Goal: Task Accomplishment & Management: Manage account settings

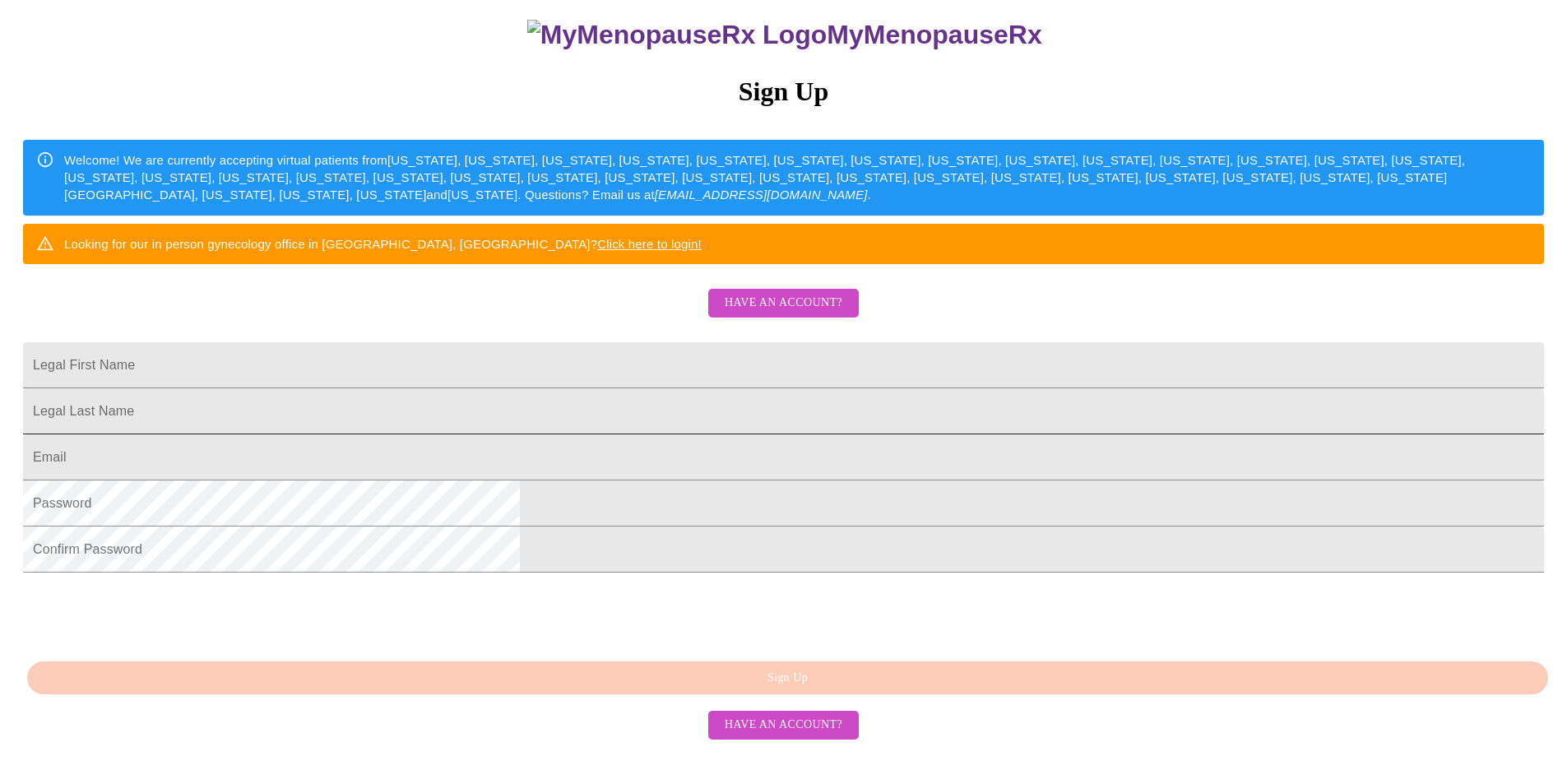
scroll to position [278, 0]
click at [721, 342] on input "Legal First Name" at bounding box center [784, 365] width 1521 height 46
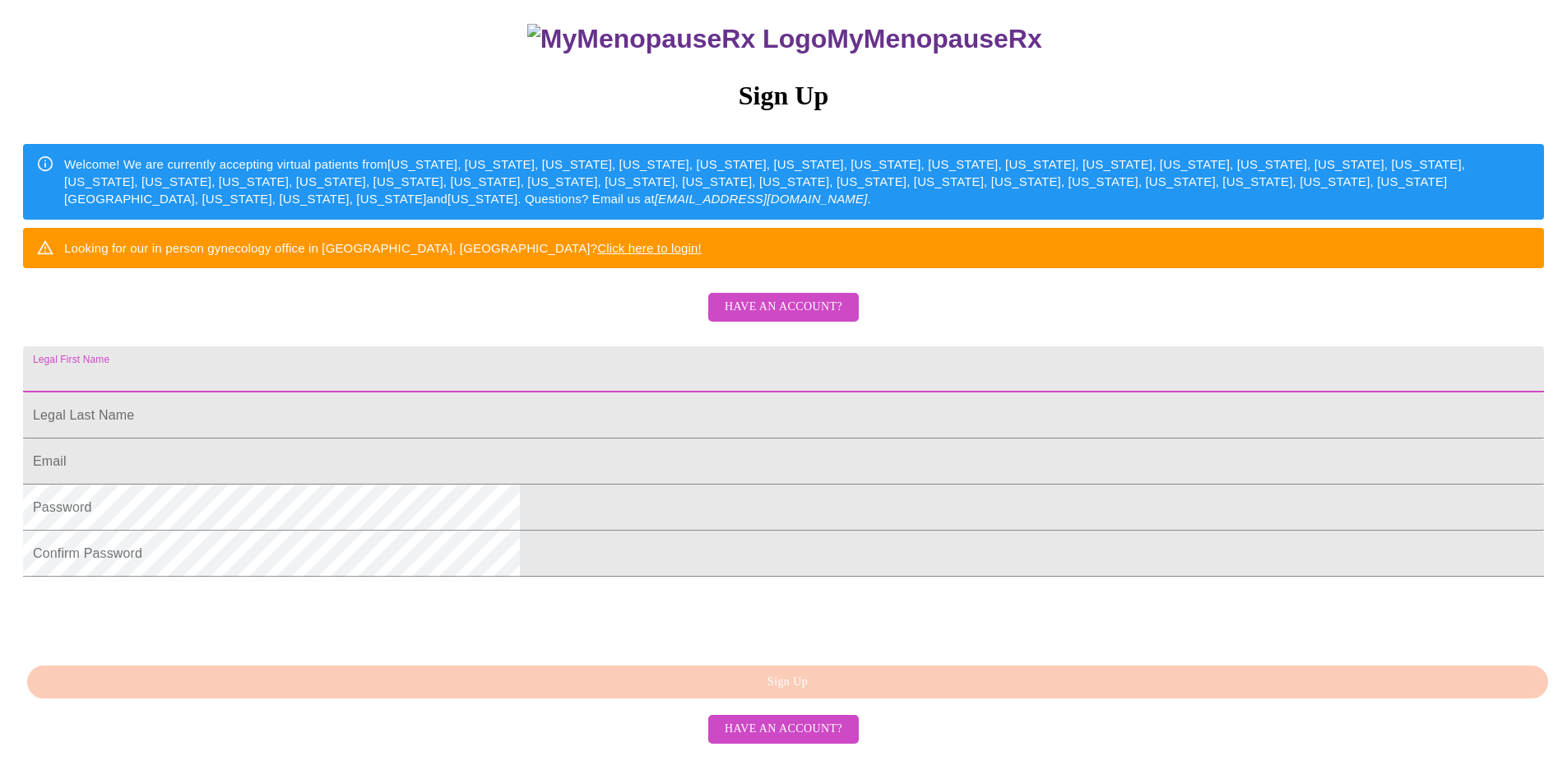
scroll to position [0, 0]
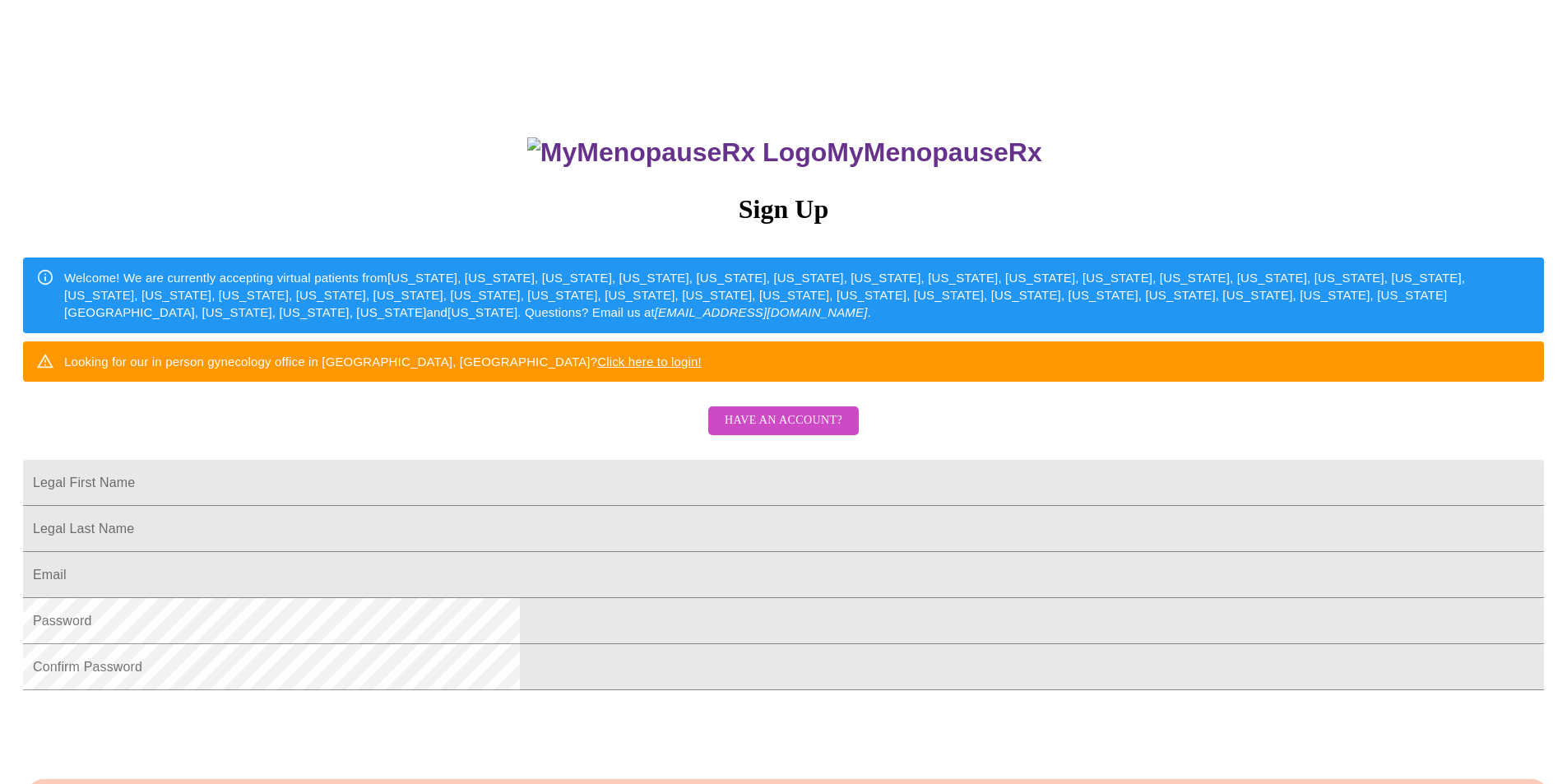
scroll to position [278, 0]
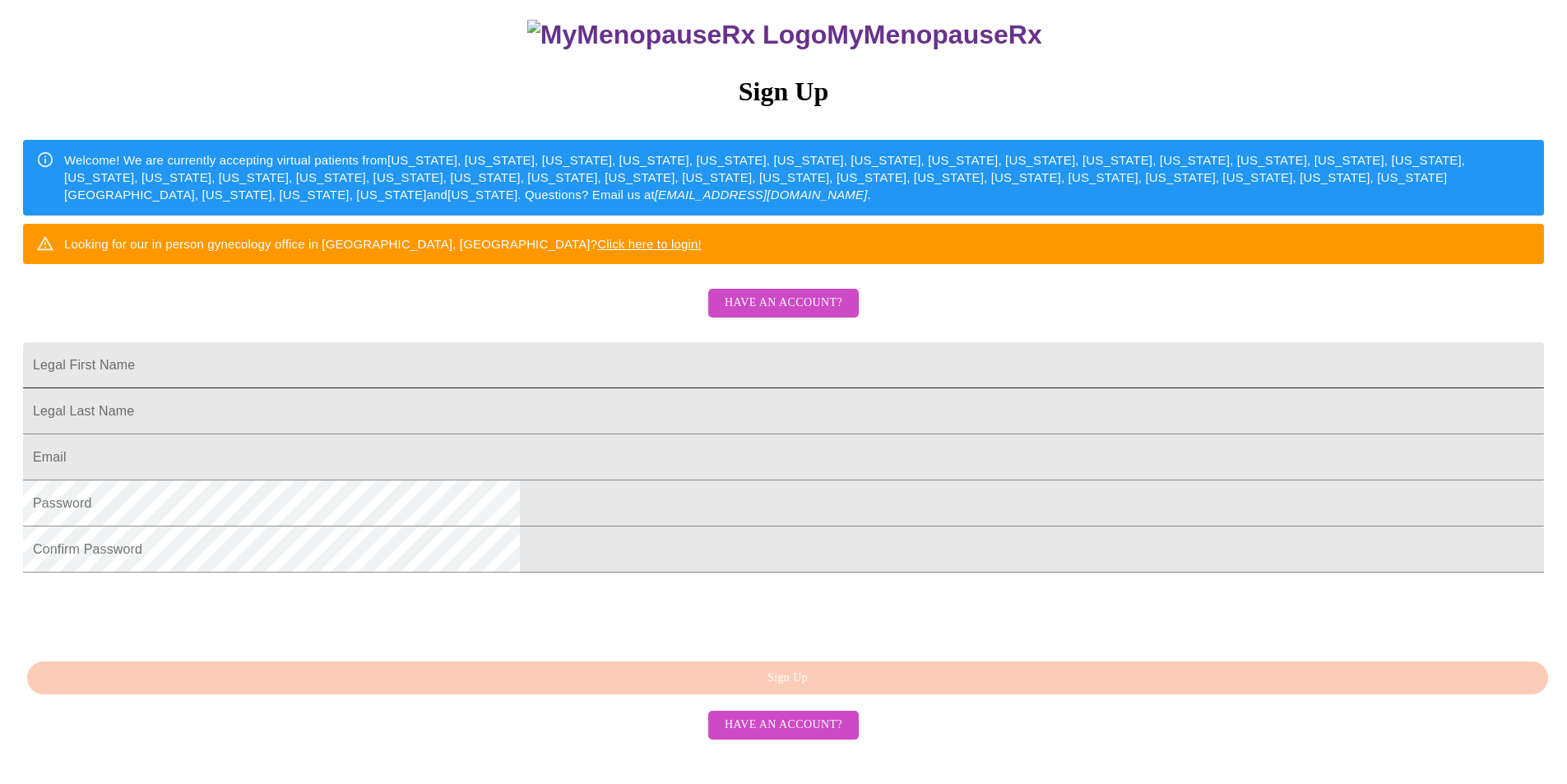
click at [792, 342] on input "Legal First Name" at bounding box center [784, 365] width 1521 height 46
type input "Summer"
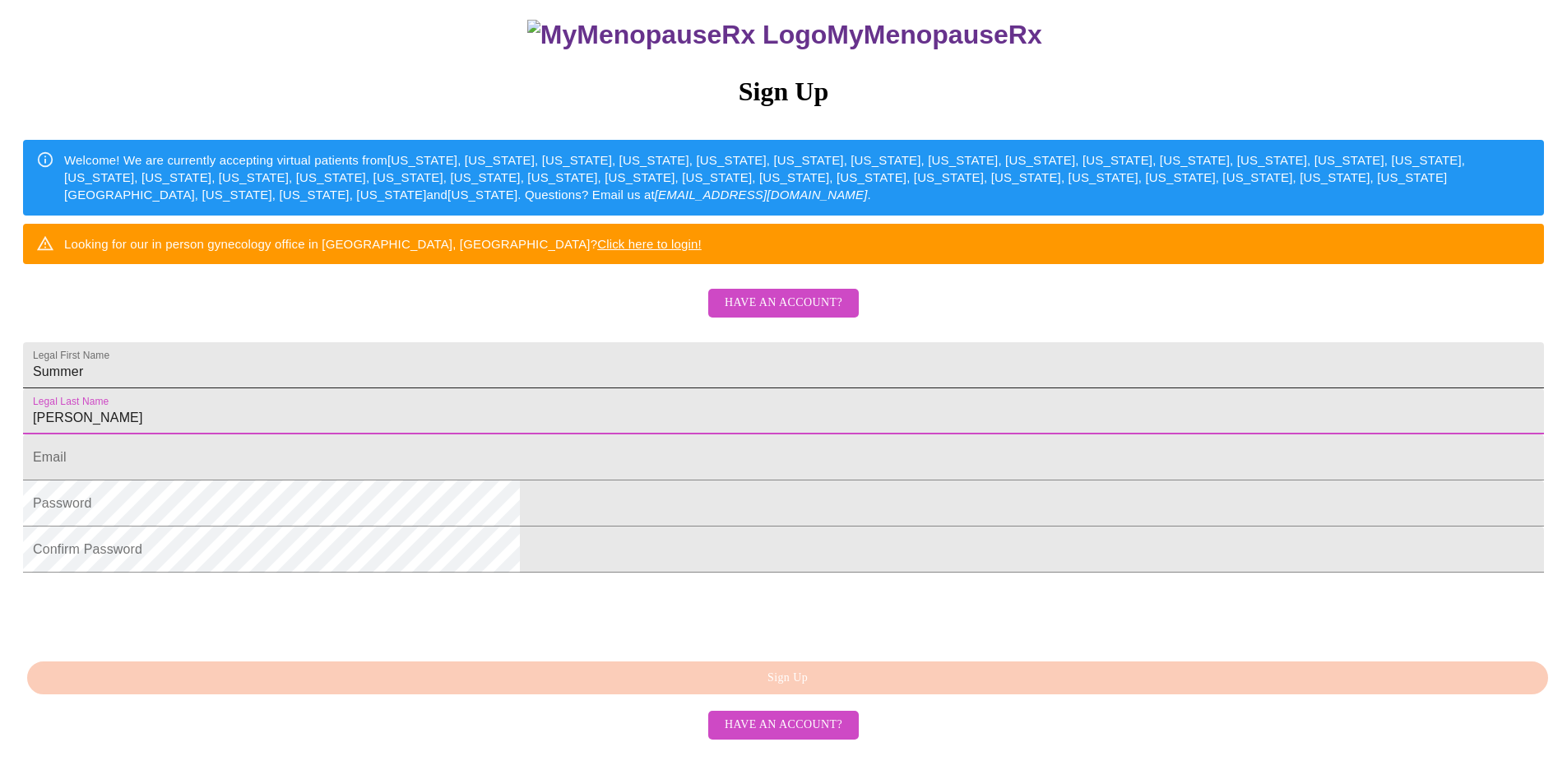
type input "Miller"
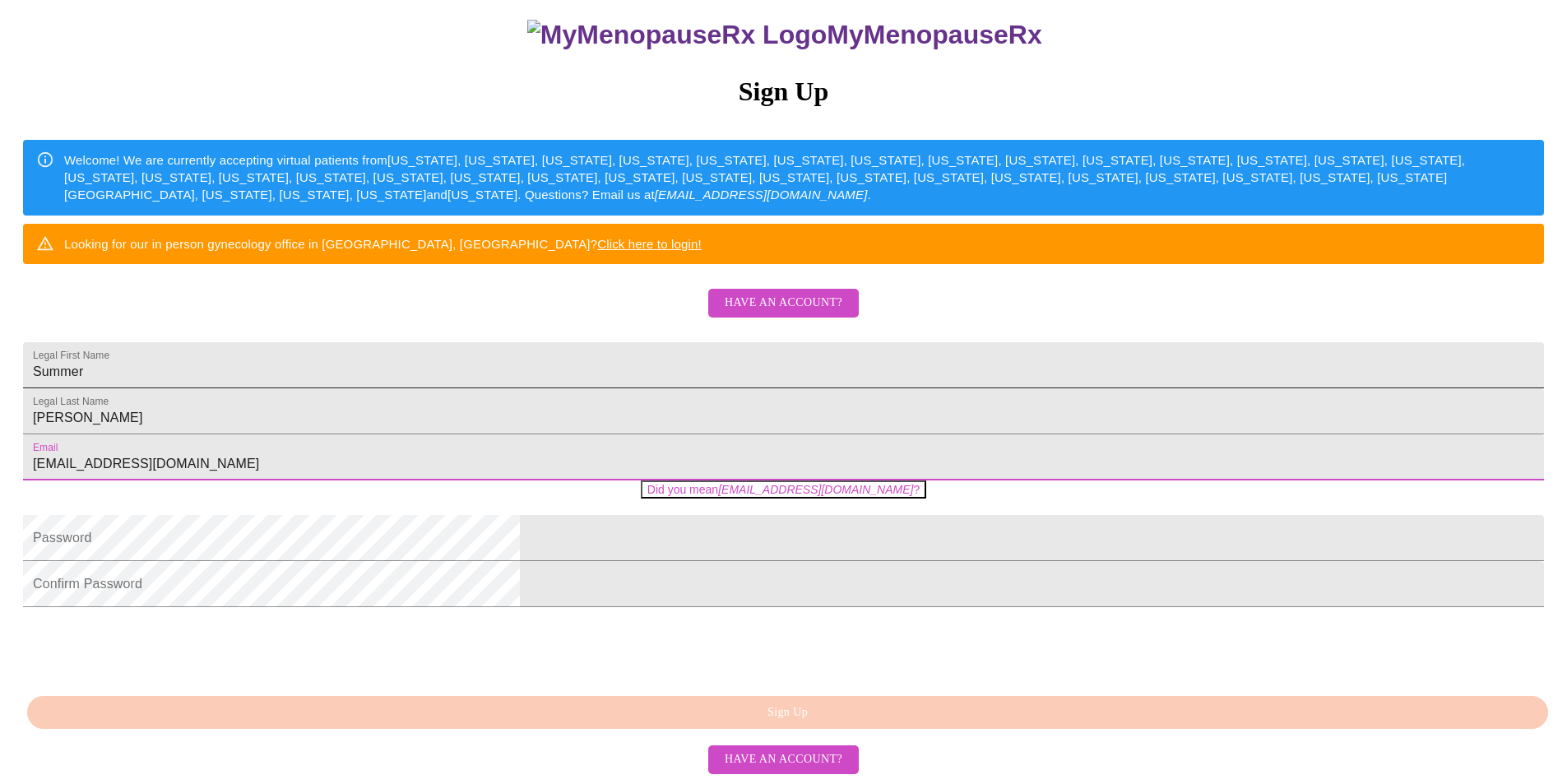
type input "[EMAIL_ADDRESS][DOMAIN_NAME]"
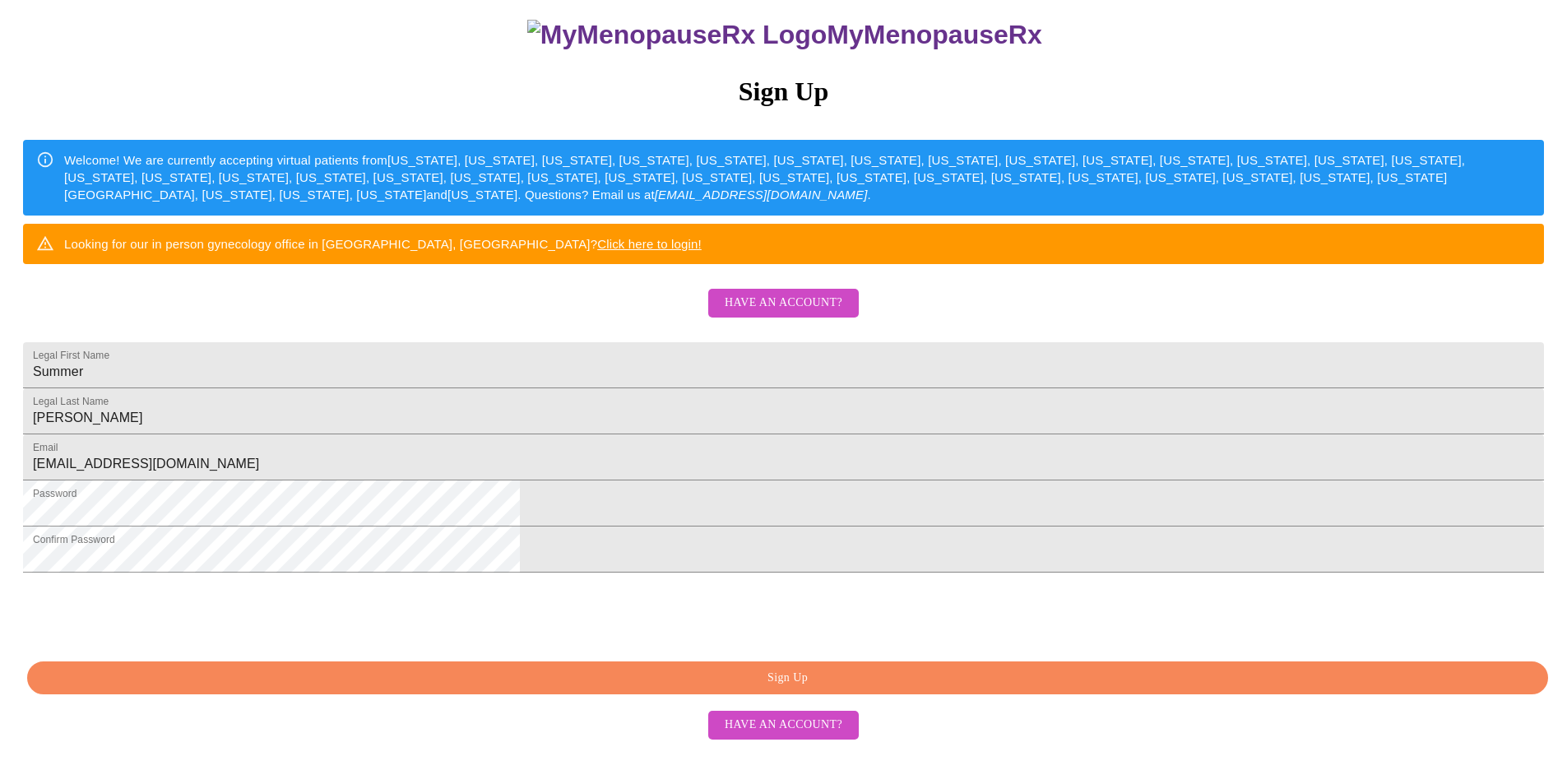
click at [798, 688] on span "Sign Up" at bounding box center [787, 677] width 1483 height 20
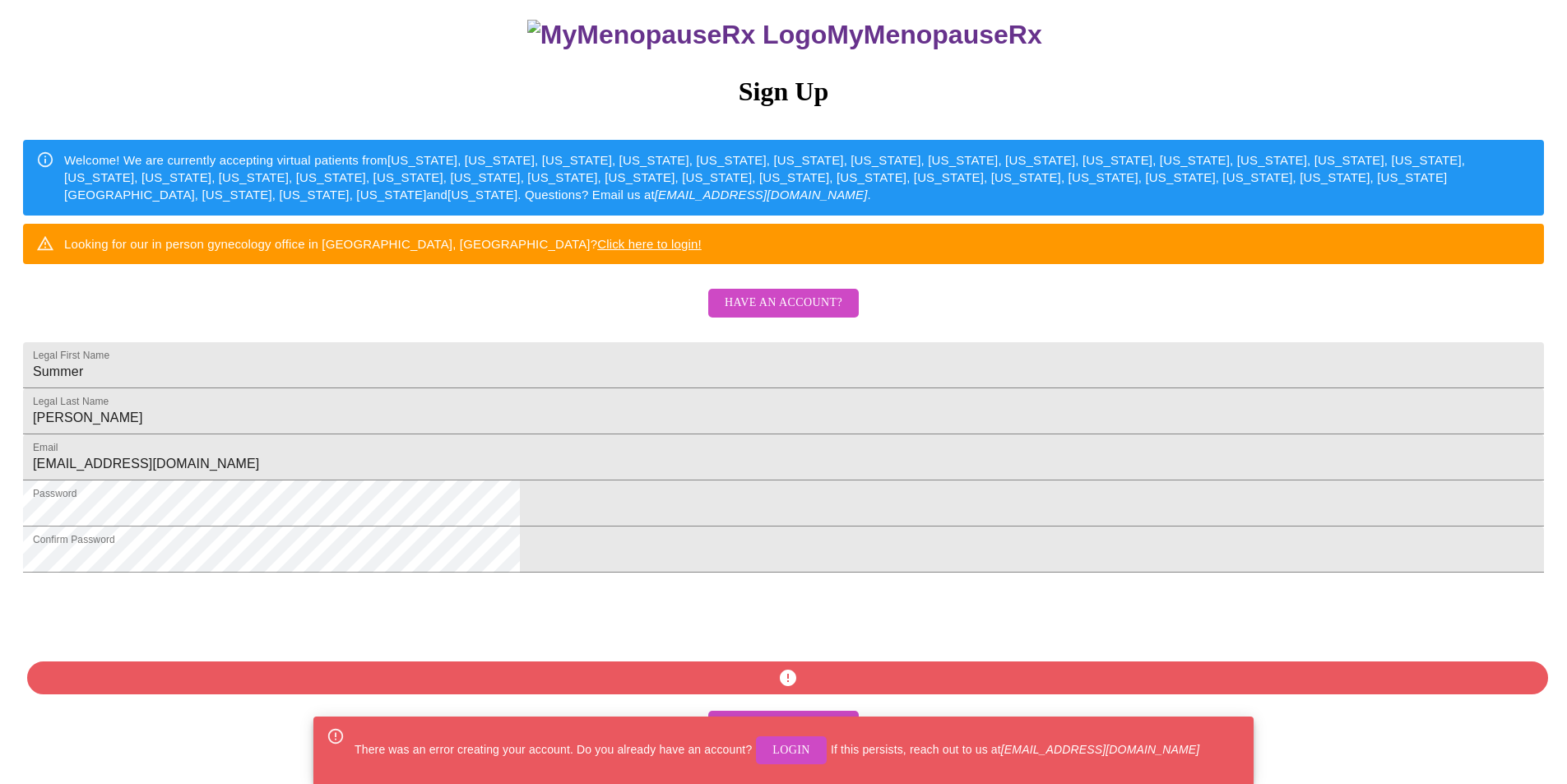
click at [798, 751] on span "Login" at bounding box center [791, 750] width 38 height 20
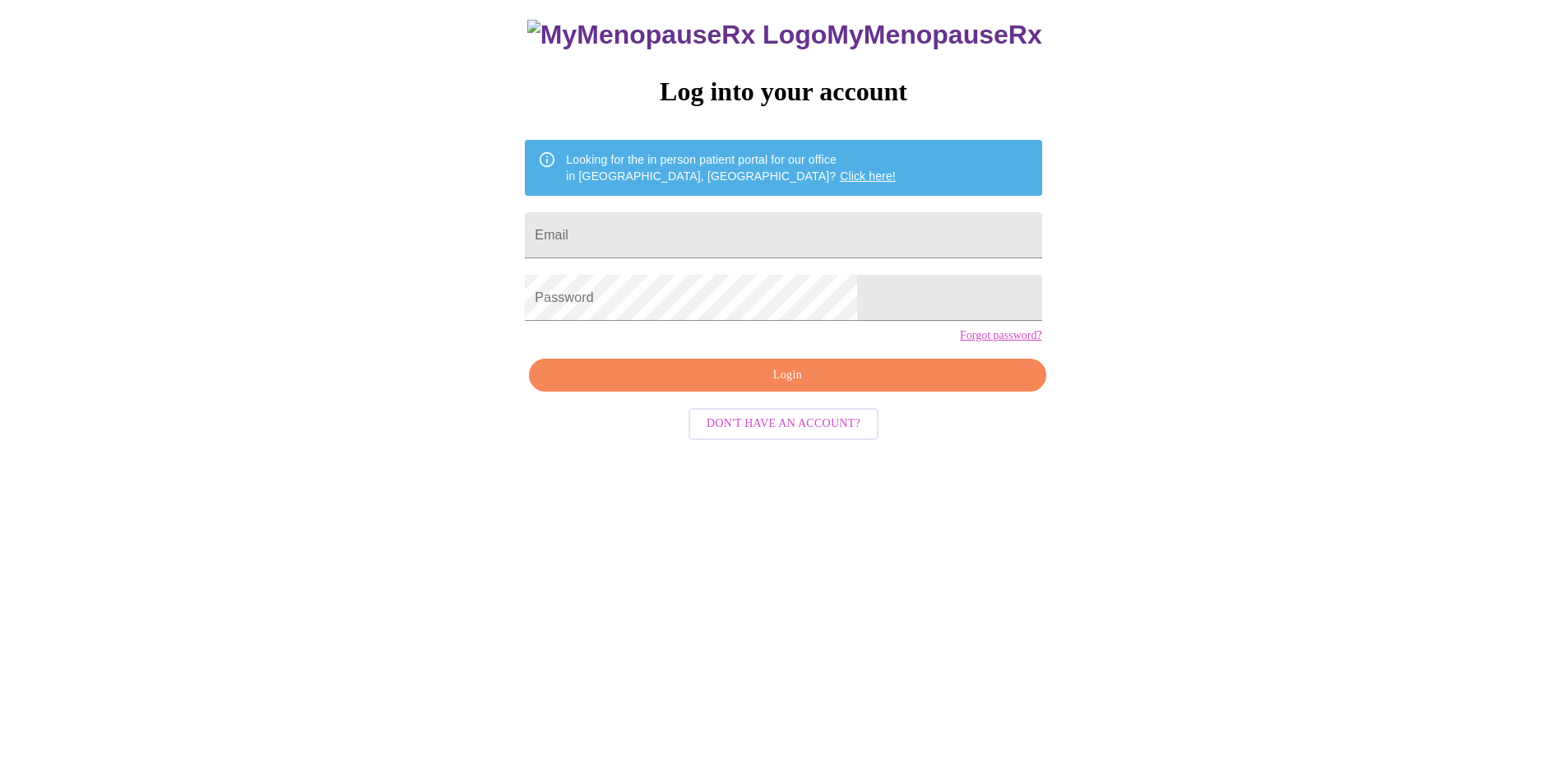
scroll to position [17, 0]
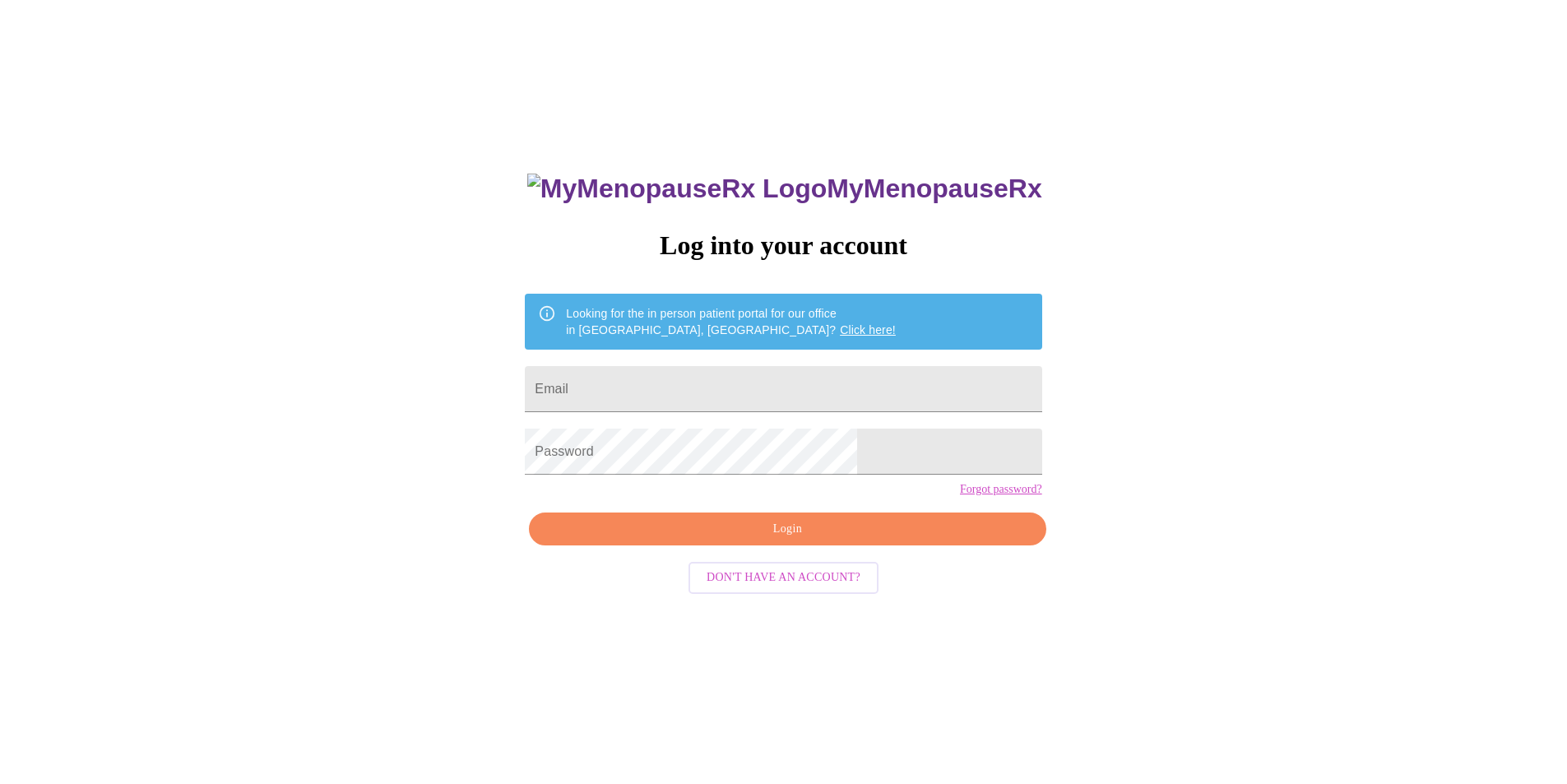
click at [960, 496] on link "Forgot password?" at bounding box center [1000, 489] width 82 height 13
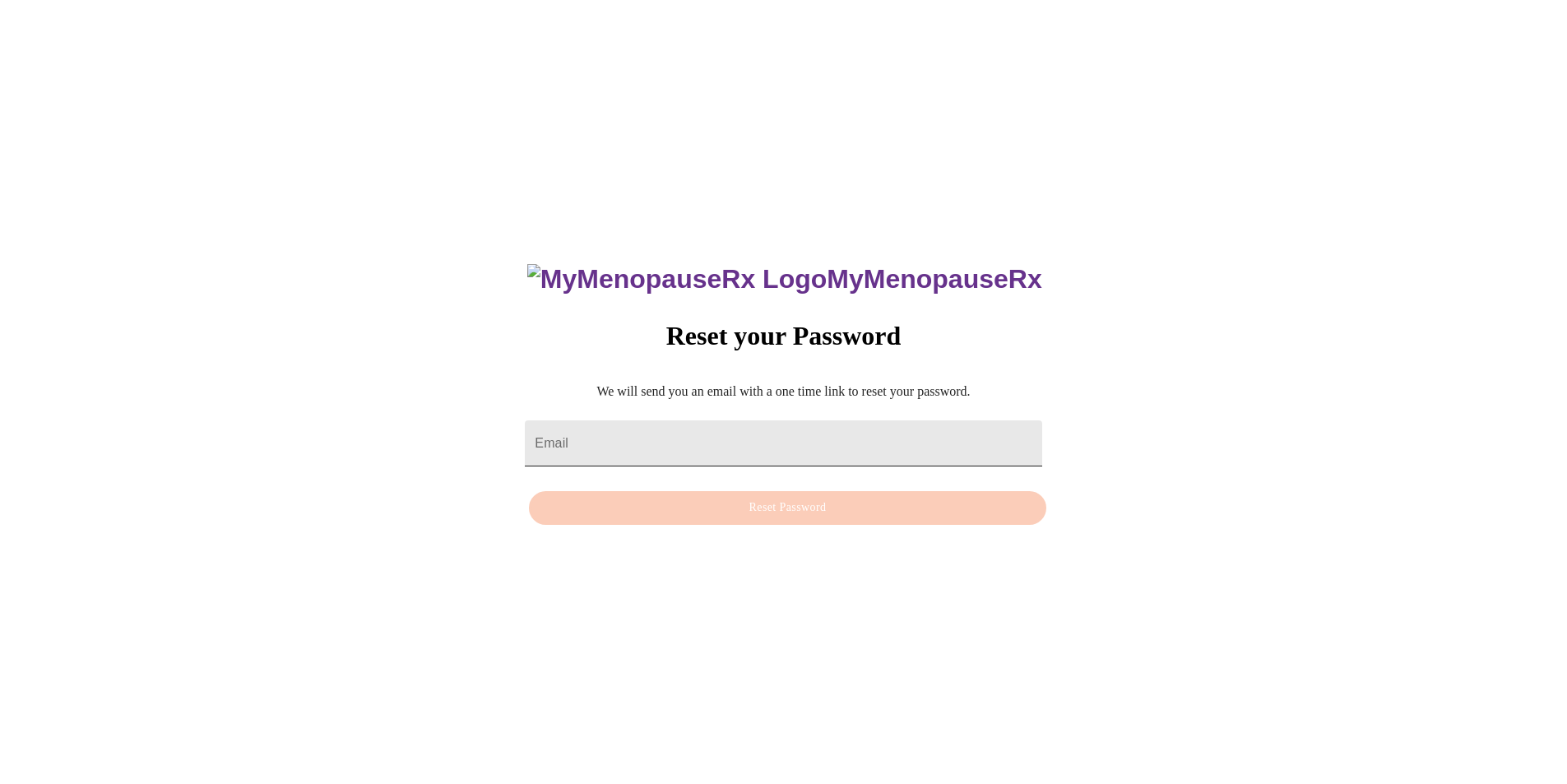
drag, startPoint x: 712, startPoint y: 416, endPoint x: 706, endPoint y: 399, distance: 18.0
click at [711, 420] on input "Email" at bounding box center [784, 443] width 516 height 46
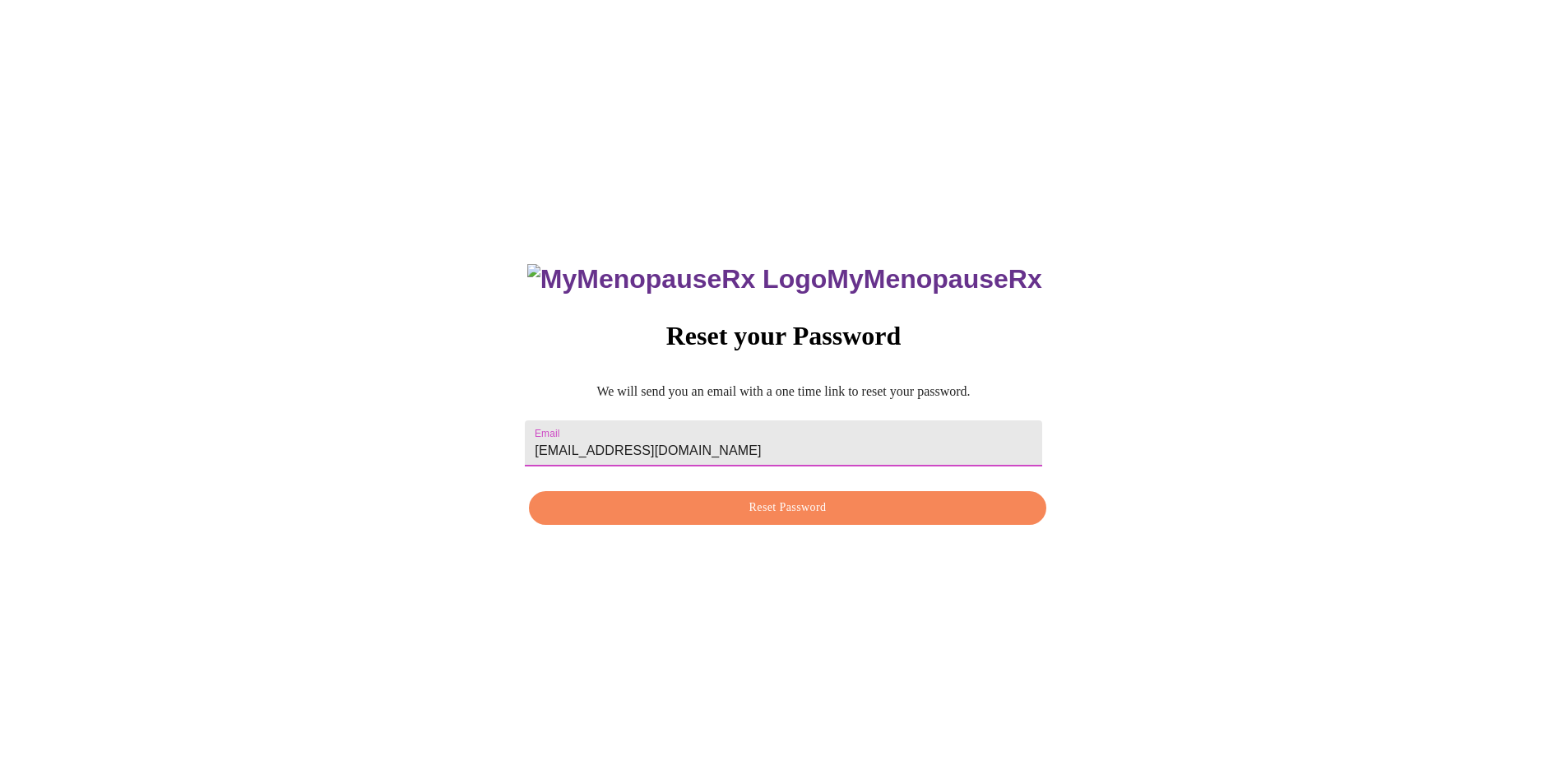
type input "[EMAIL_ADDRESS][DOMAIN_NAME]"
click at [765, 499] on span "Reset Password" at bounding box center [787, 507] width 479 height 20
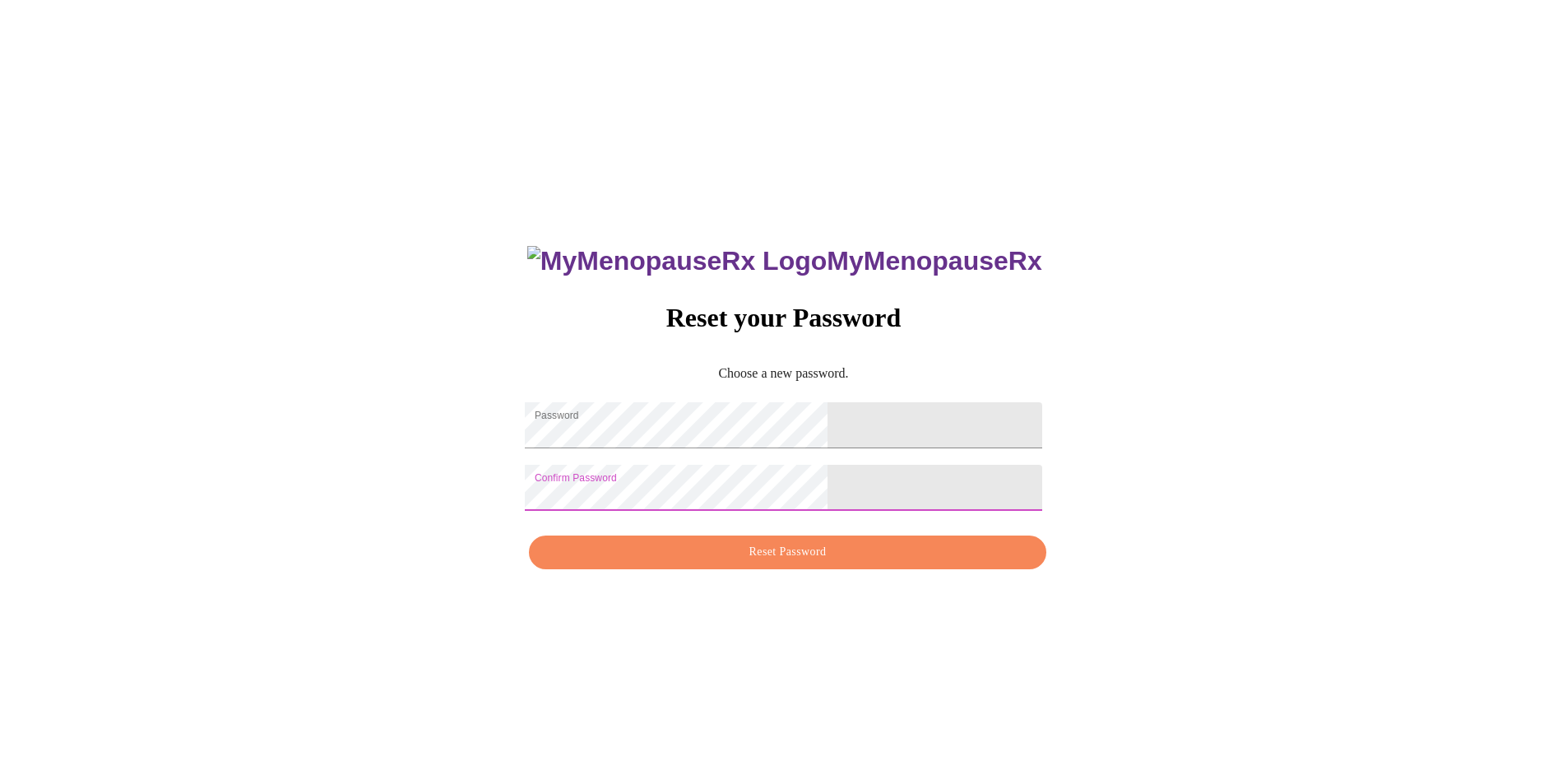
click at [779, 562] on span "Reset Password" at bounding box center [787, 551] width 479 height 20
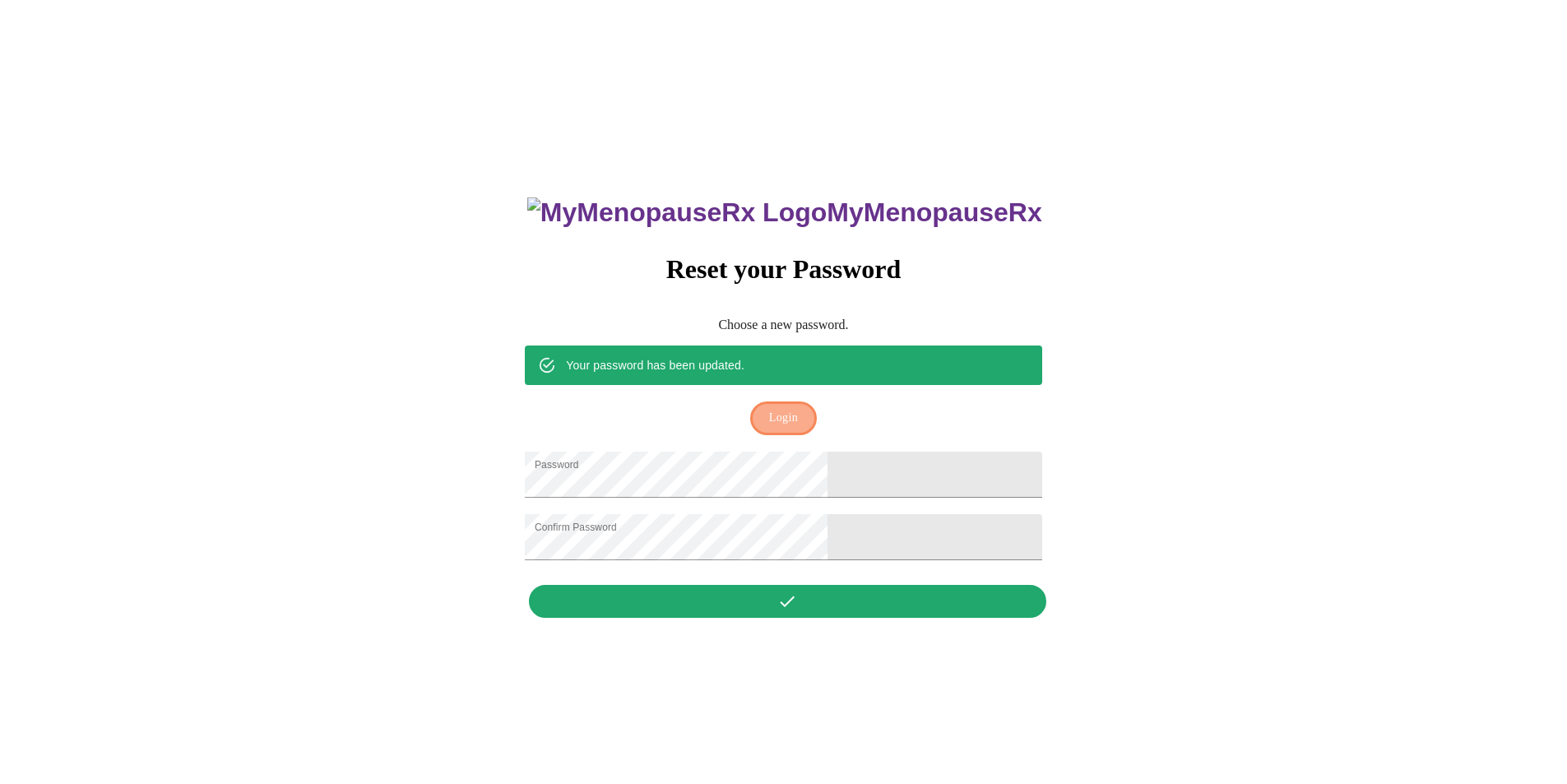
click at [785, 408] on span "Login" at bounding box center [784, 418] width 29 height 20
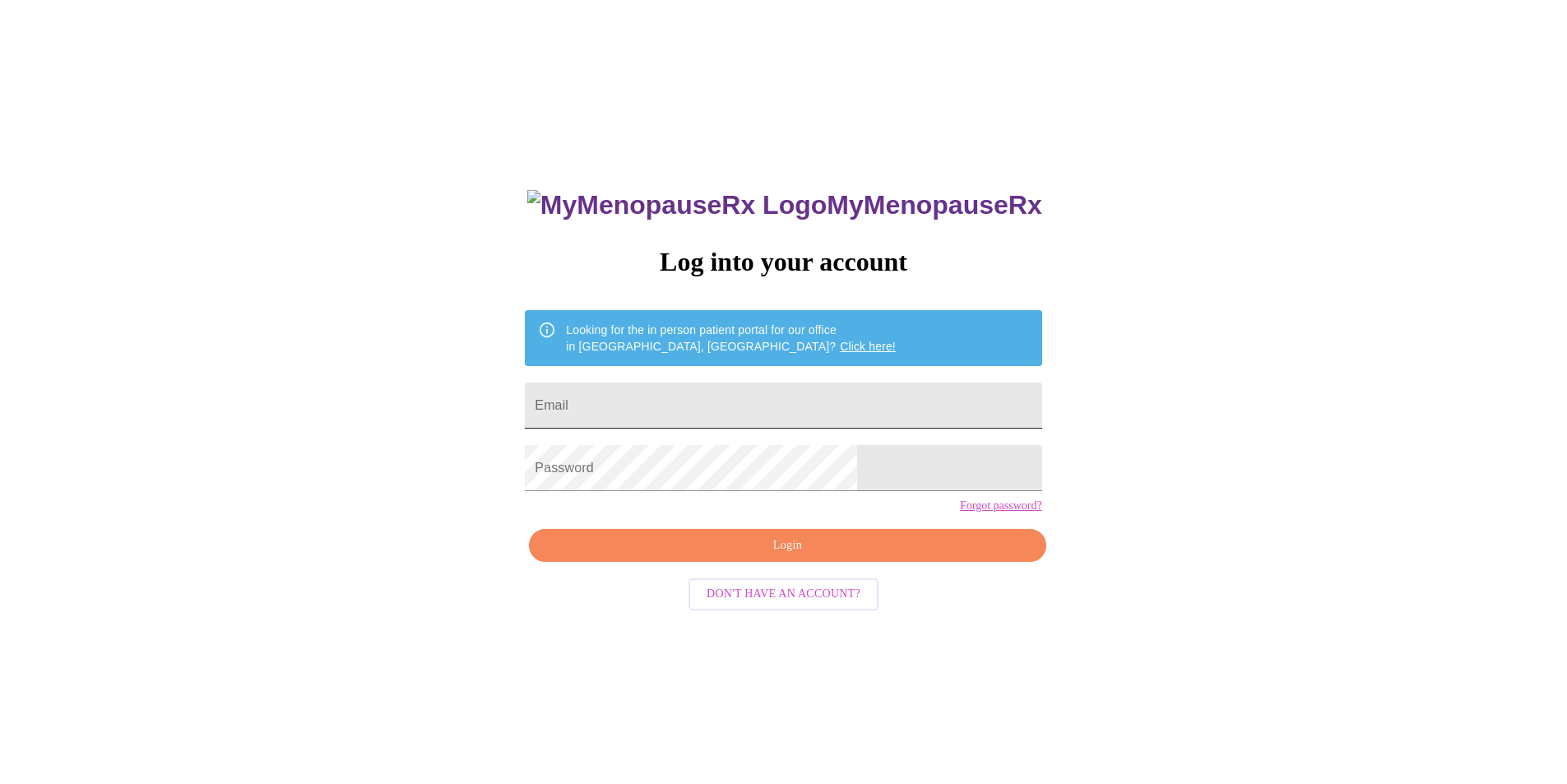
click at [650, 415] on input "Email" at bounding box center [784, 405] width 516 height 46
type input "[EMAIL_ADDRESS][DOMAIN_NAME]"
click at [787, 556] on span "Login" at bounding box center [787, 545] width 479 height 20
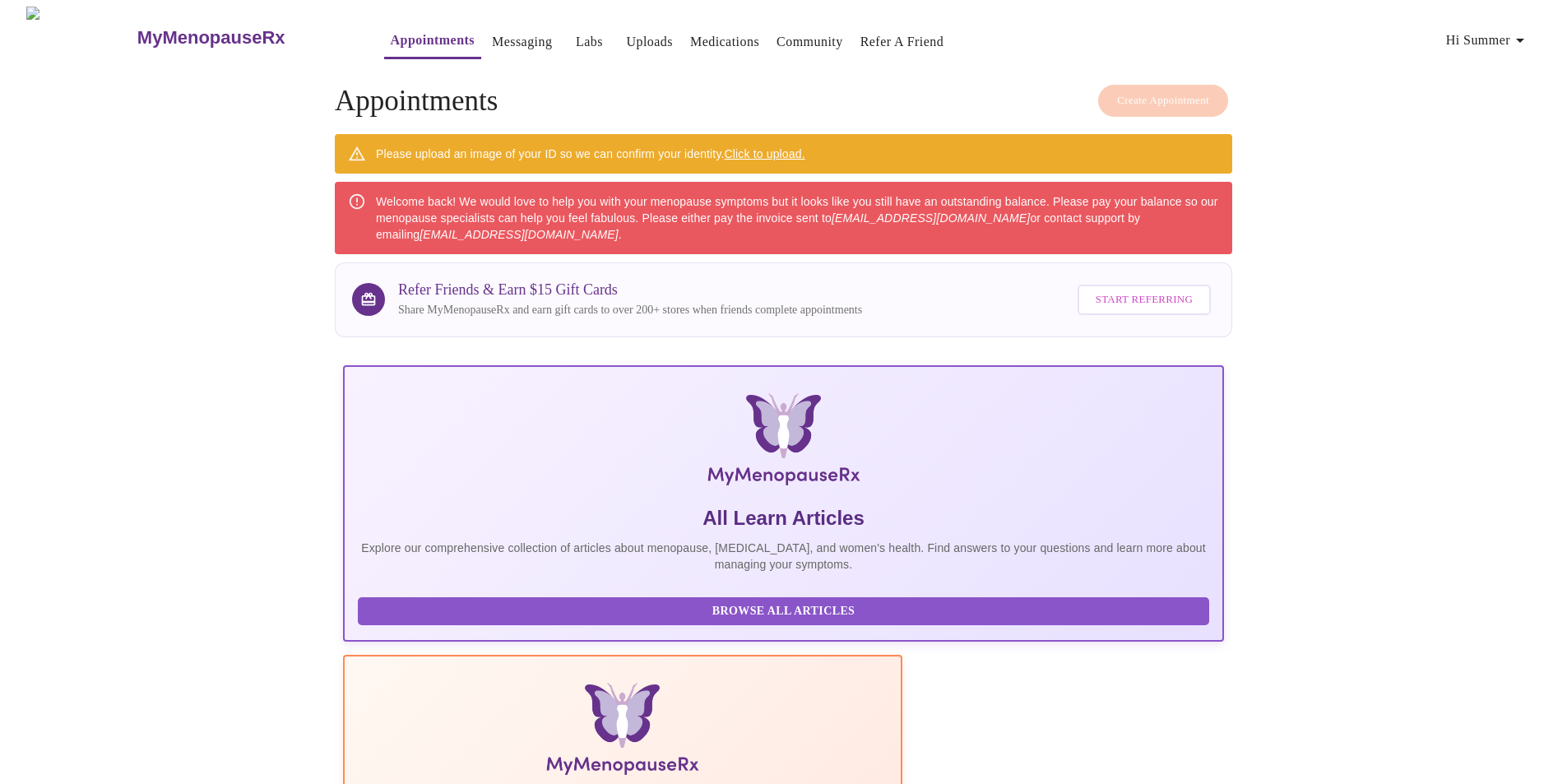
click at [751, 196] on div "Welcome back! We would love to help you with your menopause symptoms but it loo…" at bounding box center [798, 218] width 843 height 63
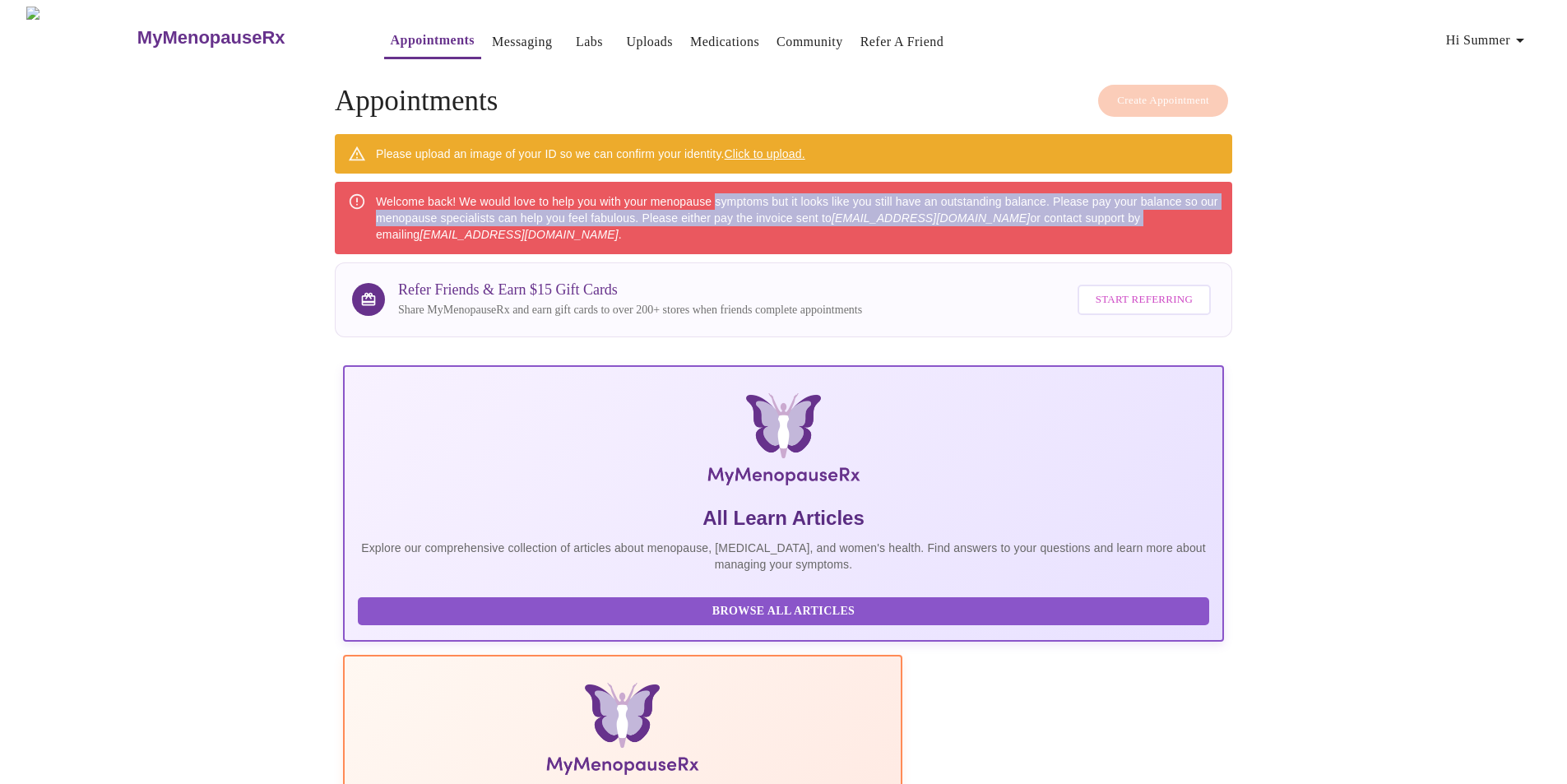
drag, startPoint x: 751, startPoint y: 196, endPoint x: 1122, endPoint y: 205, distance: 371.1
click at [1122, 205] on div "Welcome back! We would love to help you with your menopause symptoms but it loo…" at bounding box center [798, 218] width 843 height 63
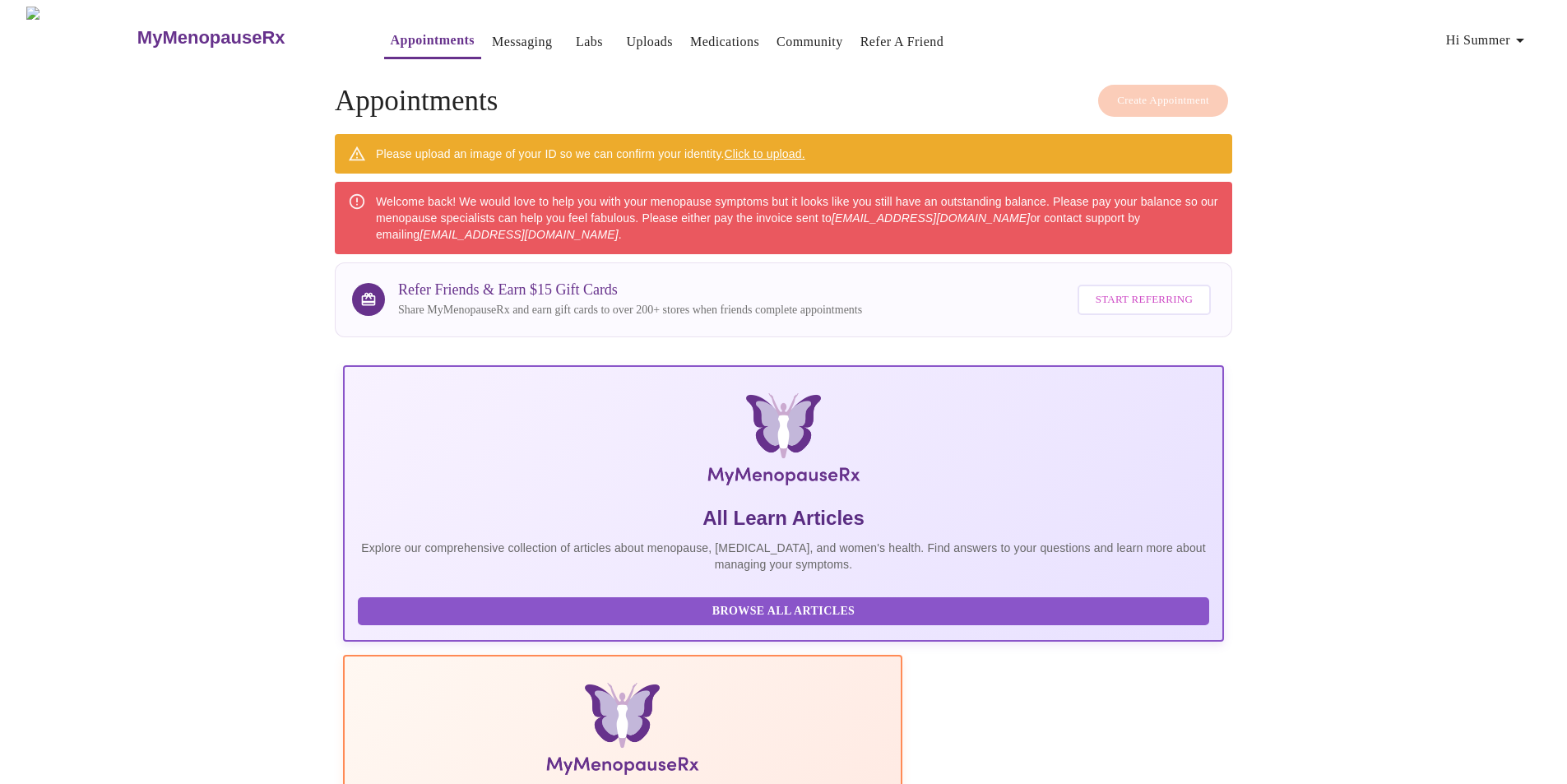
click at [538, 202] on div "Welcome back! We would love to help you with your menopause symptoms but it loo…" at bounding box center [798, 218] width 843 height 63
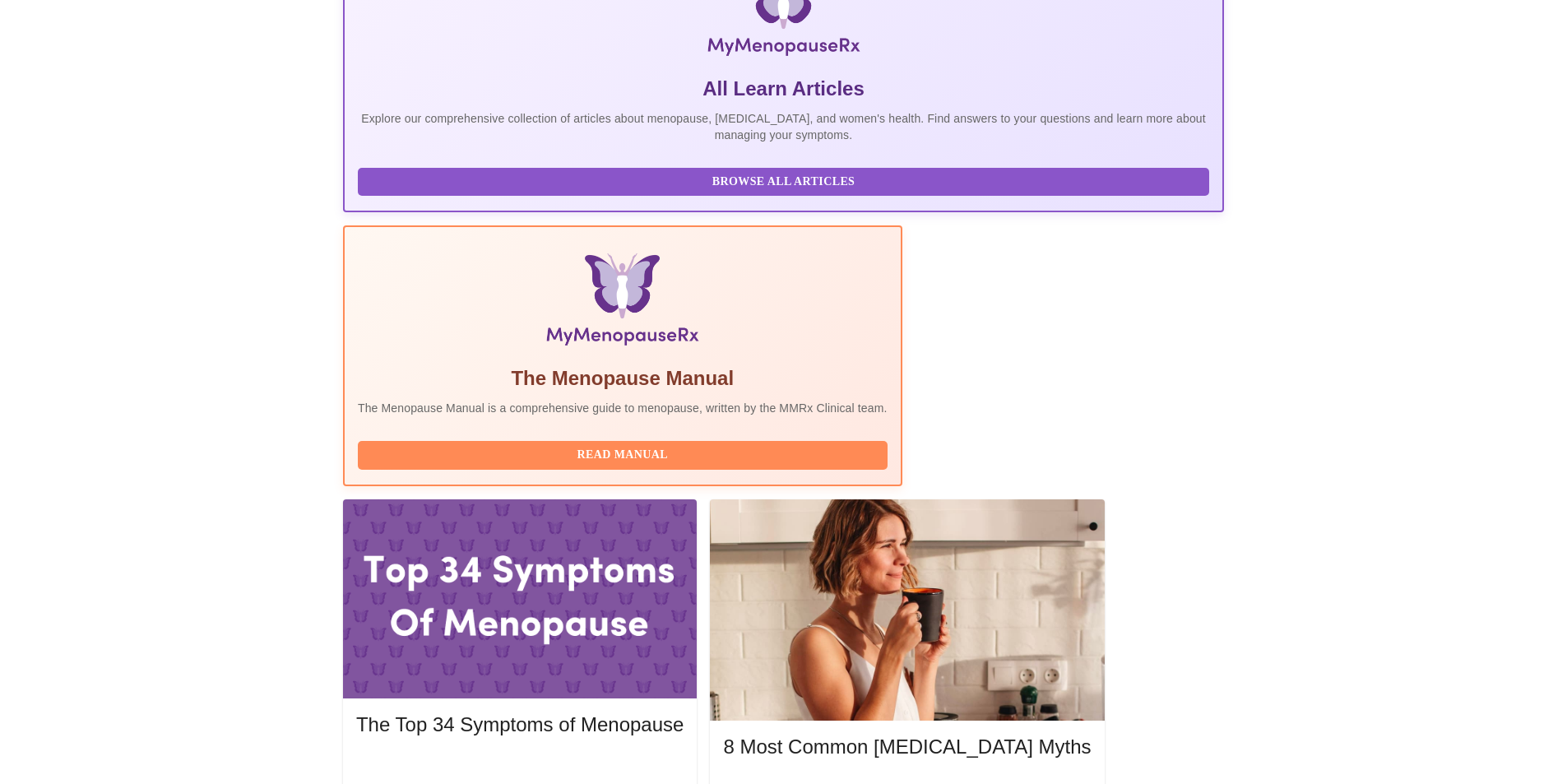
scroll to position [431, 0]
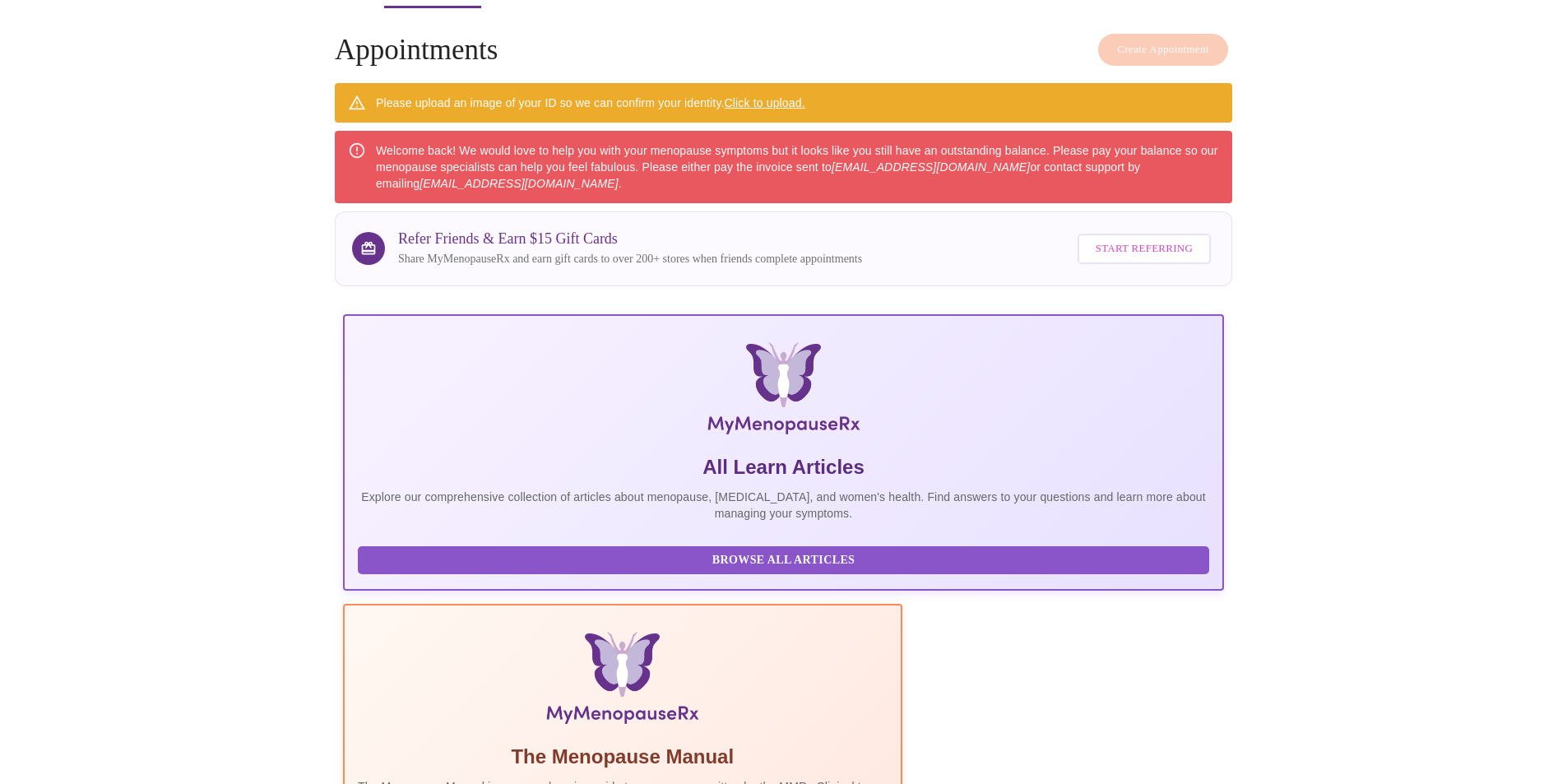
scroll to position [0, 0]
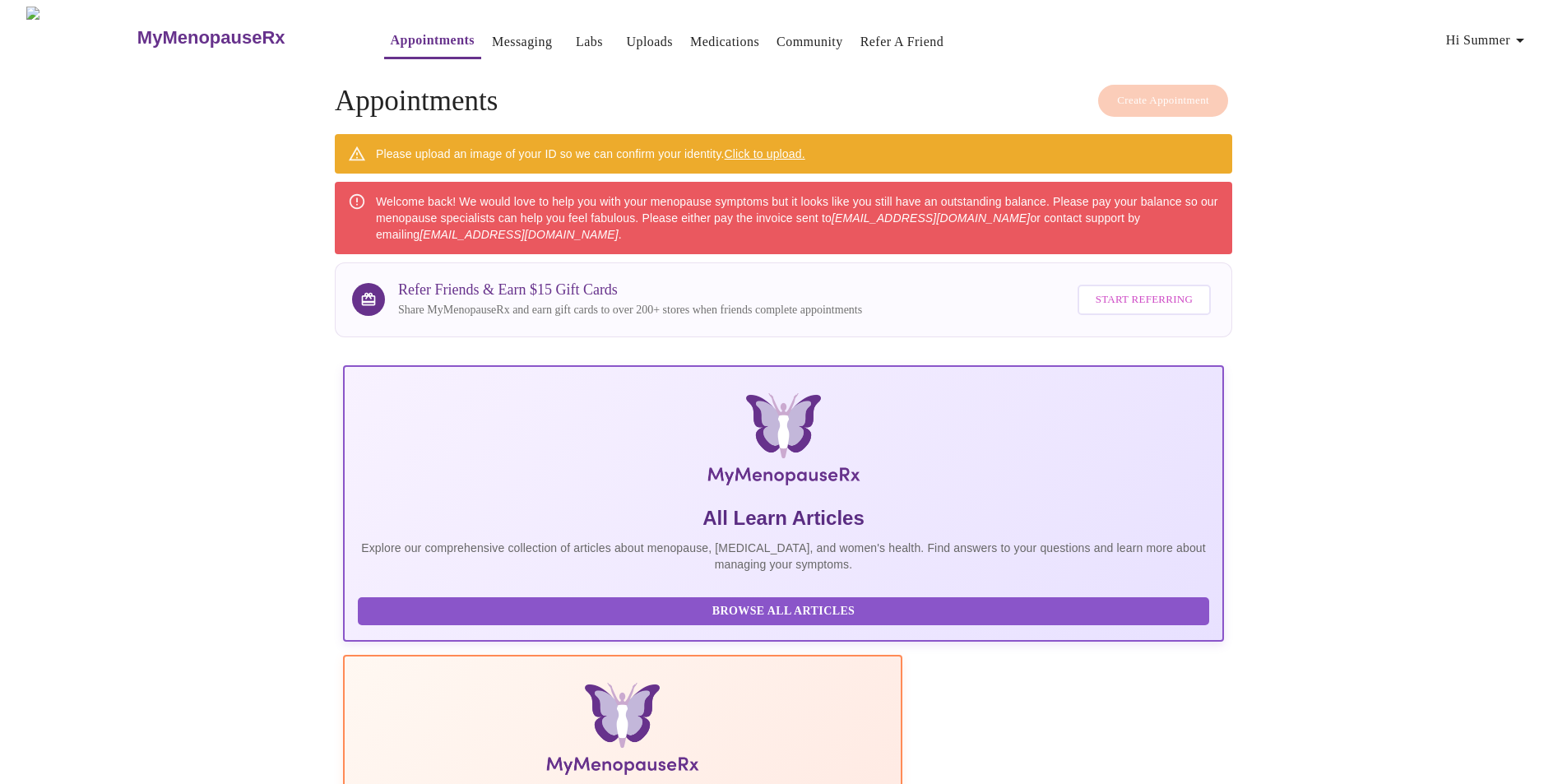
click at [1521, 32] on icon "button" at bounding box center [1520, 41] width 19 height 19
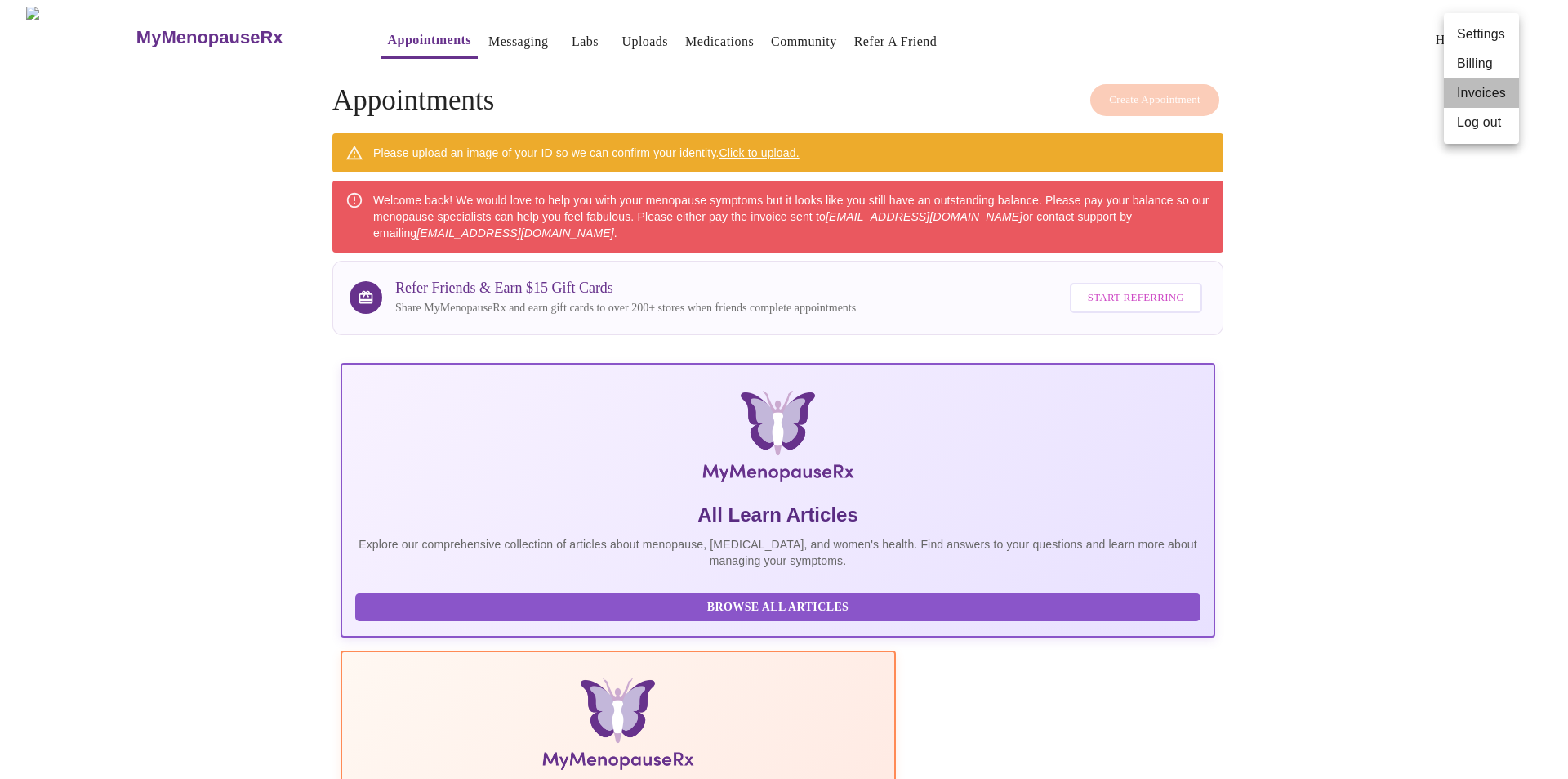
click at [1467, 91] on li "Invoices" at bounding box center [1481, 94] width 75 height 30
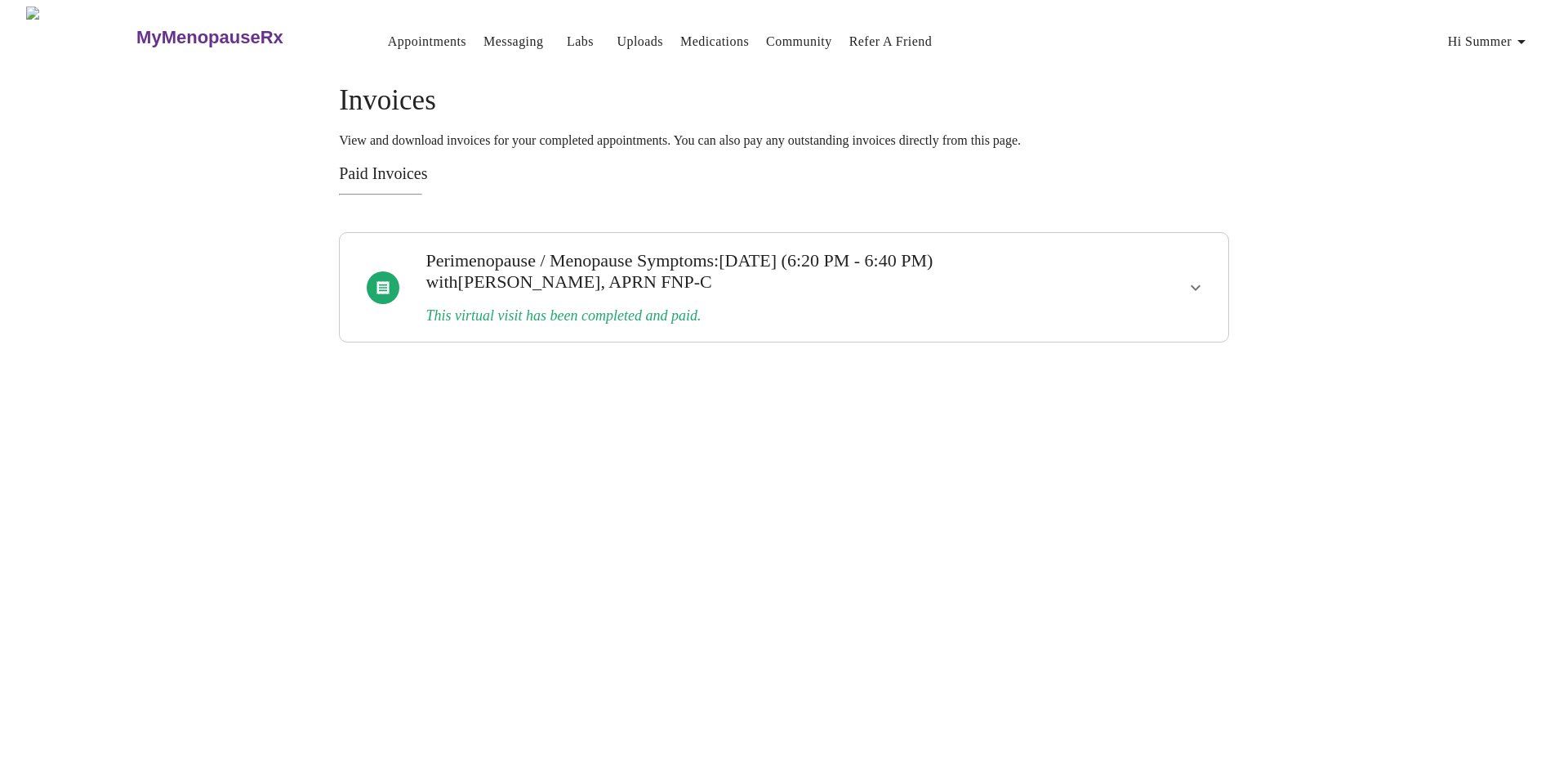
click at [1515, 32] on span "Hi Summer" at bounding box center [1489, 42] width 83 height 23
click at [1505, 67] on li "Billing" at bounding box center [1494, 65] width 75 height 30
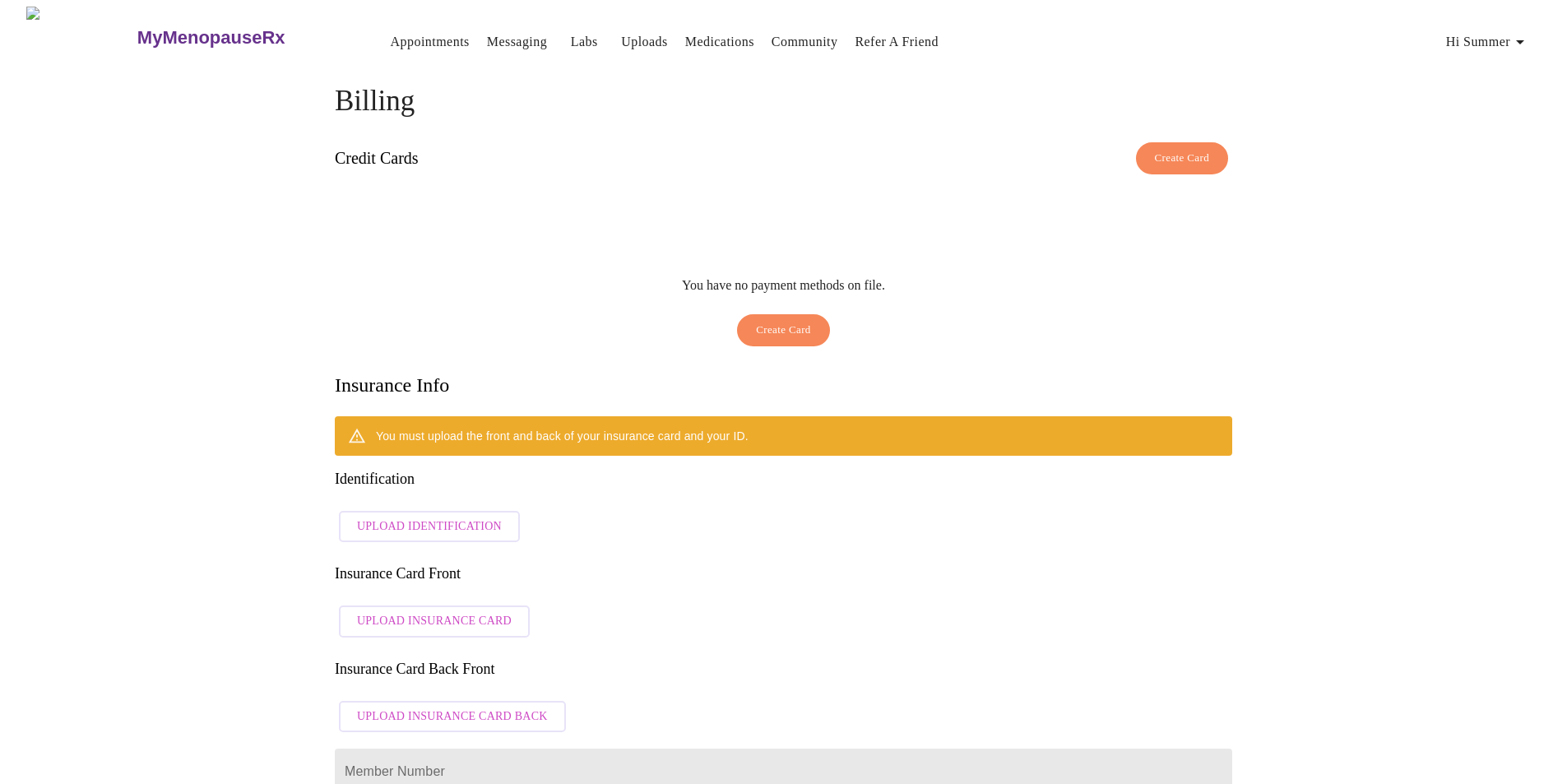
click at [390, 31] on link "Appointments" at bounding box center [430, 42] width 79 height 23
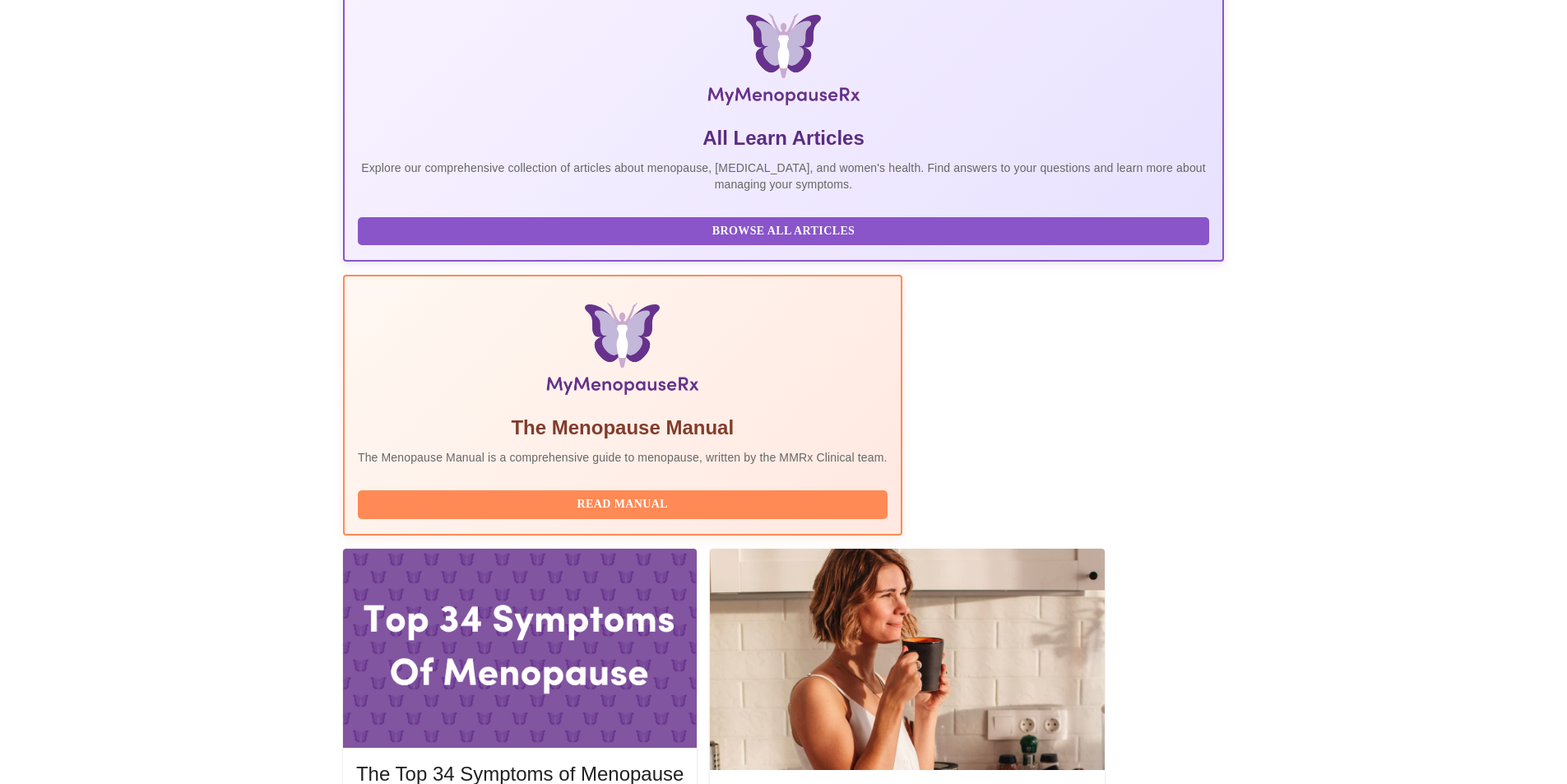
scroll to position [431, 0]
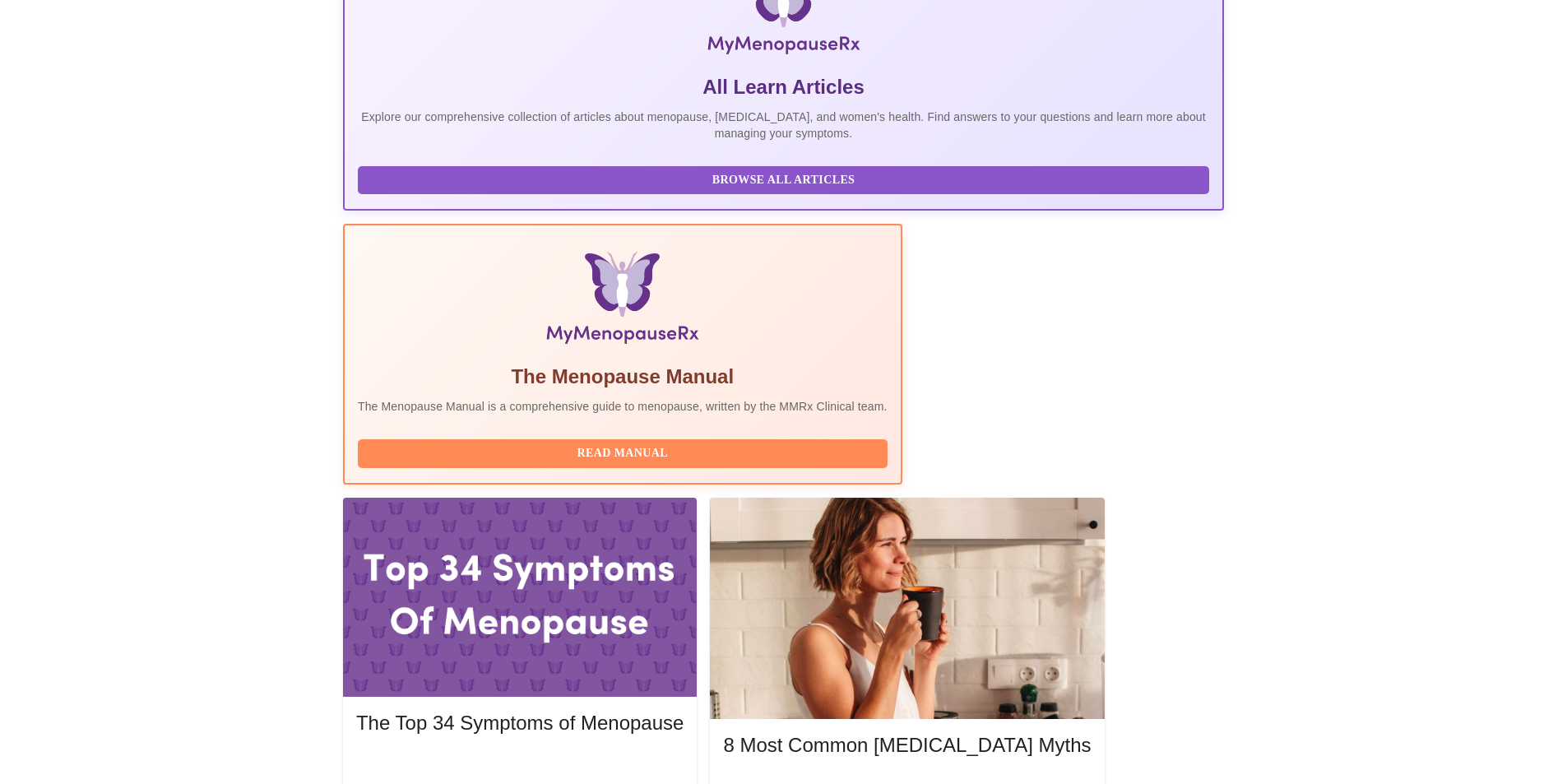
copy span "Menopause"
drag, startPoint x: 463, startPoint y: 366, endPoint x: 513, endPoint y: 364, distance: 50.0
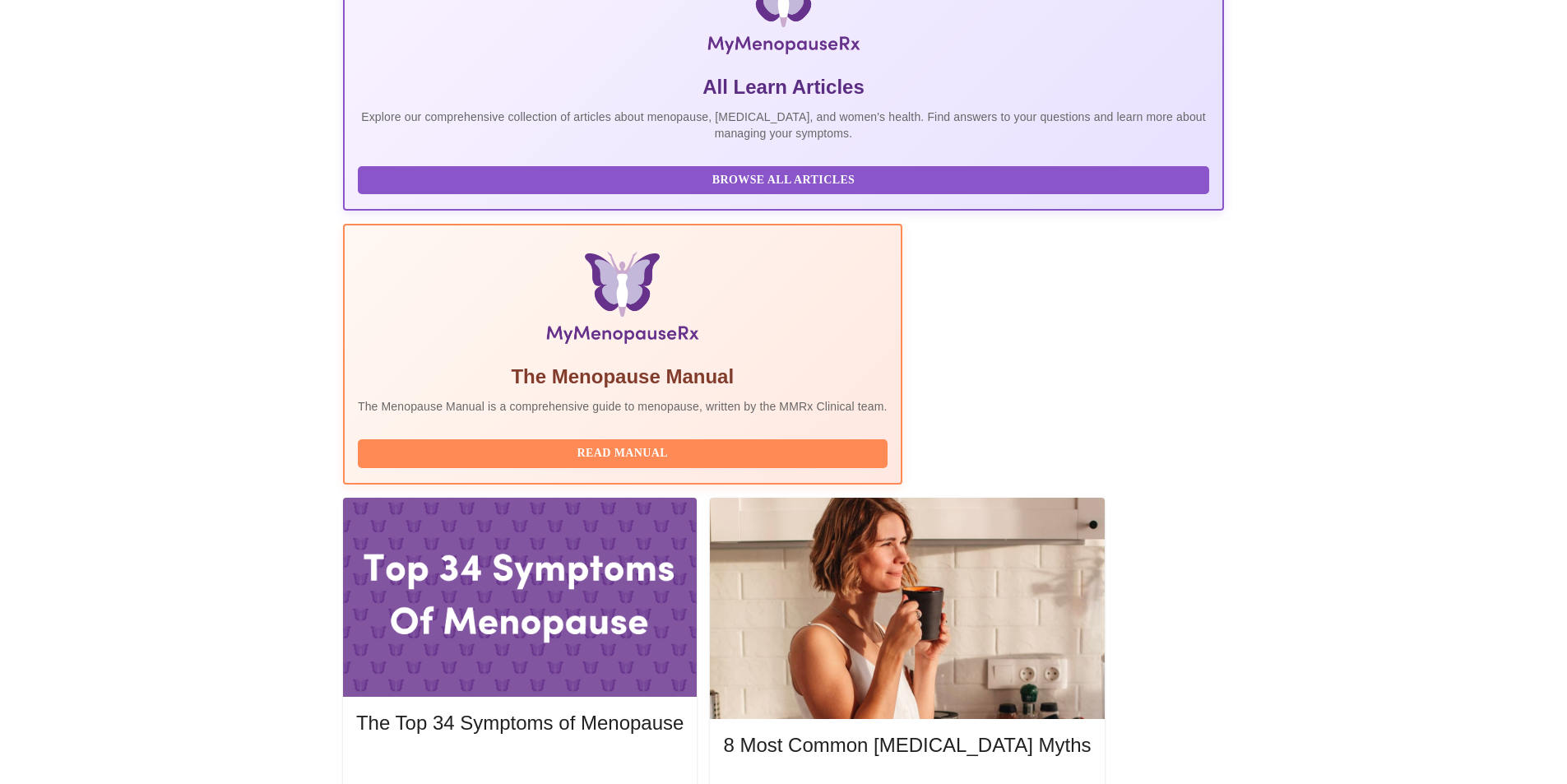
copy h3 "[PERSON_NAME]"
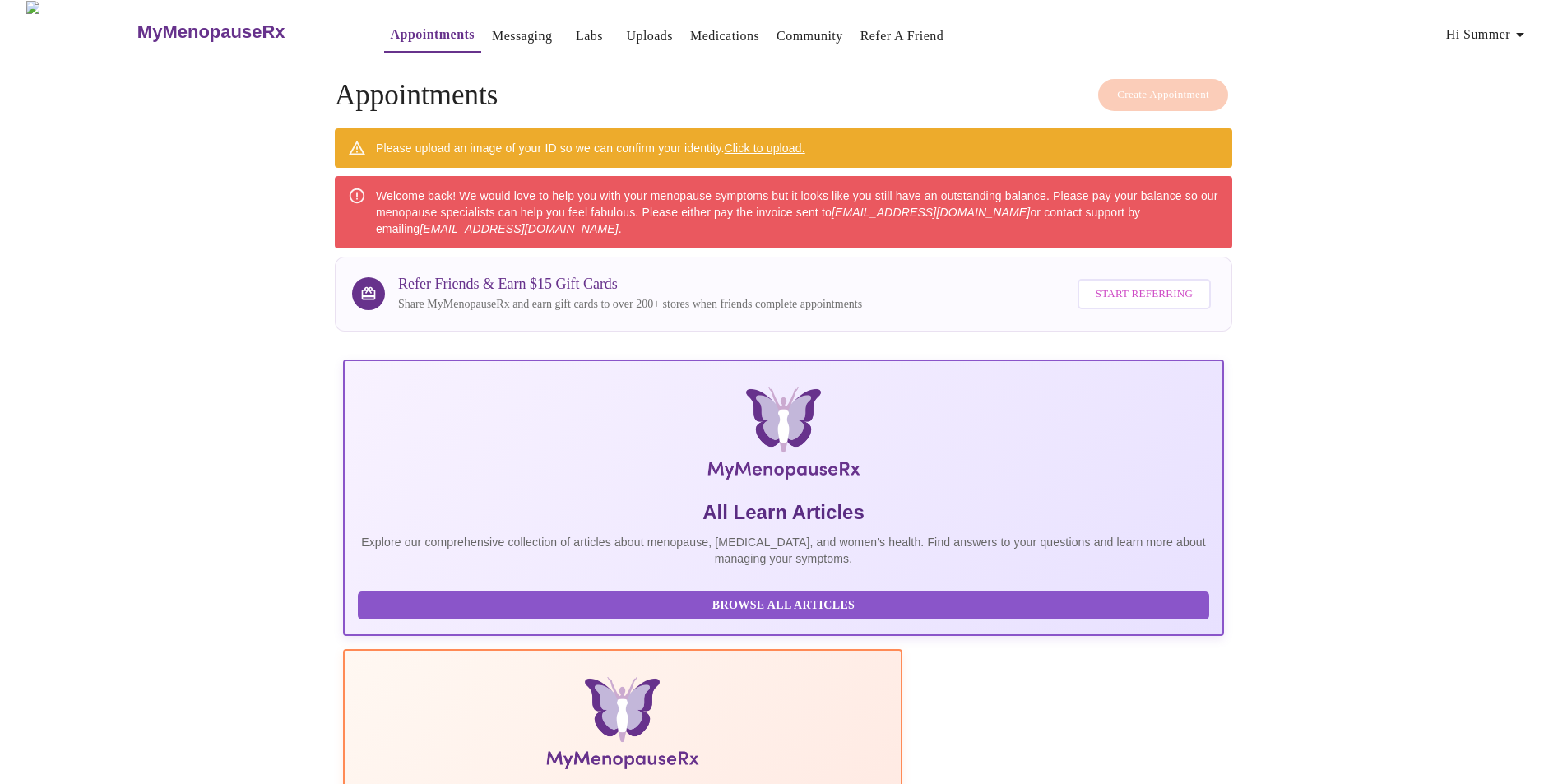
scroll to position [0, 0]
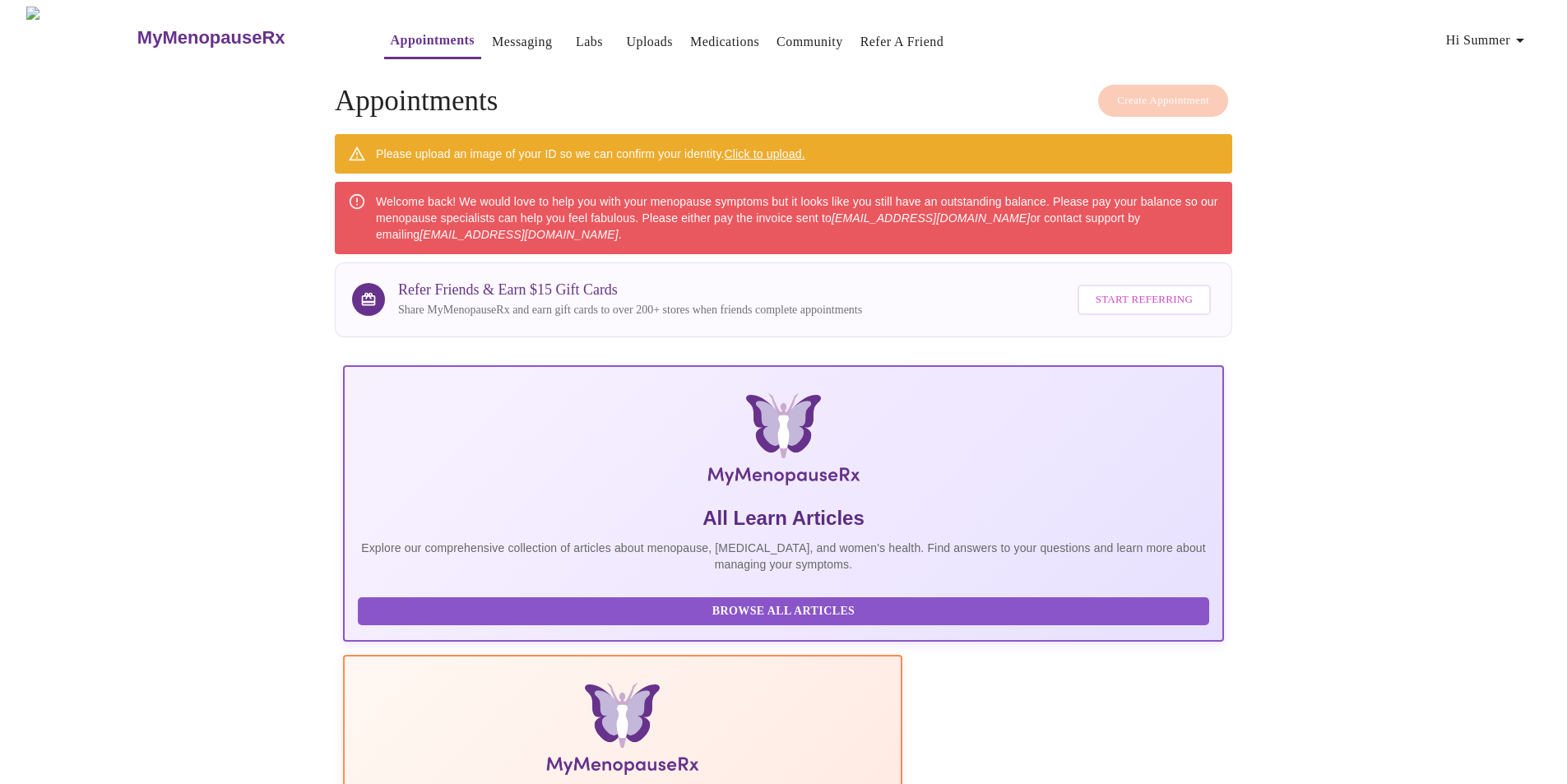
click at [549, 154] on div "Please upload an image of your ID so we can confirm your identity. Click to upl…" at bounding box center [590, 154] width 429 height 30
click at [492, 33] on link "Messaging" at bounding box center [522, 42] width 60 height 23
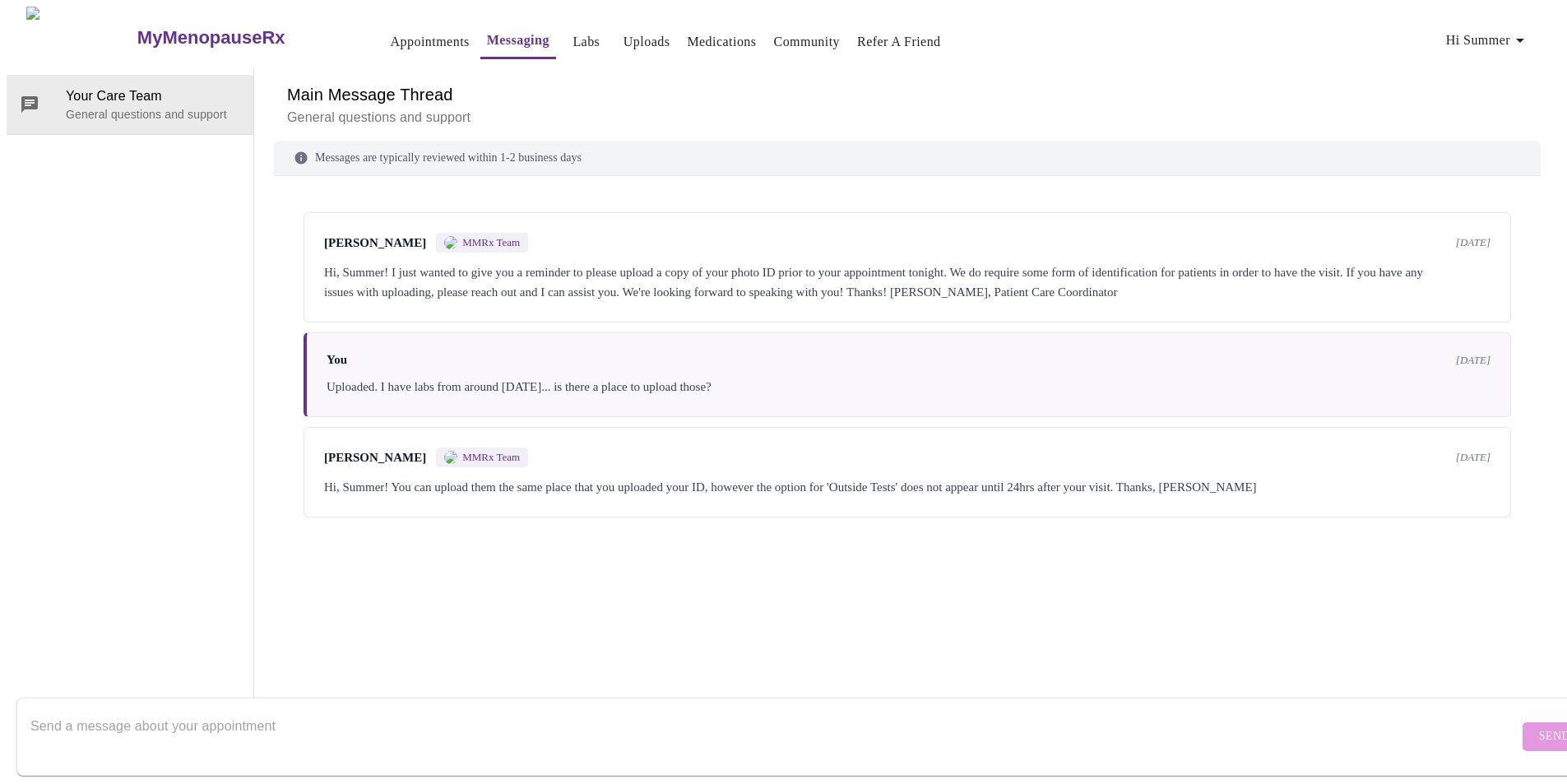
click at [573, 32] on link "Labs" at bounding box center [586, 42] width 27 height 23
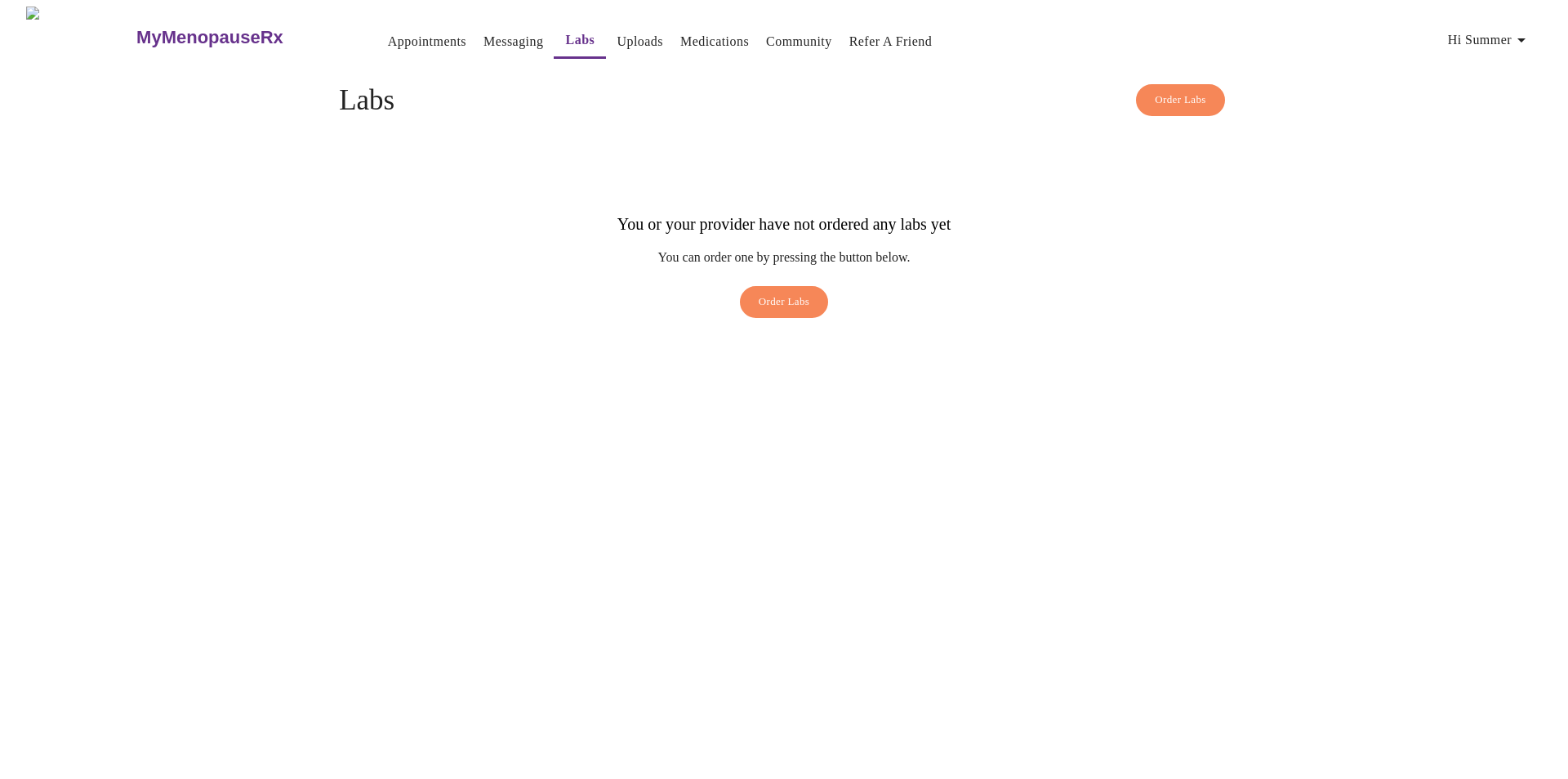
click at [617, 32] on link "Uploads" at bounding box center [640, 42] width 46 height 23
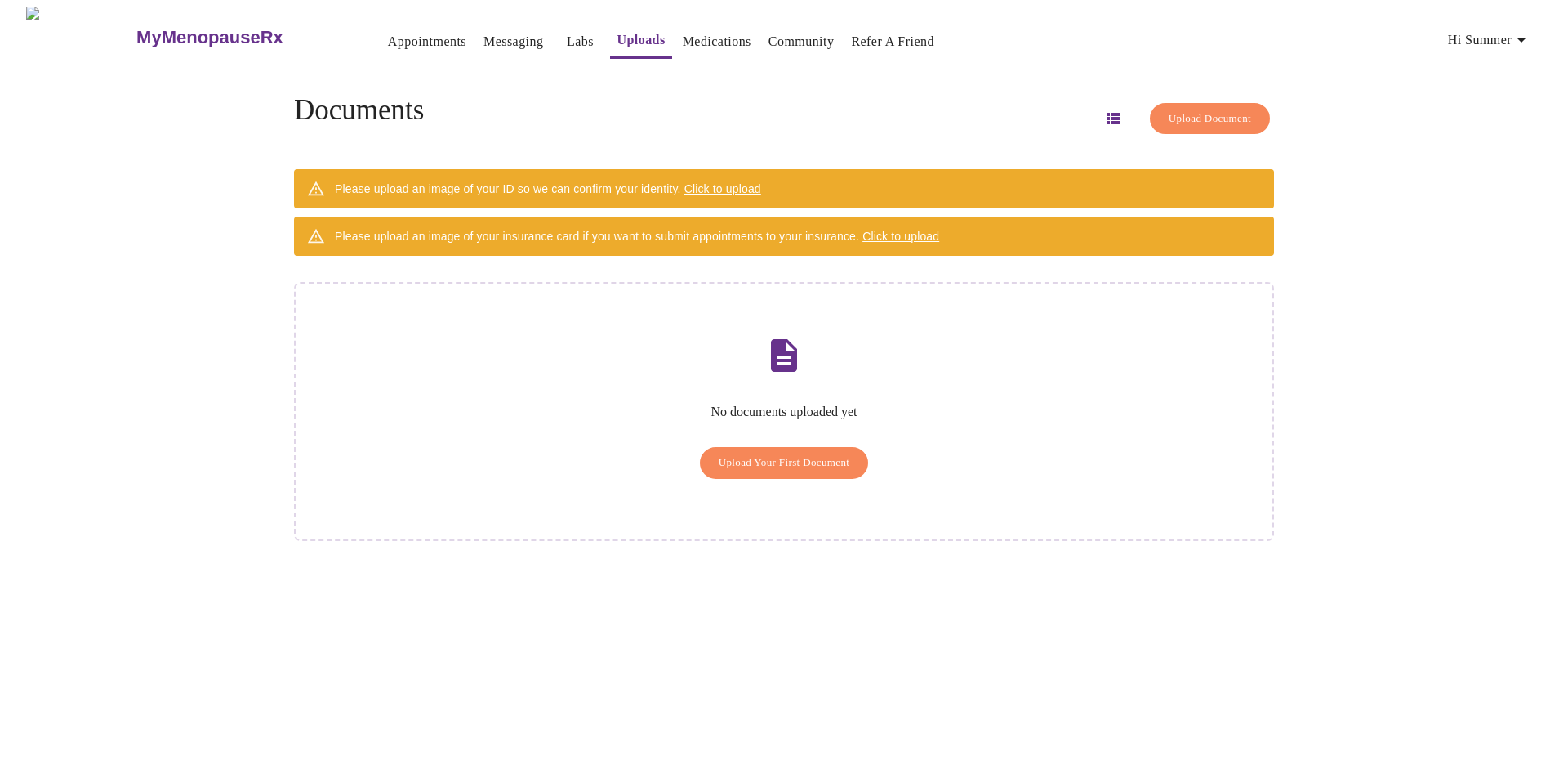
click at [687, 31] on link "Medications" at bounding box center [717, 42] width 68 height 23
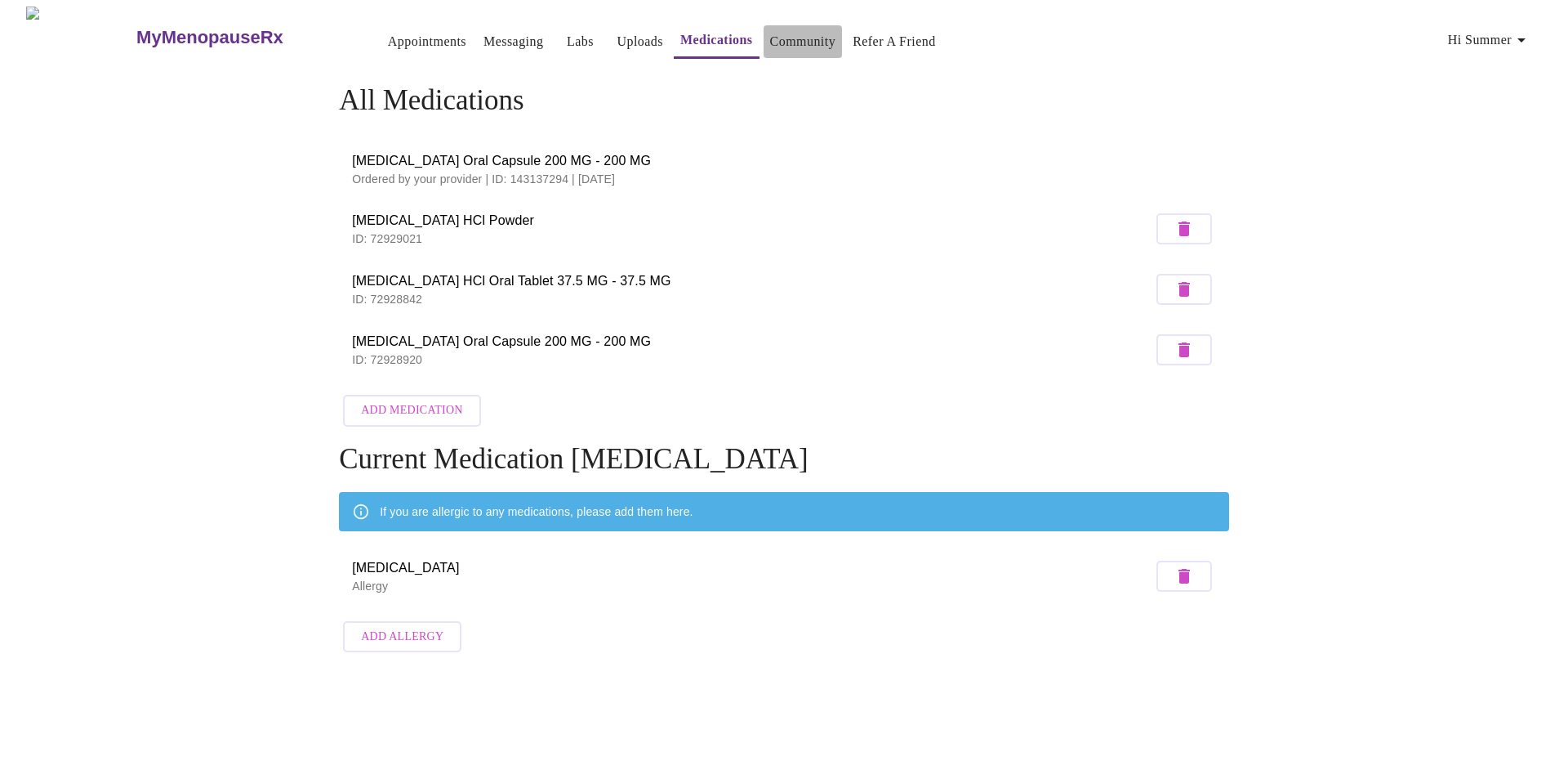
click at [774, 33] on link "Community" at bounding box center [803, 42] width 66 height 23
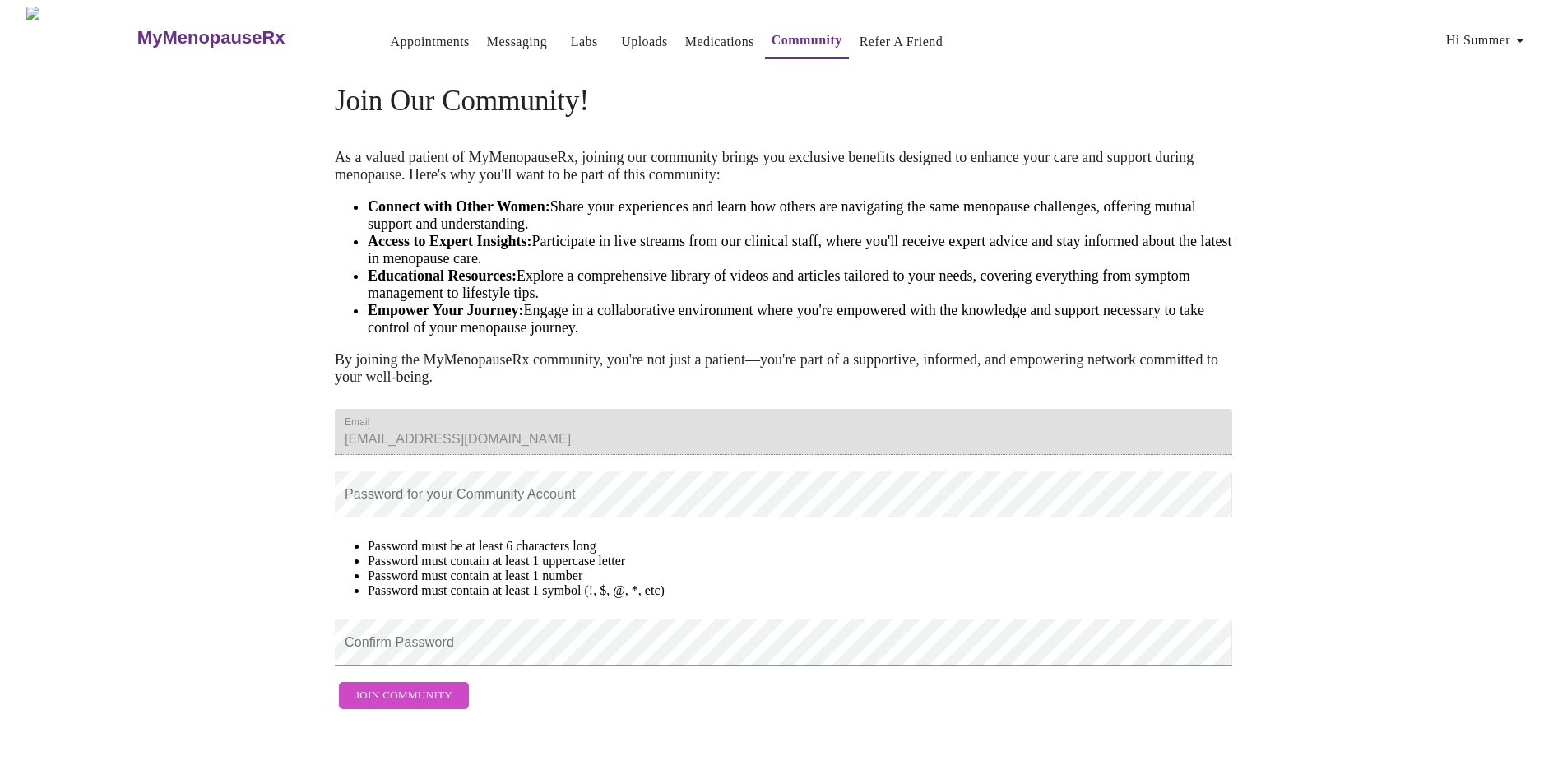
click at [390, 41] on link "Appointments" at bounding box center [430, 42] width 79 height 23
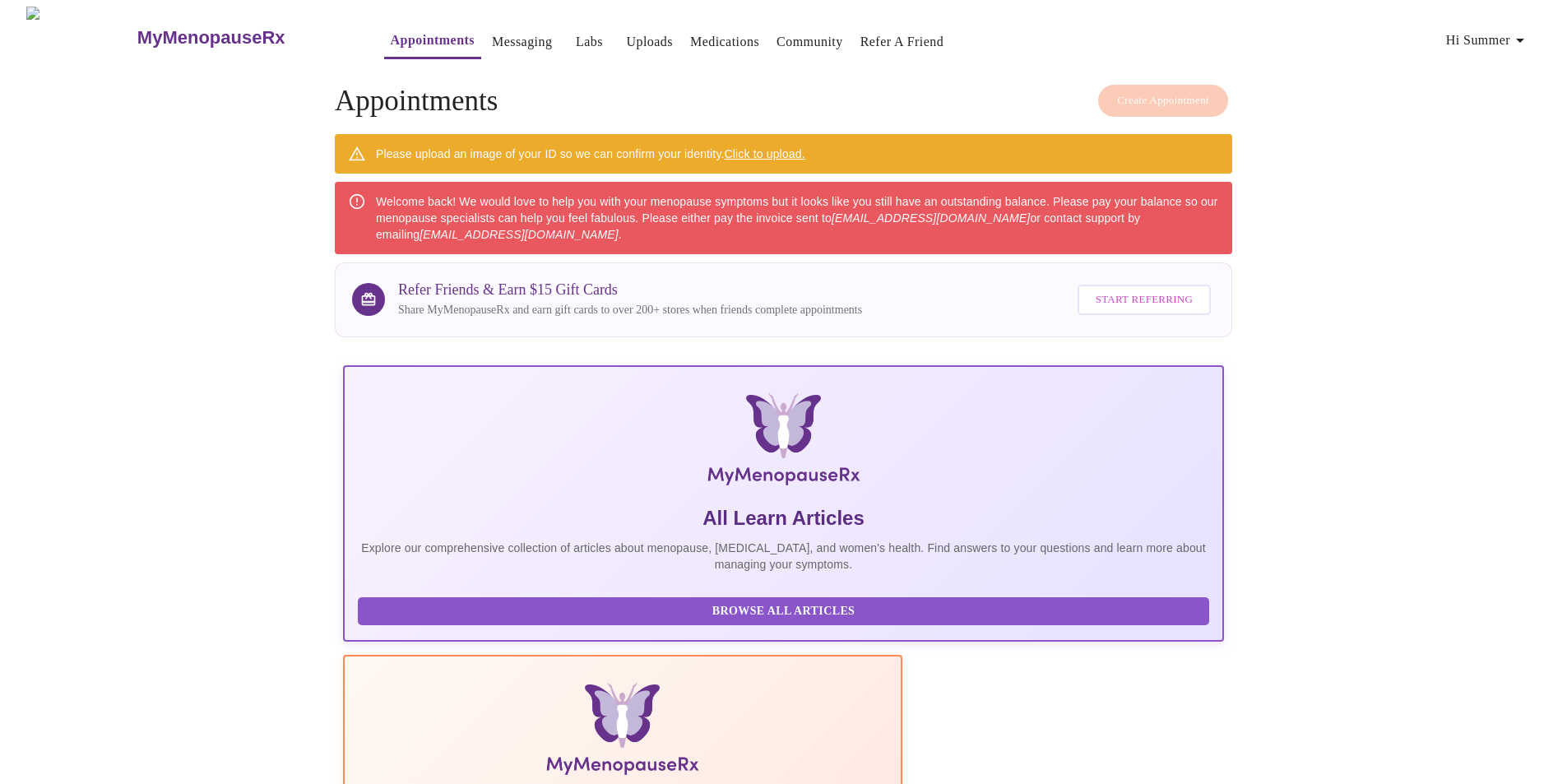
click at [420, 228] on em "[EMAIL_ADDRESS][DOMAIN_NAME]" at bounding box center [518, 234] width 198 height 13
drag, startPoint x: 386, startPoint y: 228, endPoint x: 505, endPoint y: 228, distance: 119.0
click at [505, 228] on em "[EMAIL_ADDRESS][DOMAIN_NAME]" at bounding box center [518, 234] width 198 height 13
copy em "[EMAIL_ADDRESS][DOMAIN_NAME]"
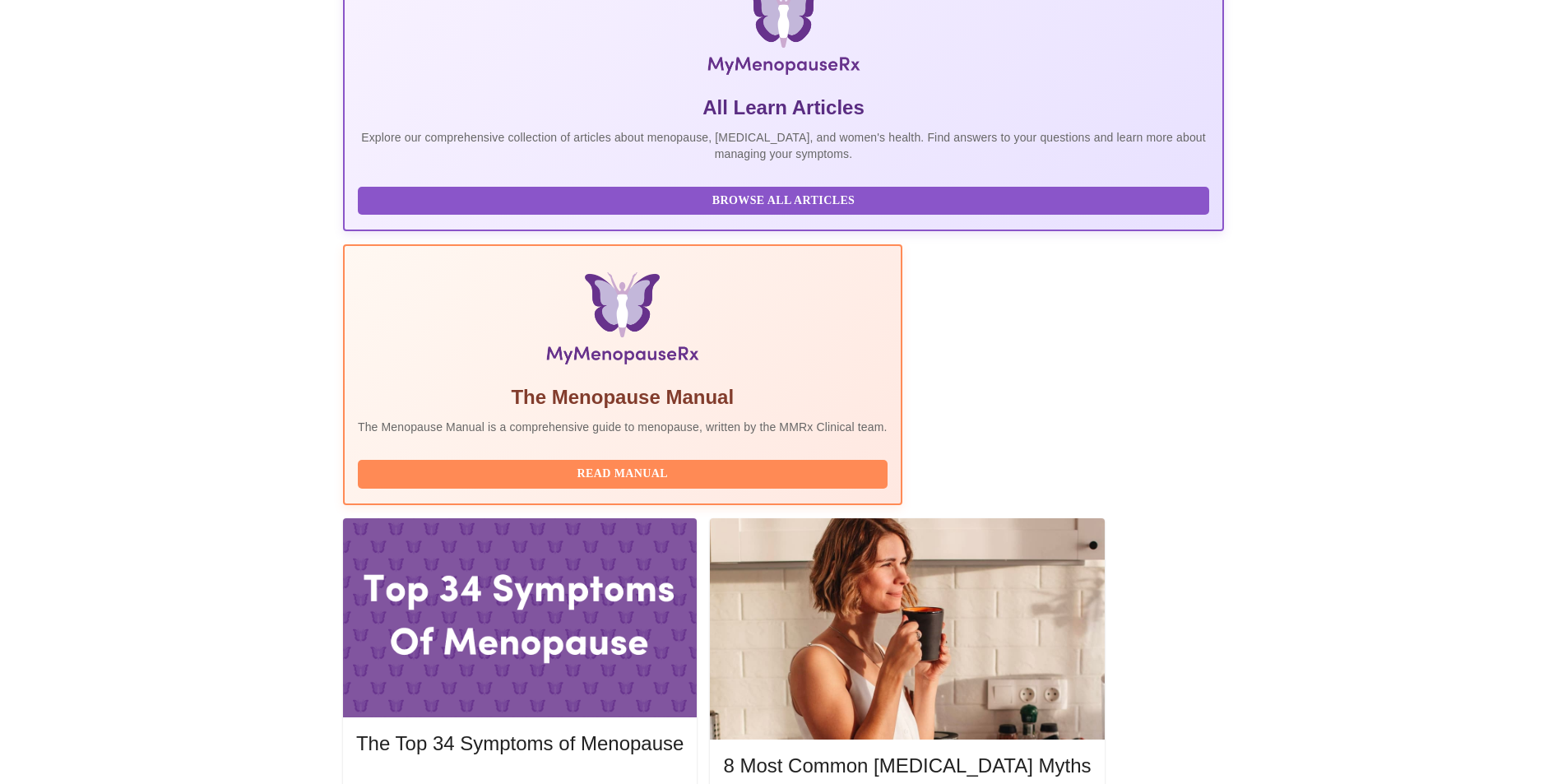
scroll to position [411, 0]
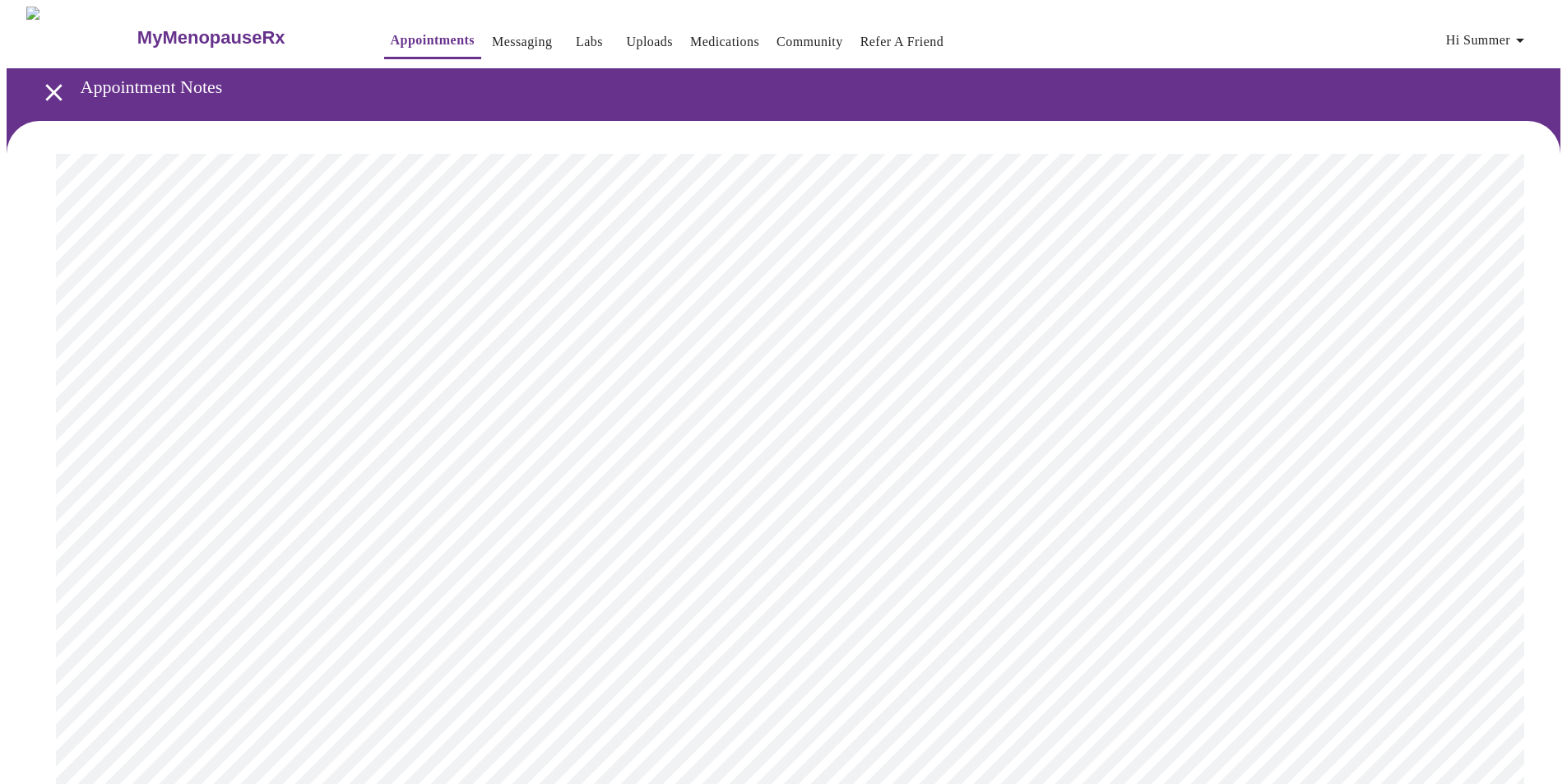
click at [47, 83] on icon "open drawer" at bounding box center [54, 92] width 29 height 29
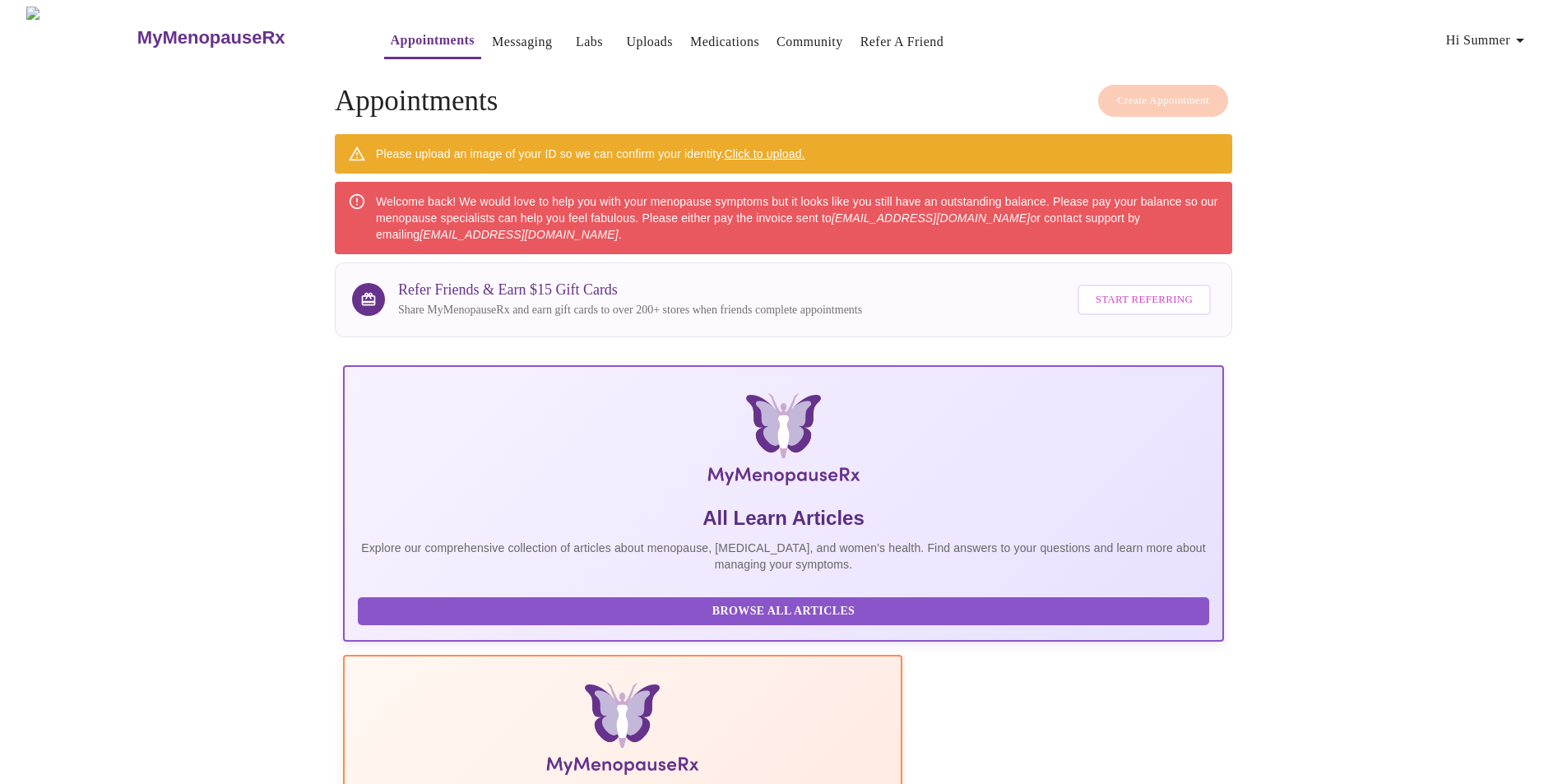
click at [1147, 100] on h4 "Create Appointment Appointments" at bounding box center [784, 100] width 897 height 33
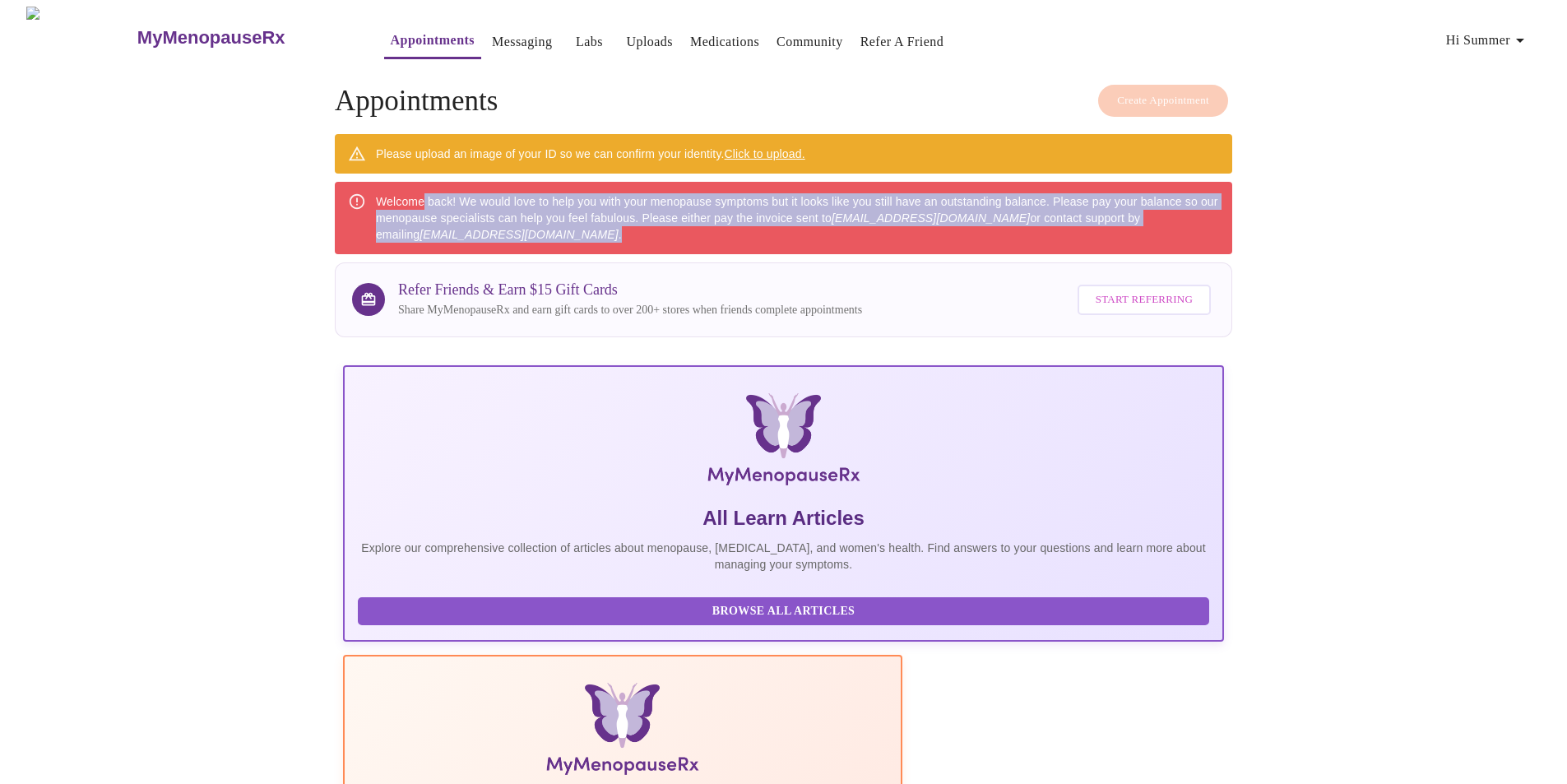
drag, startPoint x: 427, startPoint y: 195, endPoint x: 805, endPoint y: 233, distance: 379.9
click at [805, 233] on div "Welcome back! We would love to help you with your menopause symptoms but it loo…" at bounding box center [798, 218] width 843 height 63
click at [737, 207] on div "Welcome back! We would love to help you with your menopause symptoms but it loo…" at bounding box center [798, 218] width 843 height 63
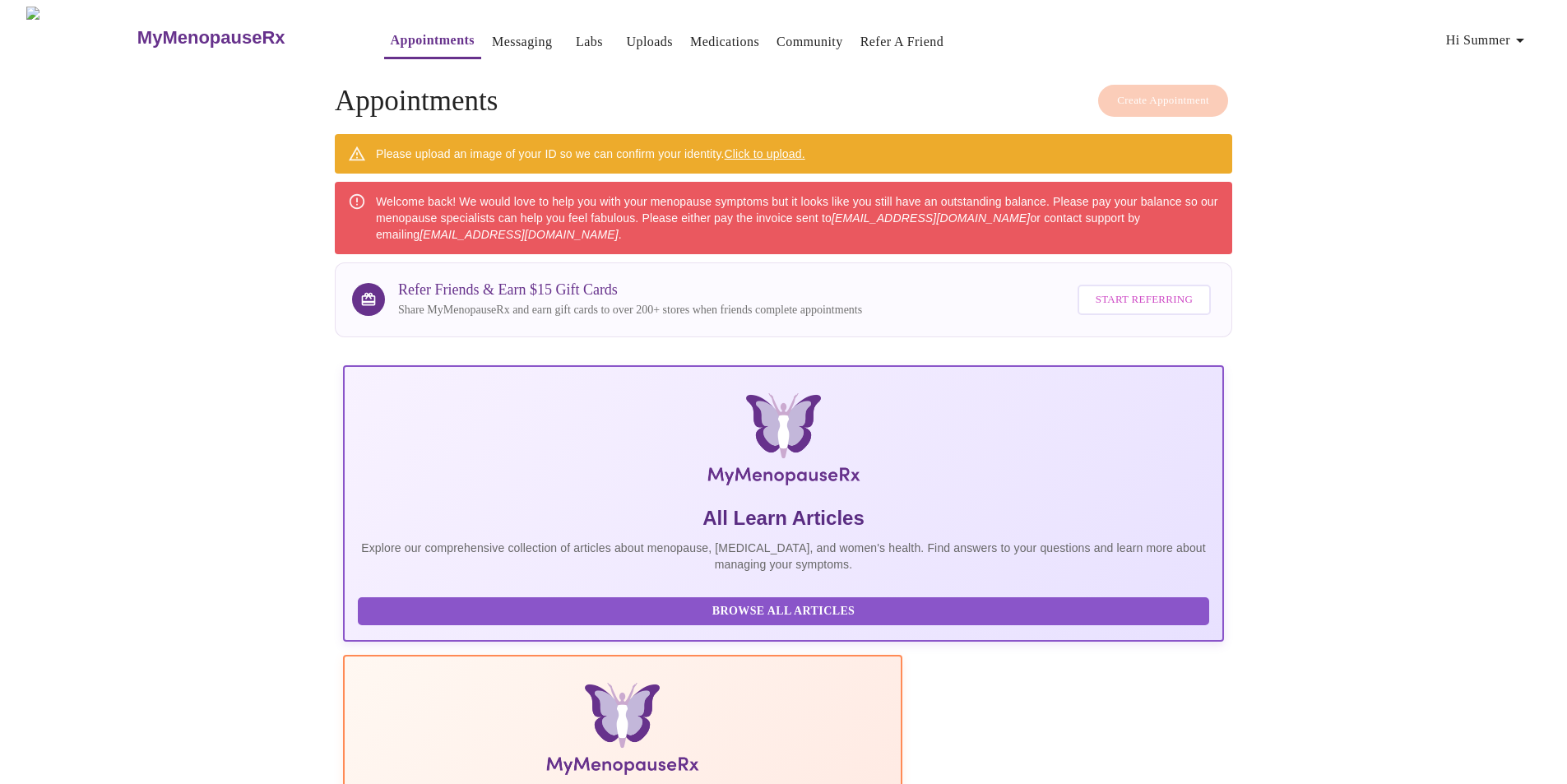
click at [492, 36] on link "Messaging" at bounding box center [522, 42] width 60 height 23
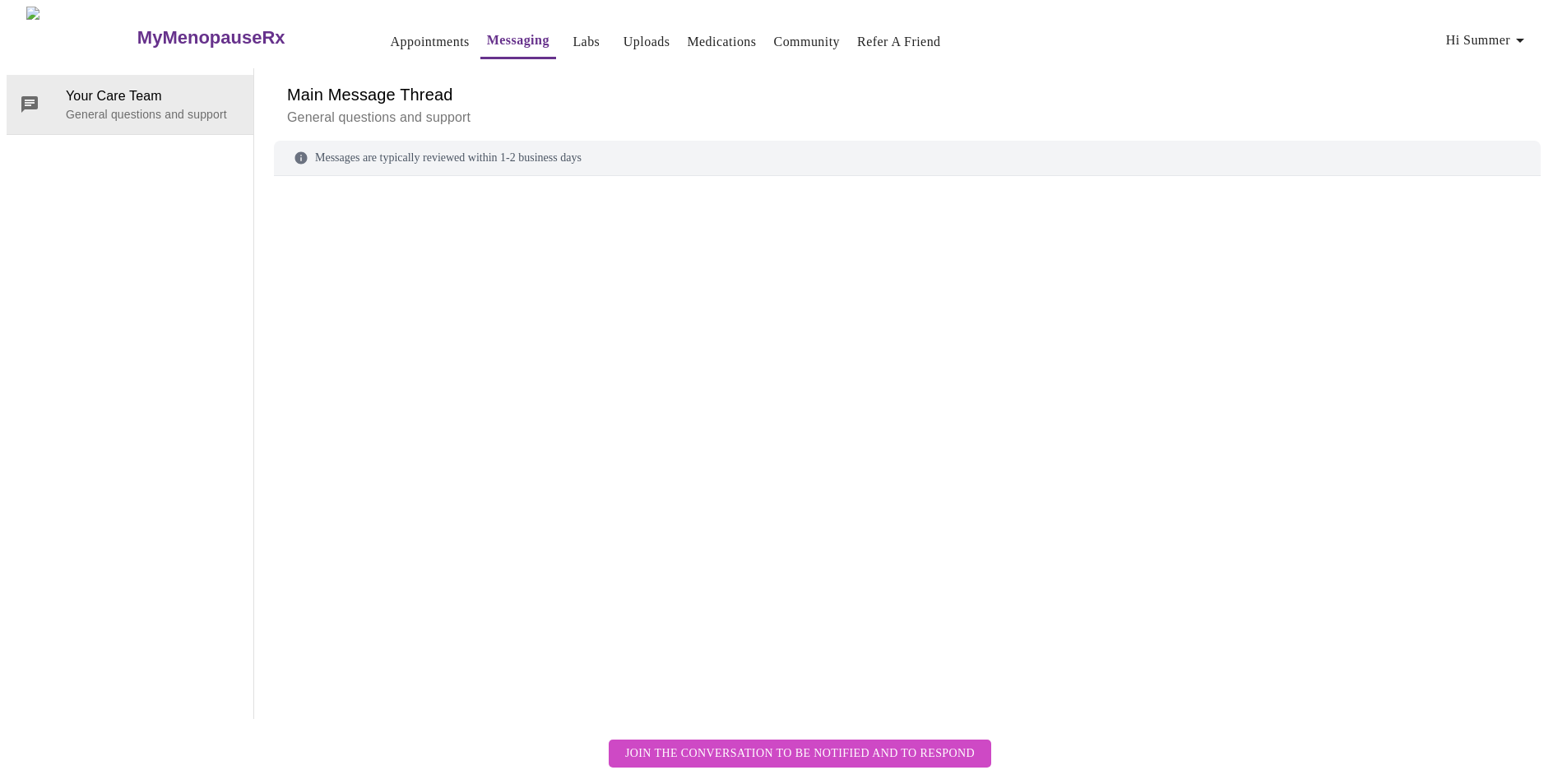
scroll to position [62, 0]
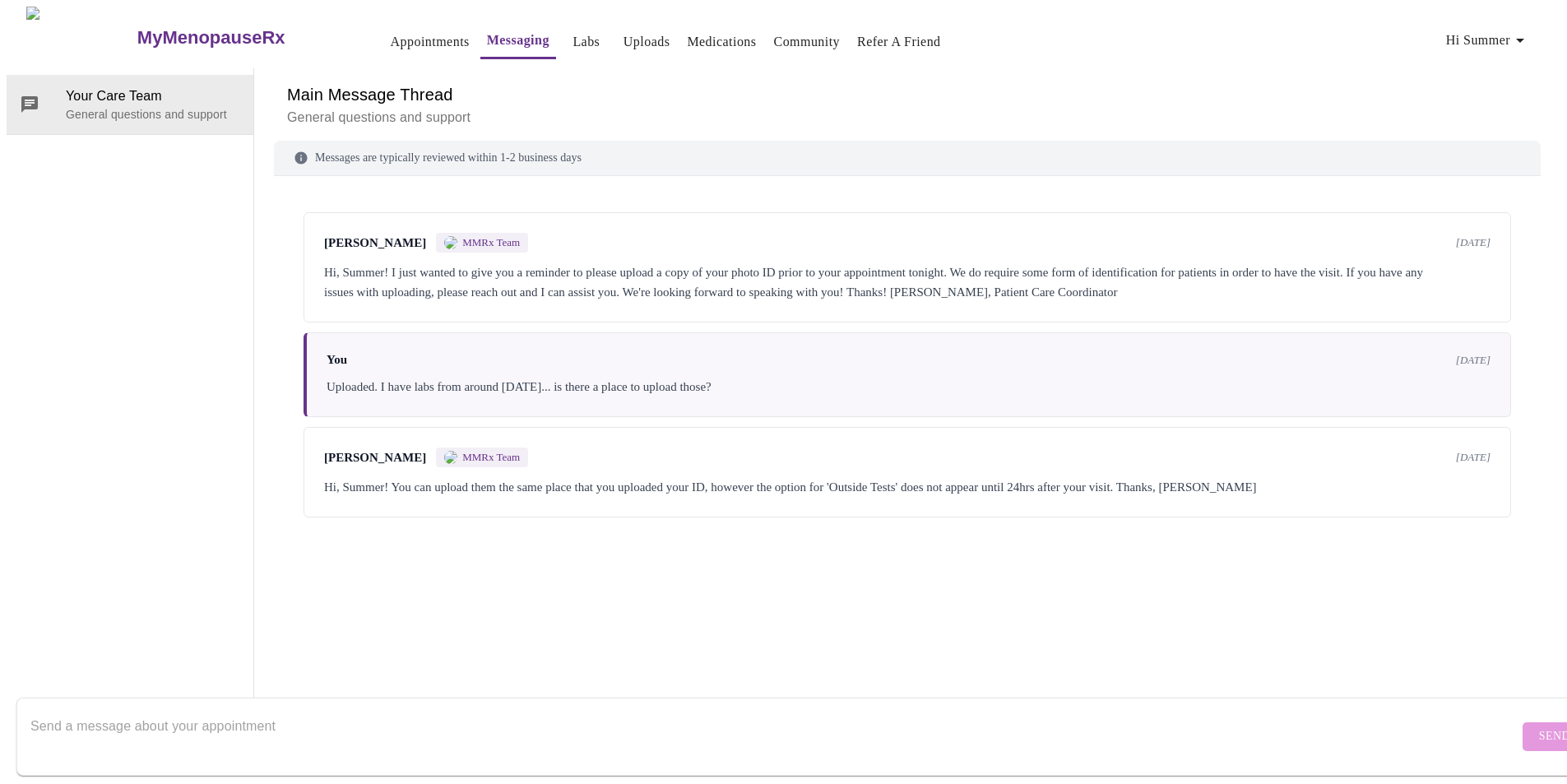
click at [463, 236] on span "MMRx Team" at bounding box center [491, 242] width 57 height 13
click at [390, 31] on link "Appointments" at bounding box center [430, 42] width 79 height 23
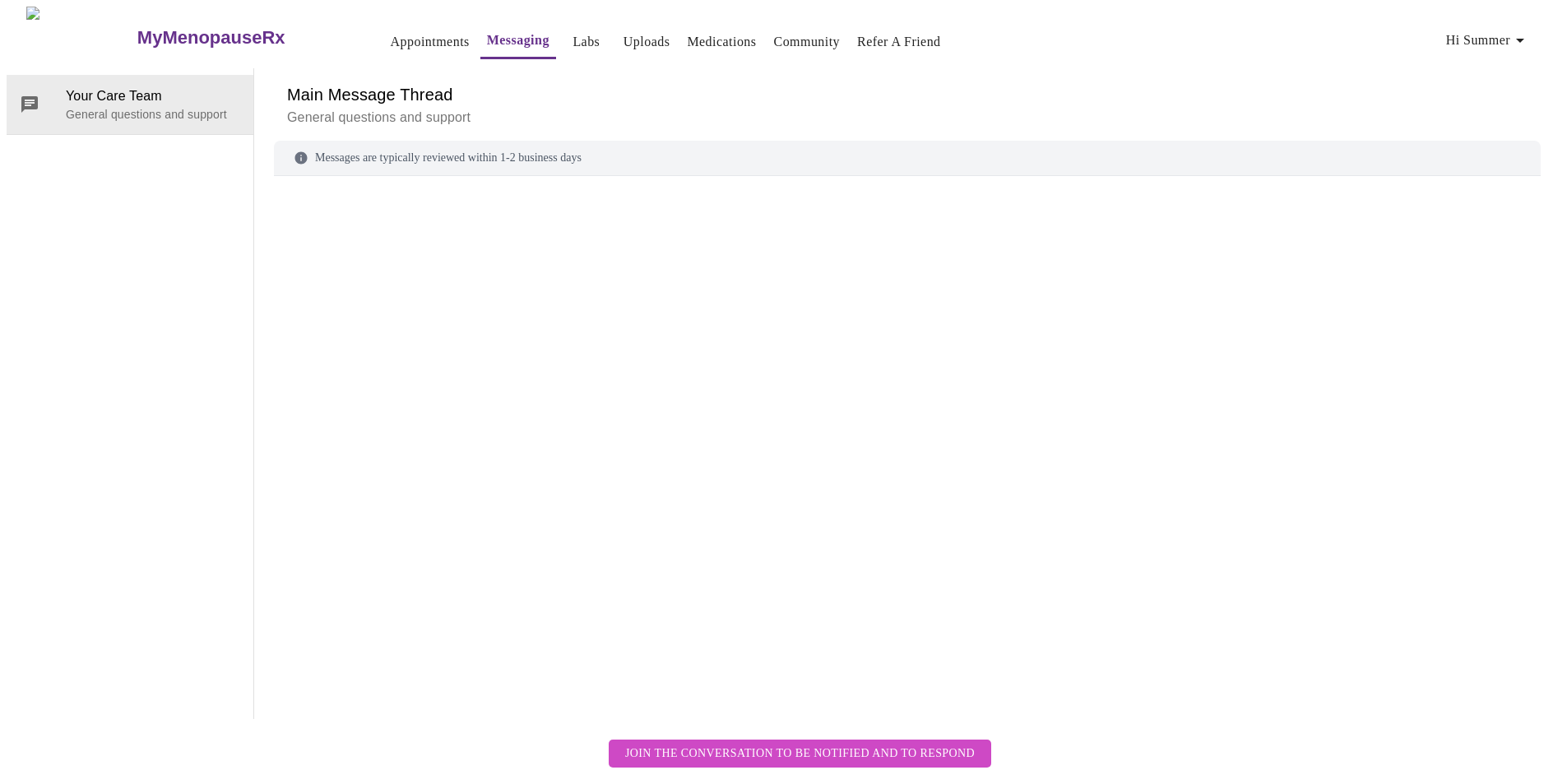
scroll to position [62, 0]
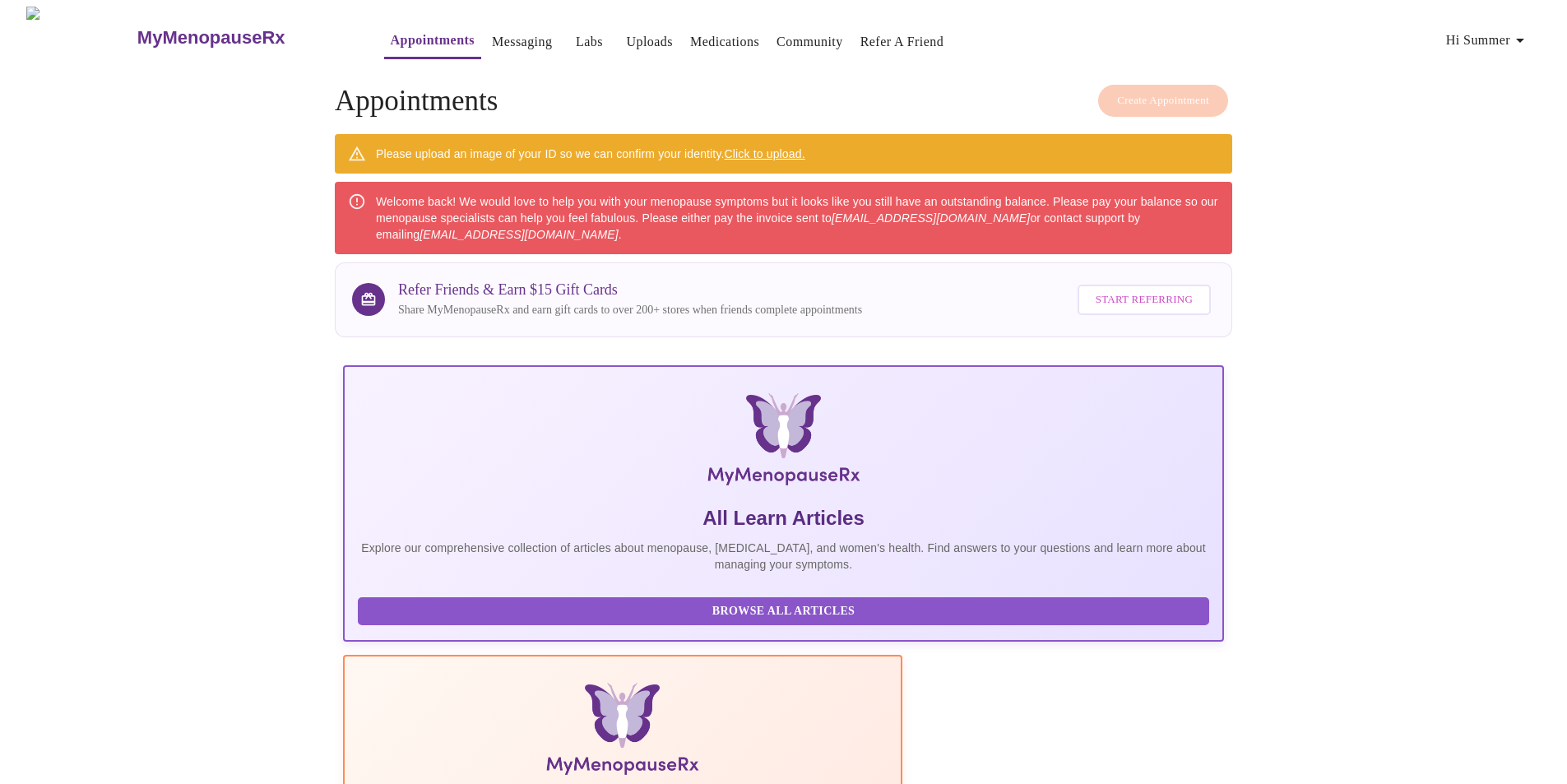
click at [1521, 31] on icon "button" at bounding box center [1520, 41] width 19 height 19
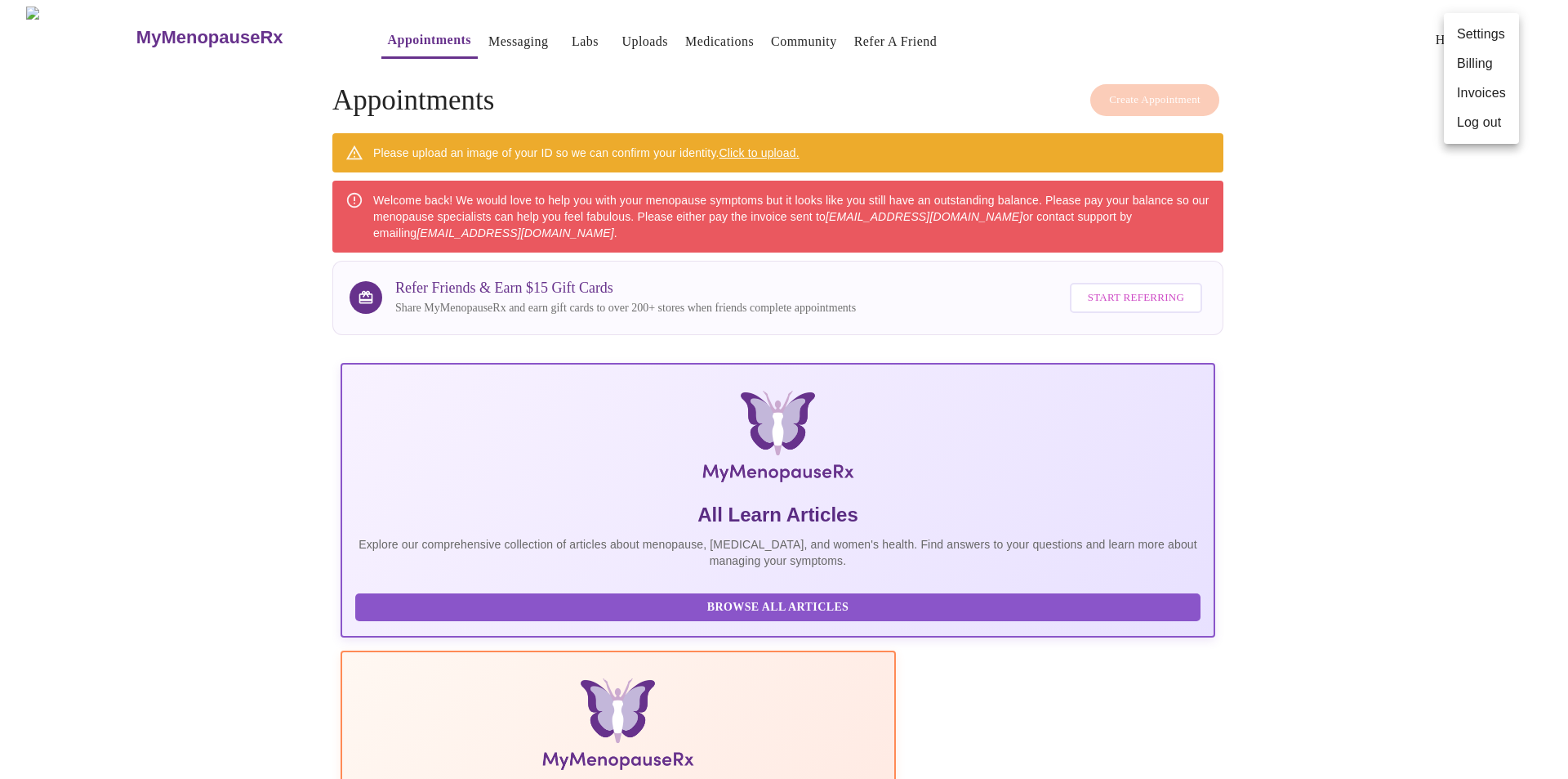
click at [387, 226] on div at bounding box center [784, 390] width 1568 height 779
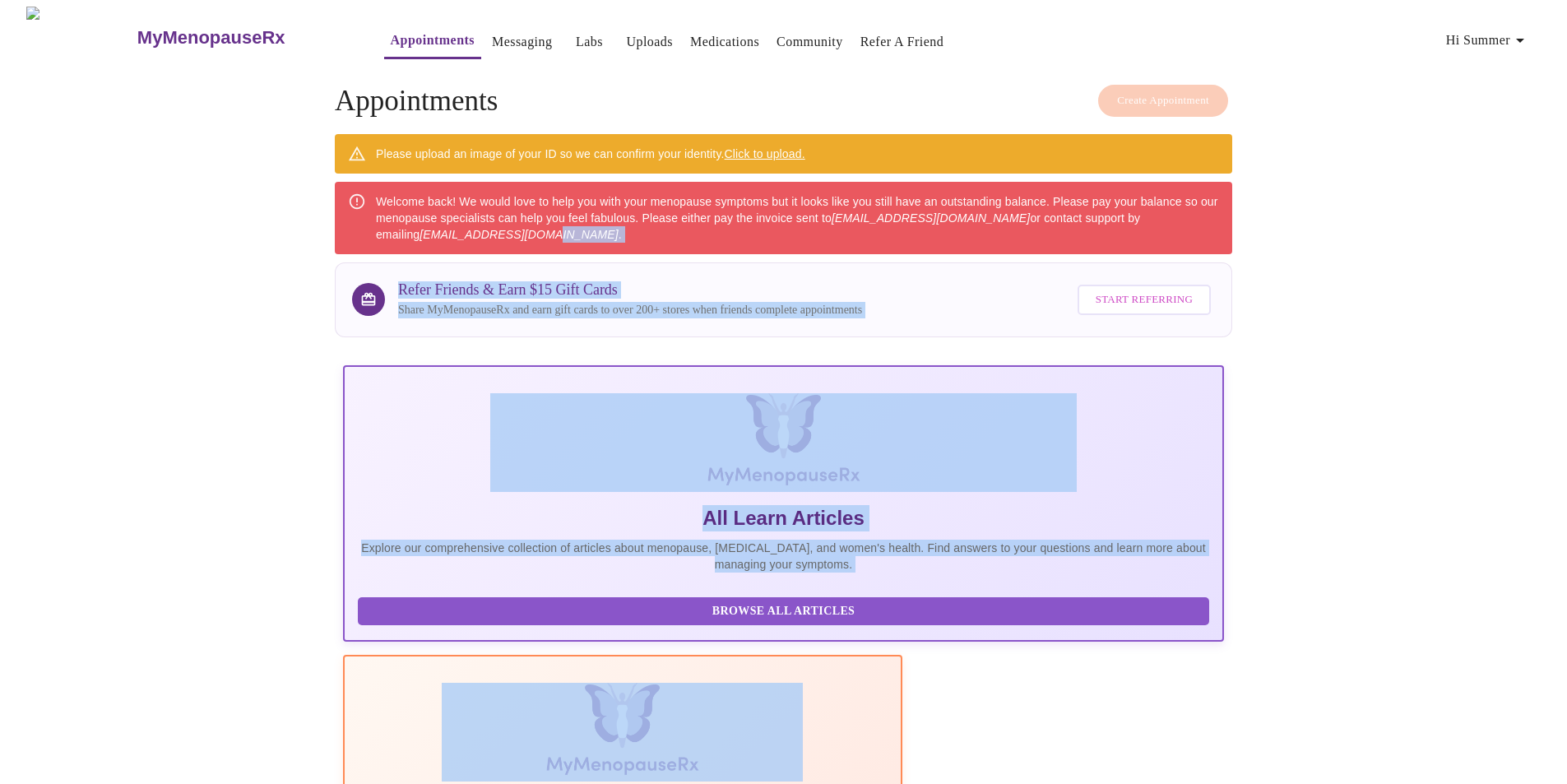
drag, startPoint x: 390, startPoint y: 227, endPoint x: 520, endPoint y: 227, distance: 130.0
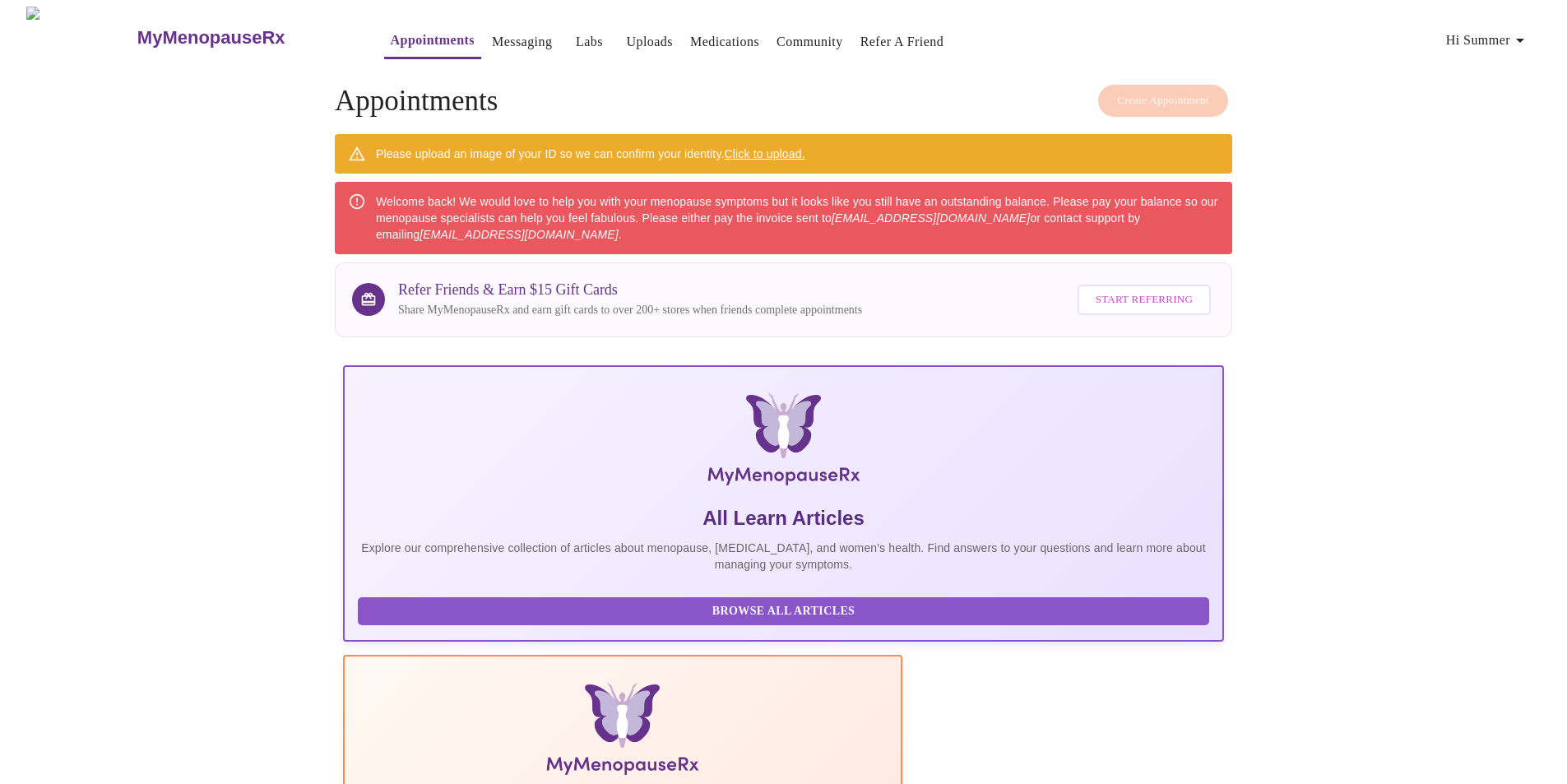
click at [427, 228] on em "[EMAIL_ADDRESS][DOMAIN_NAME]" at bounding box center [518, 234] width 198 height 13
click at [420, 228] on em "[EMAIL_ADDRESS][DOMAIN_NAME]" at bounding box center [518, 234] width 198 height 13
drag, startPoint x: 397, startPoint y: 224, endPoint x: 510, endPoint y: 225, distance: 113.0
click at [510, 228] on em "[EMAIL_ADDRESS][DOMAIN_NAME]" at bounding box center [518, 234] width 198 height 13
copy em "[EMAIL_ADDRESS][DOMAIN_NAME]"
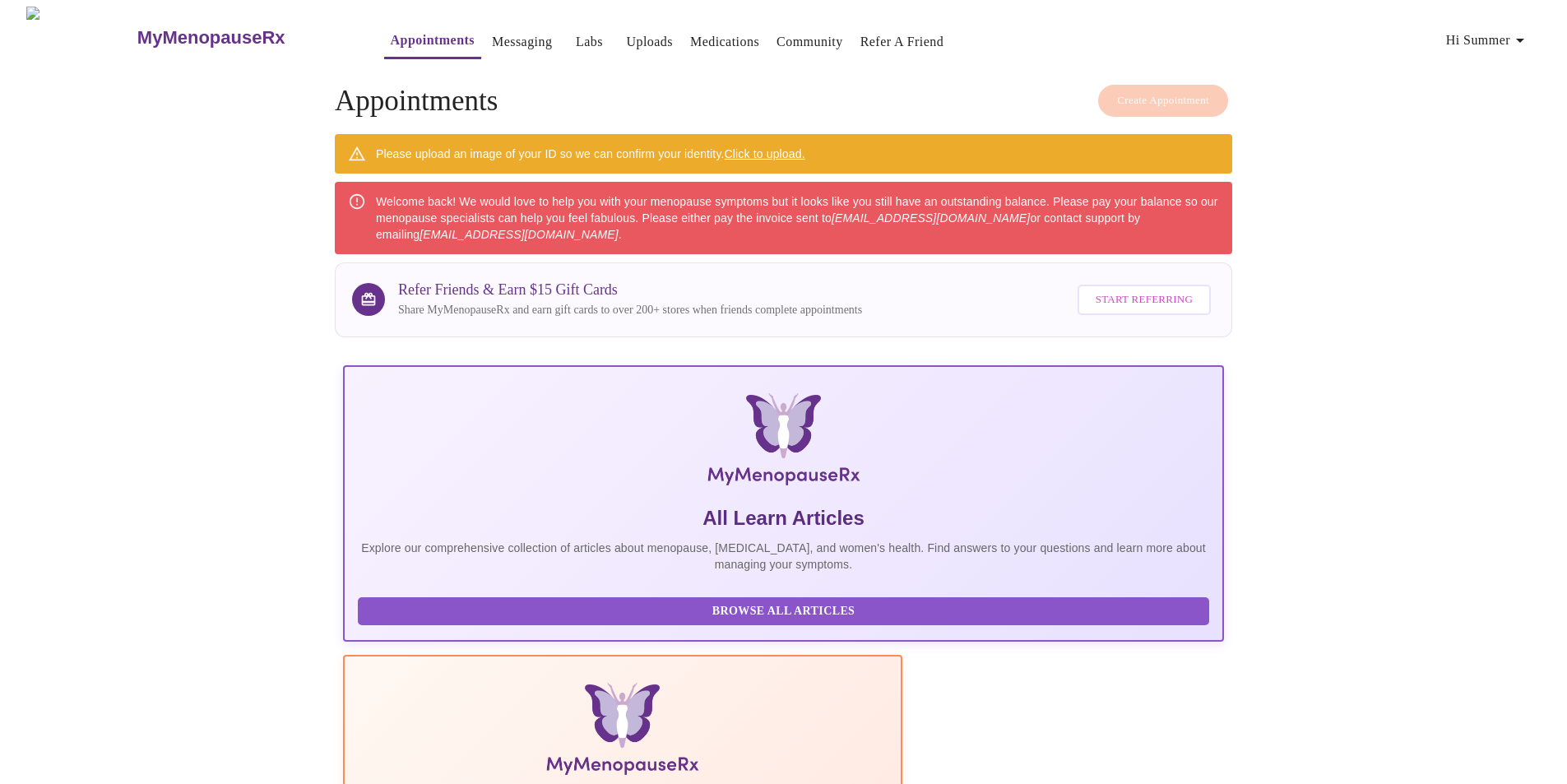
click at [649, 226] on div "Welcome back! We would love to help you with your menopause symptoms but it loo…" at bounding box center [798, 218] width 843 height 63
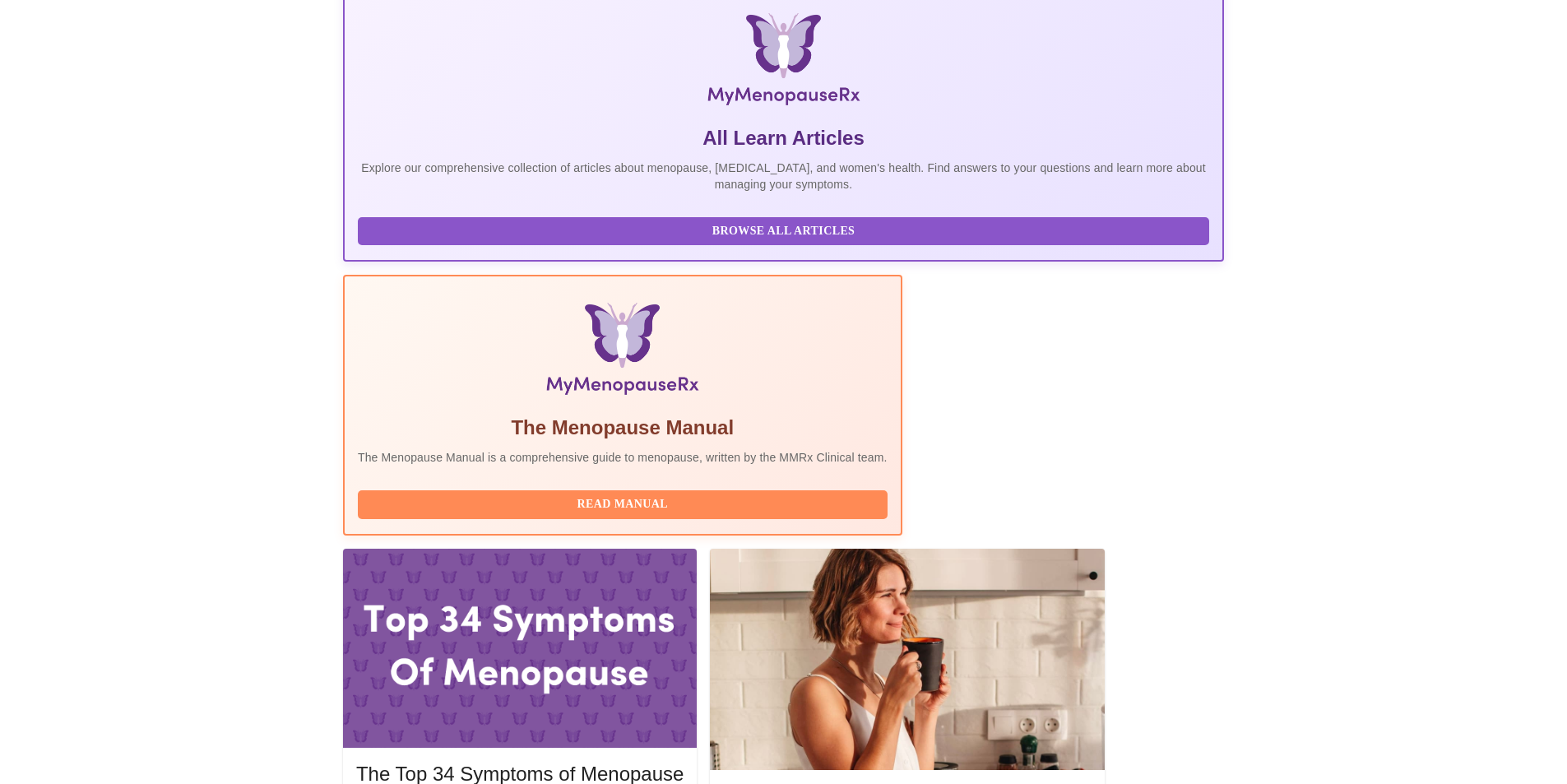
scroll to position [431, 0]
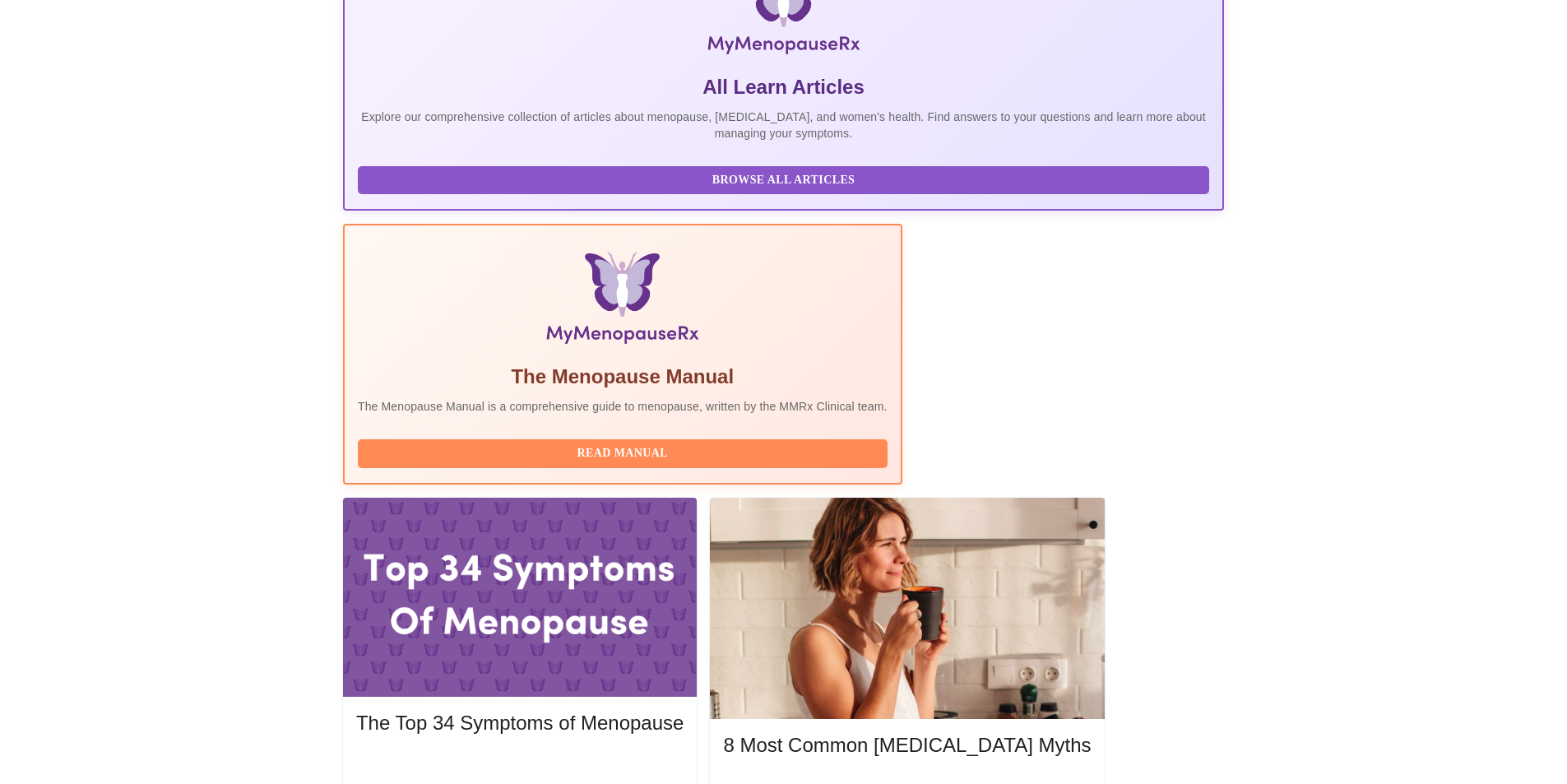
drag, startPoint x: 511, startPoint y: 365, endPoint x: 477, endPoint y: 365, distance: 34.0
copy h3 "[PERSON_NAME]"
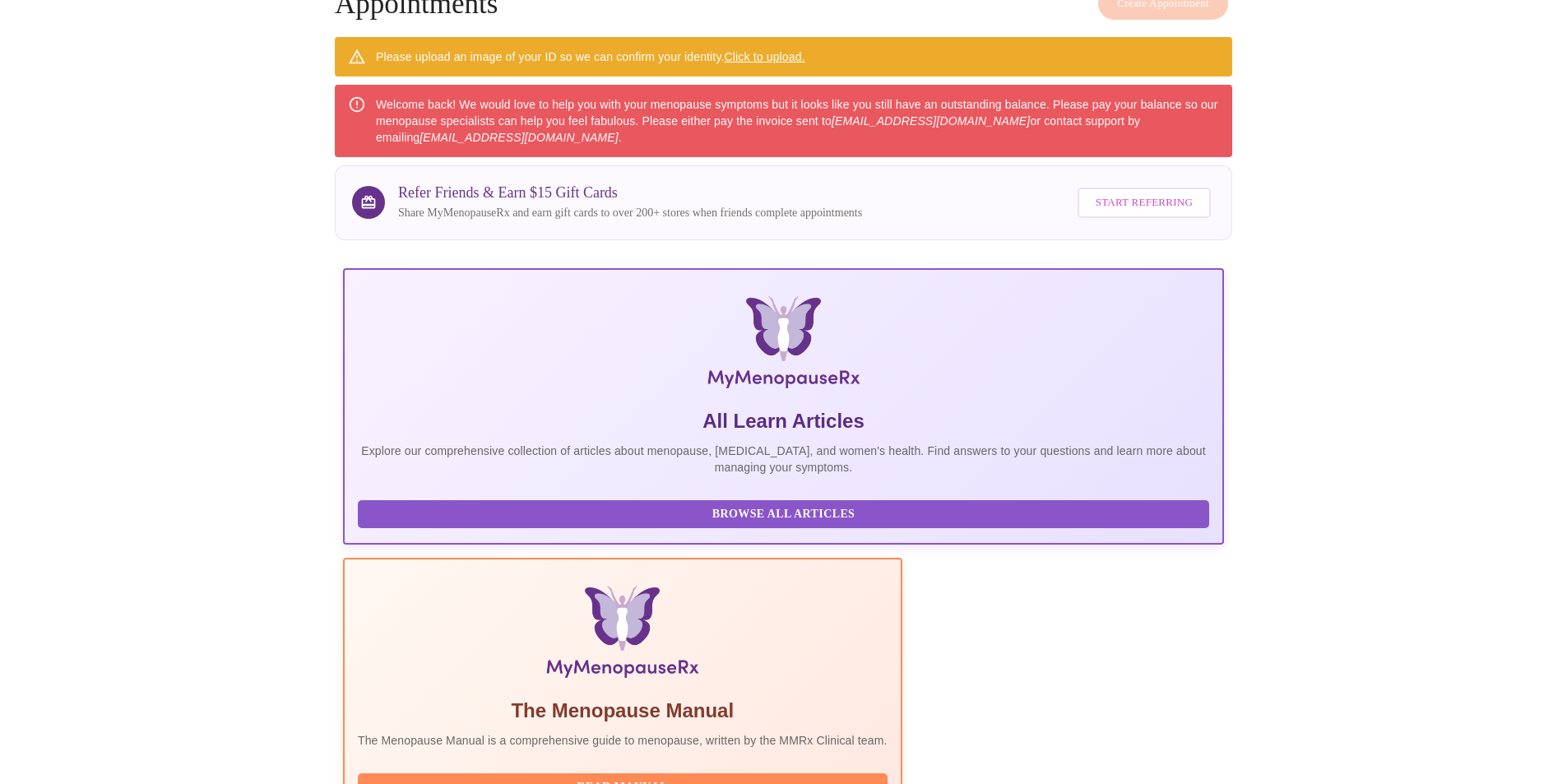
scroll to position [0, 0]
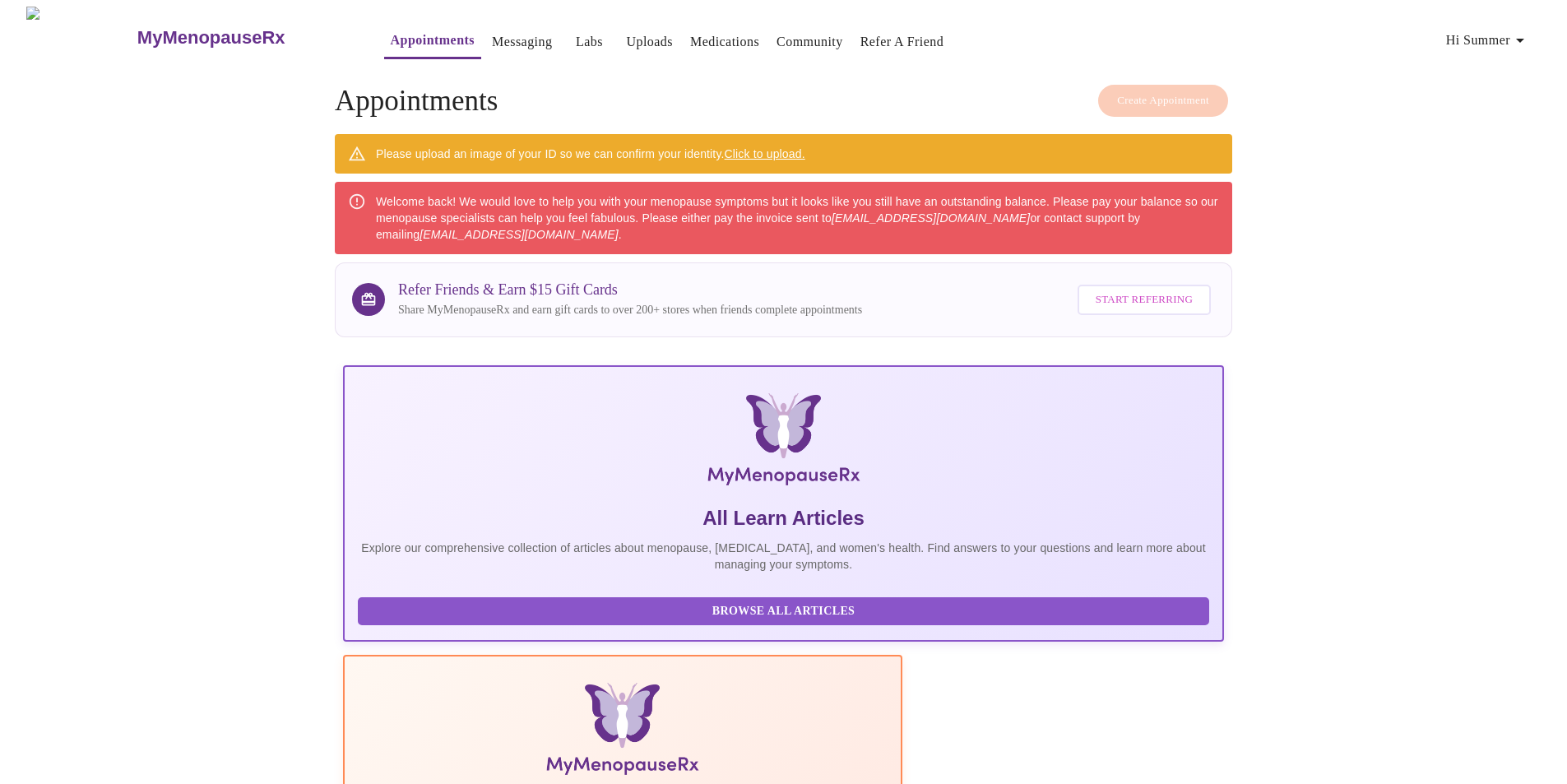
click at [137, 33] on h3 "MyMenopauseRx" at bounding box center [212, 38] width 148 height 21
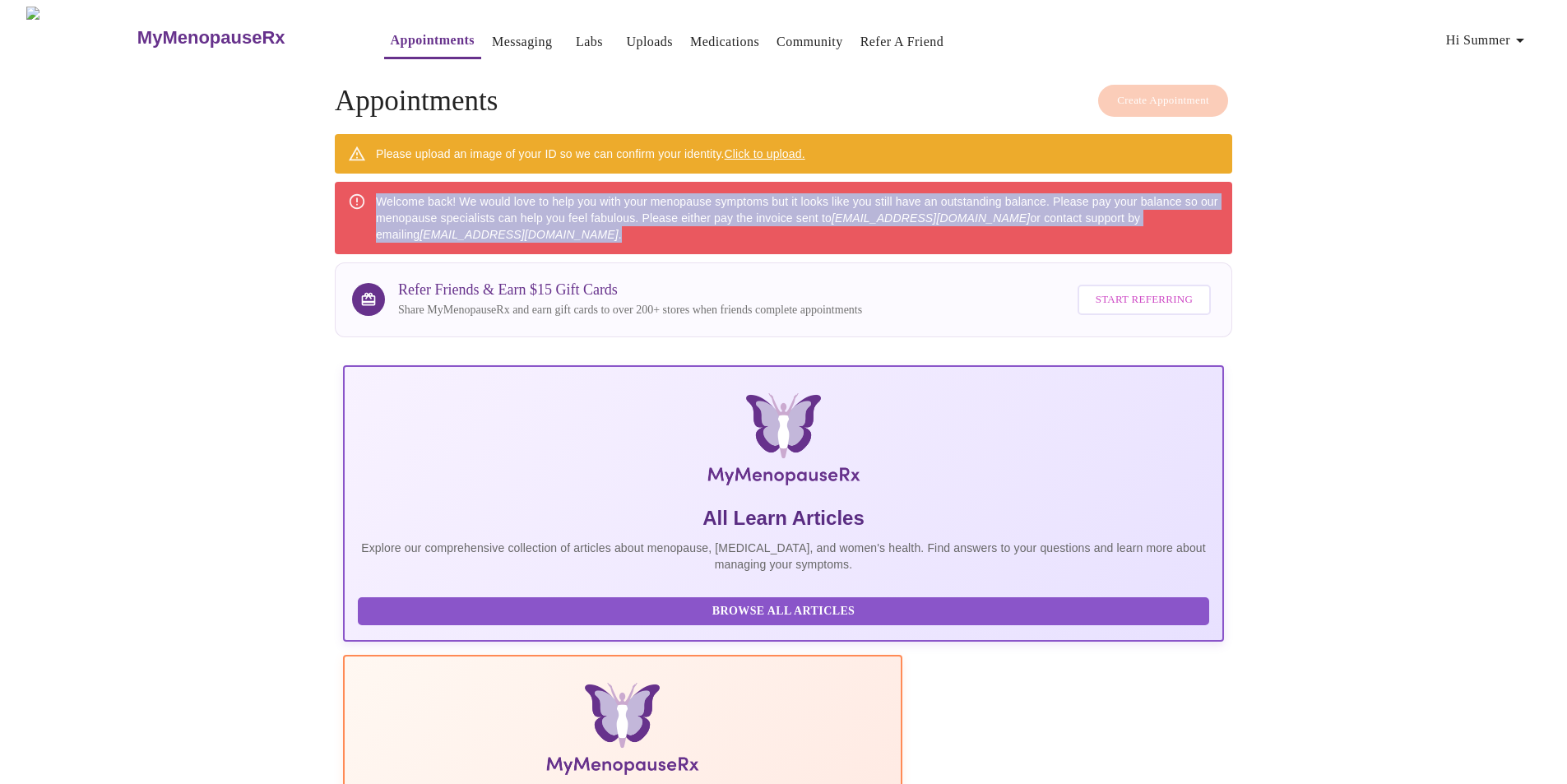
drag, startPoint x: 531, startPoint y: 229, endPoint x: 376, endPoint y: 195, distance: 158.7
click at [376, 195] on div "Welcome back! We would love to help you with your menopause symptoms but it loo…" at bounding box center [798, 218] width 843 height 63
click at [944, 211] on em "[EMAIL_ADDRESS][DOMAIN_NAME]" at bounding box center [931, 218] width 198 height 13
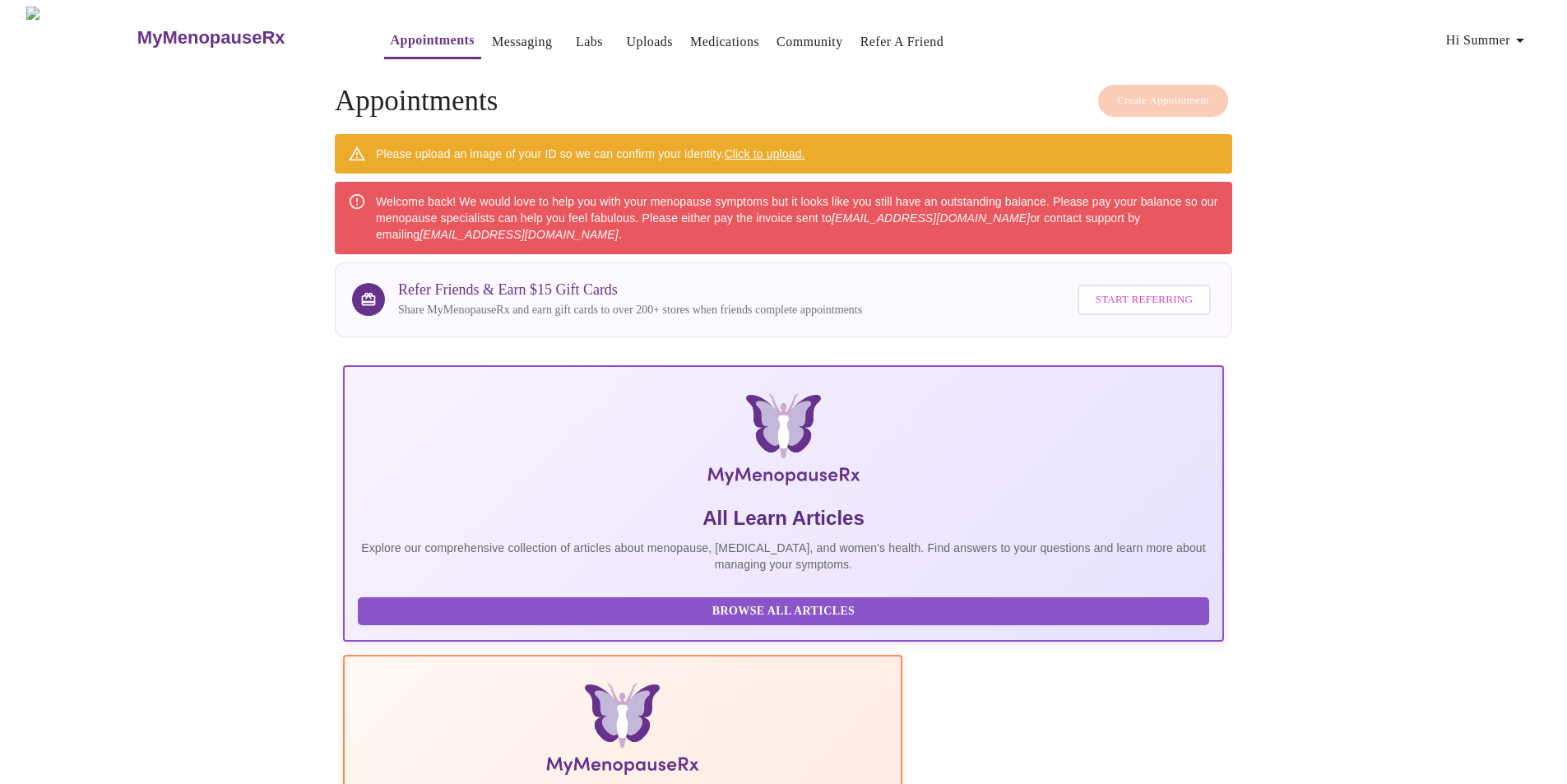
click at [895, 218] on em "[EMAIL_ADDRESS][DOMAIN_NAME]" at bounding box center [931, 218] width 198 height 13
drag, startPoint x: 895, startPoint y: 218, endPoint x: 1012, endPoint y: 211, distance: 117.2
click at [1012, 211] on em "[EMAIL_ADDRESS][DOMAIN_NAME]" at bounding box center [931, 218] width 198 height 13
click at [420, 232] on em "[EMAIL_ADDRESS][DOMAIN_NAME]" at bounding box center [518, 234] width 198 height 13
drag, startPoint x: 388, startPoint y: 232, endPoint x: 501, endPoint y: 226, distance: 113.2
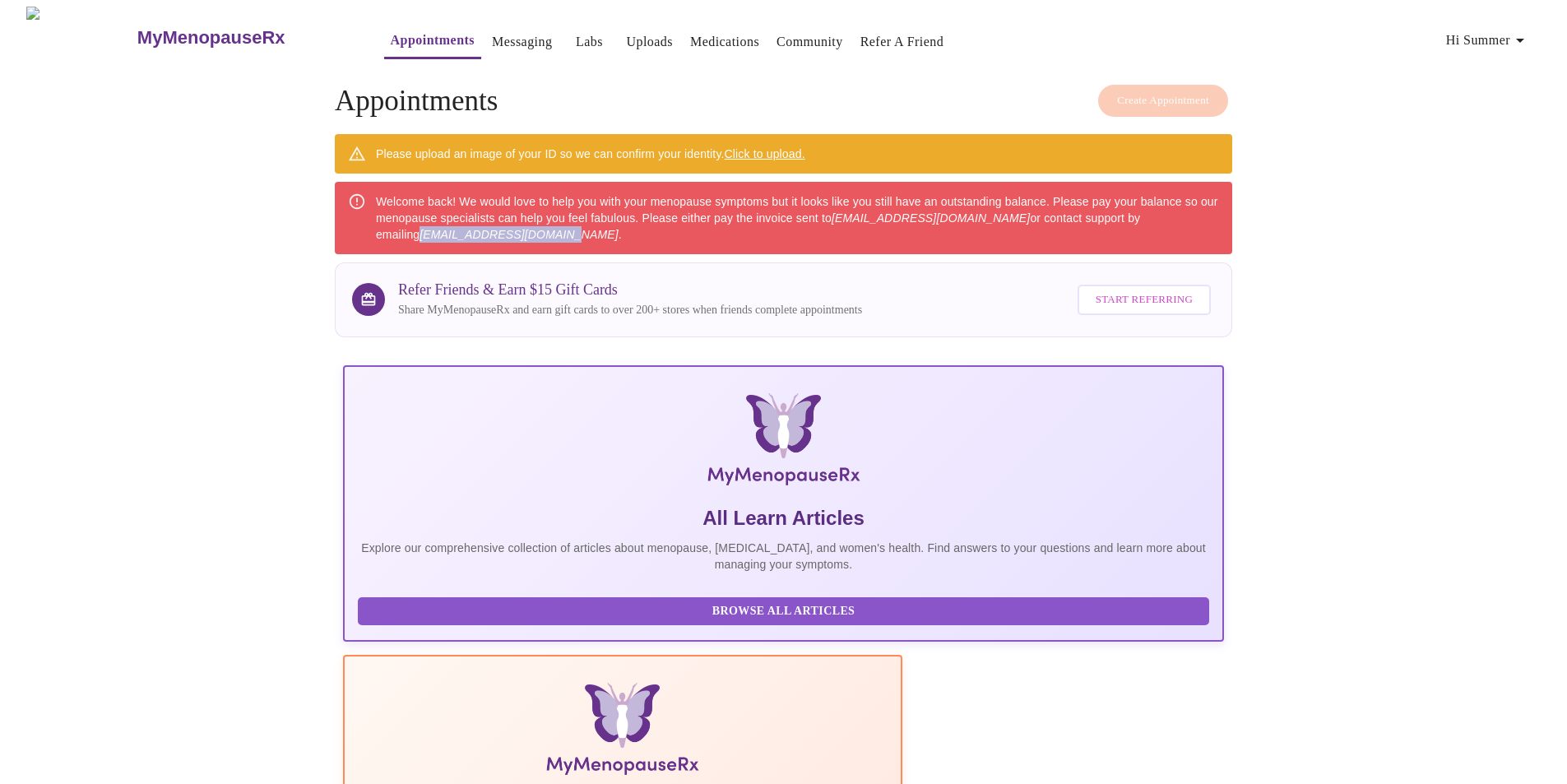
click at [501, 228] on em "[EMAIL_ADDRESS][DOMAIN_NAME]" at bounding box center [518, 234] width 198 height 13
copy em "[EMAIL_ADDRESS][DOMAIN_NAME]"
click at [378, 193] on div "Welcome back! We would love to help you with your menopause symptoms but it loo…" at bounding box center [798, 218] width 843 height 63
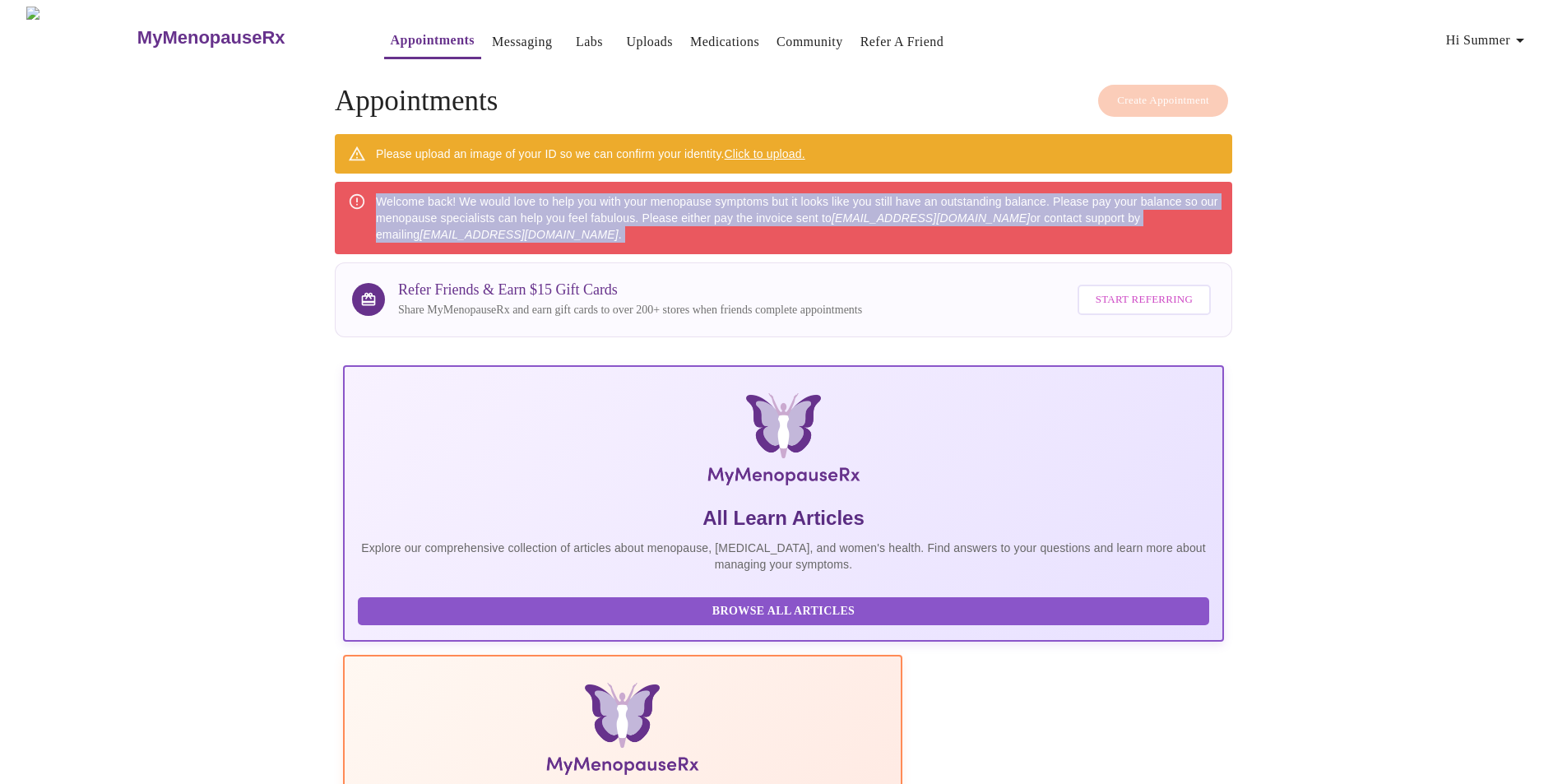
drag, startPoint x: 378, startPoint y: 193, endPoint x: 551, endPoint y: 229, distance: 176.7
click at [551, 229] on div "Welcome back! We would love to help you with your menopause symptoms but it loo…" at bounding box center [798, 218] width 843 height 63
copy div "Welcome back! We would love to help you with your menopause symptoms but it loo…"
click at [416, 217] on div "Welcome back! We would love to help you with your menopause symptoms but it loo…" at bounding box center [798, 218] width 843 height 63
drag, startPoint x: 525, startPoint y: 226, endPoint x: 379, endPoint y: 196, distance: 149.1
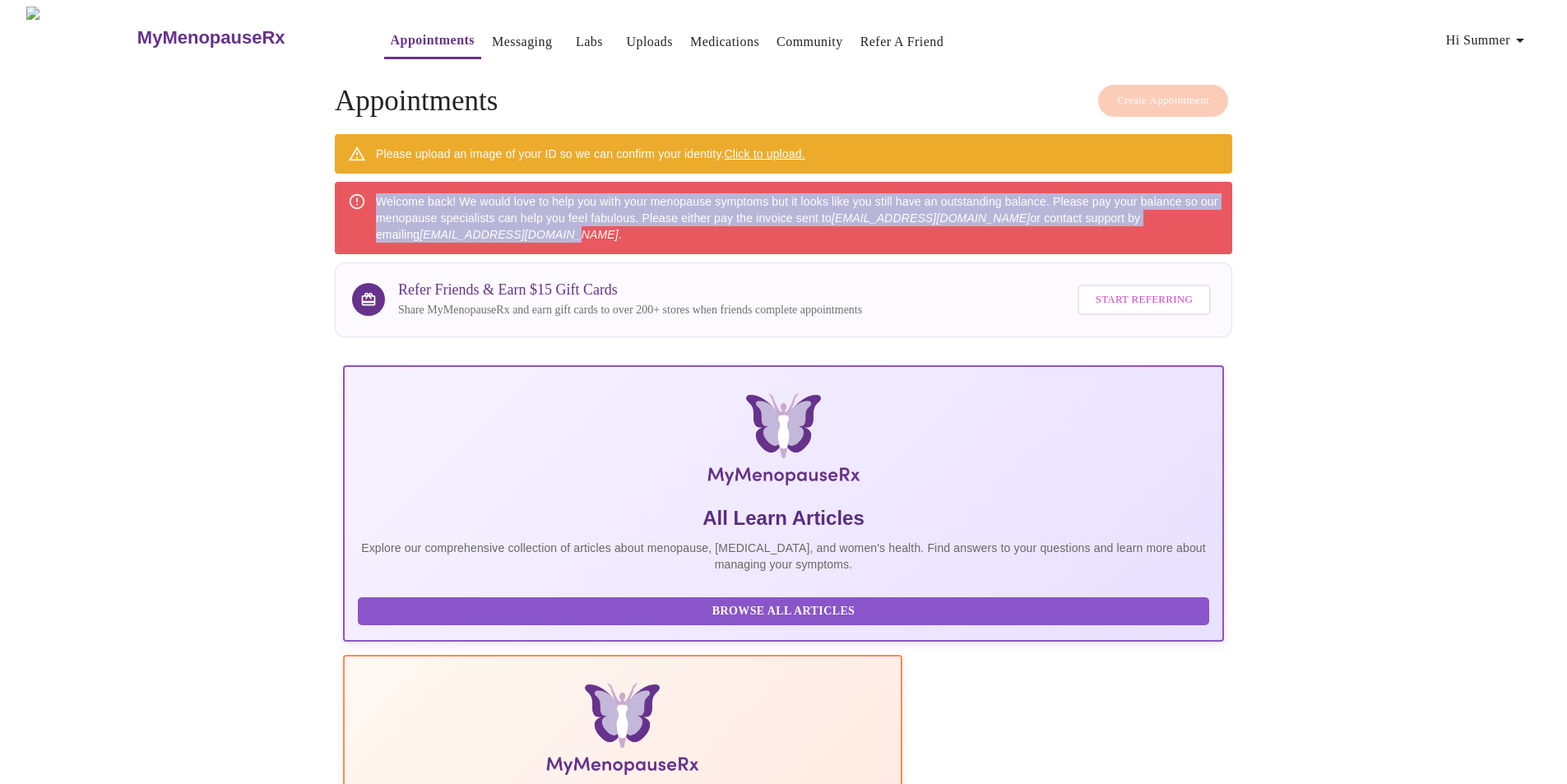
click at [379, 196] on div "Welcome back! We would love to help you with your menopause symptoms but it loo…" at bounding box center [798, 218] width 843 height 63
copy div "Welcome back! We would love to help you with your menopause symptoms but it loo…"
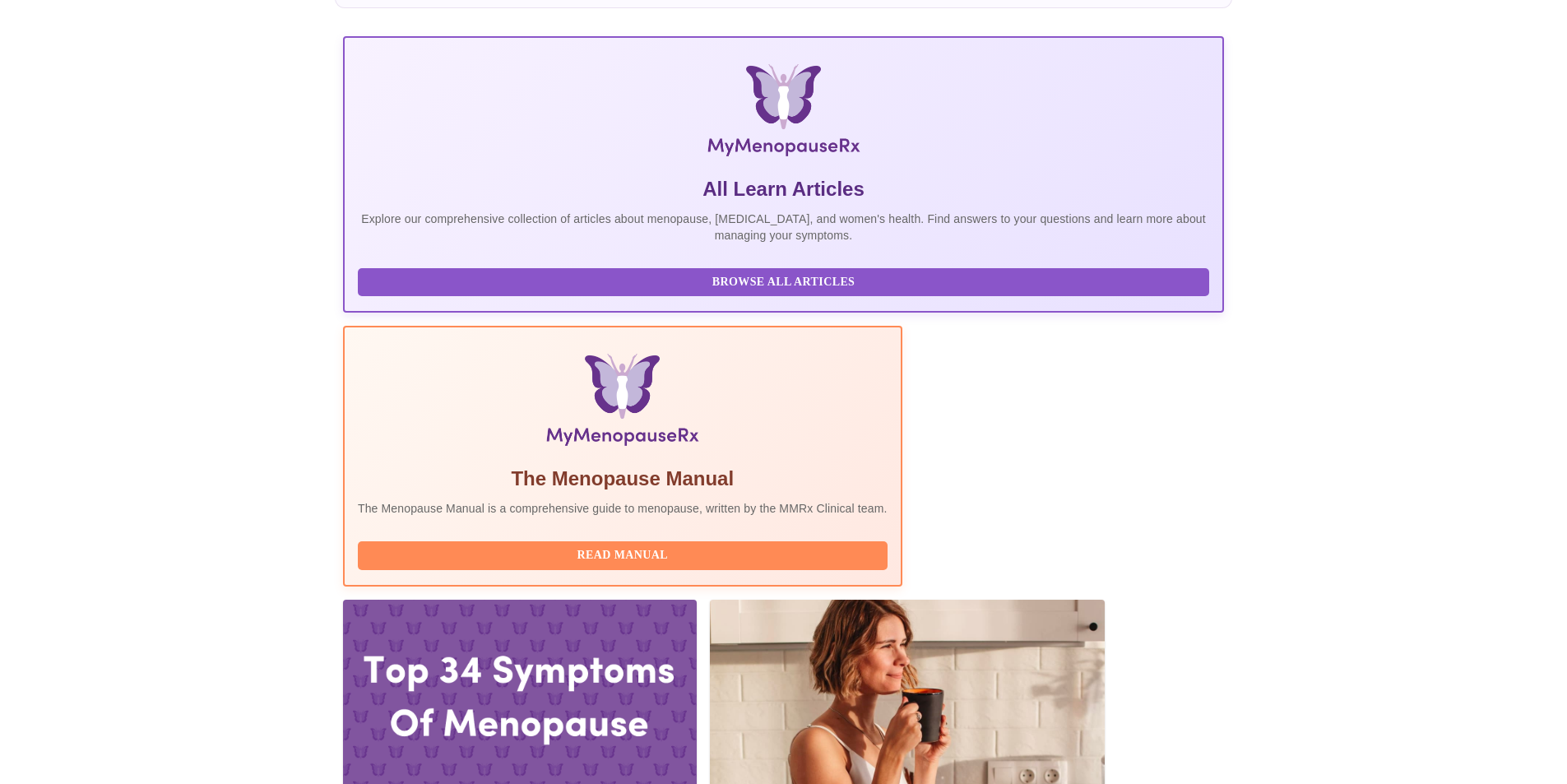
scroll to position [431, 0]
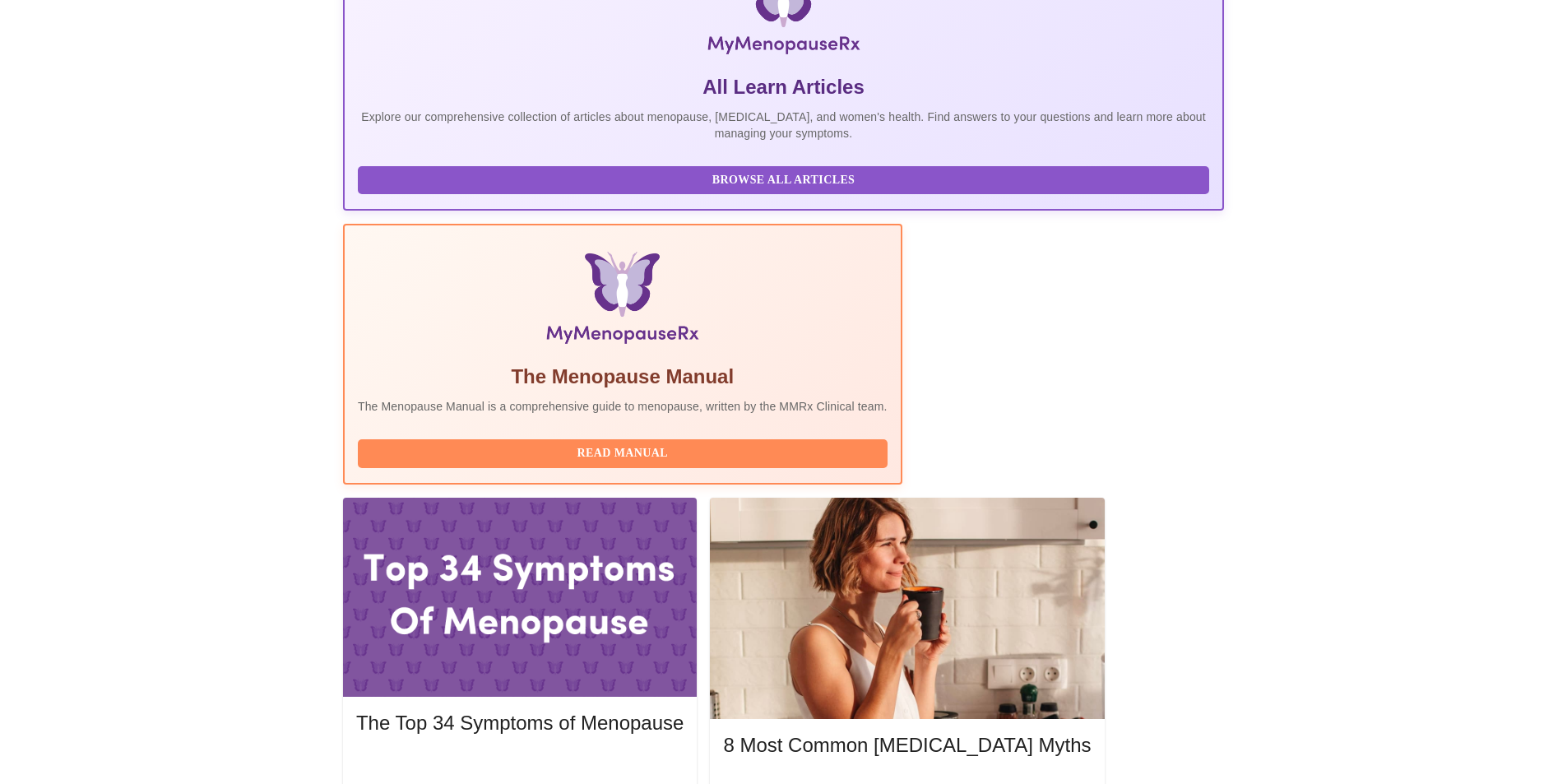
drag, startPoint x: 474, startPoint y: 364, endPoint x: 508, endPoint y: 367, distance: 34.1
copy h3 "[PERSON_NAME]"
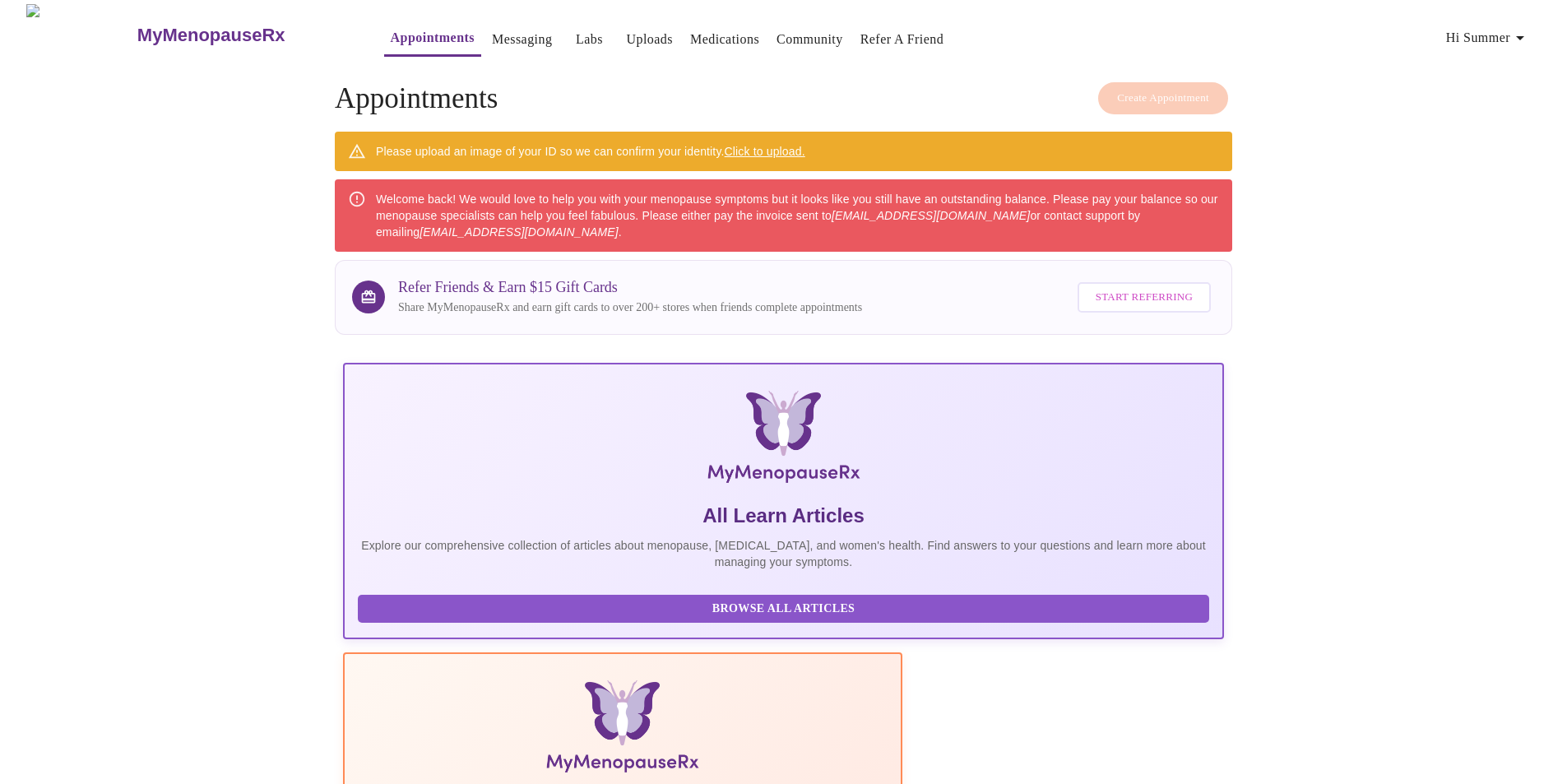
scroll to position [0, 0]
